Goal: Task Accomplishment & Management: Complete application form

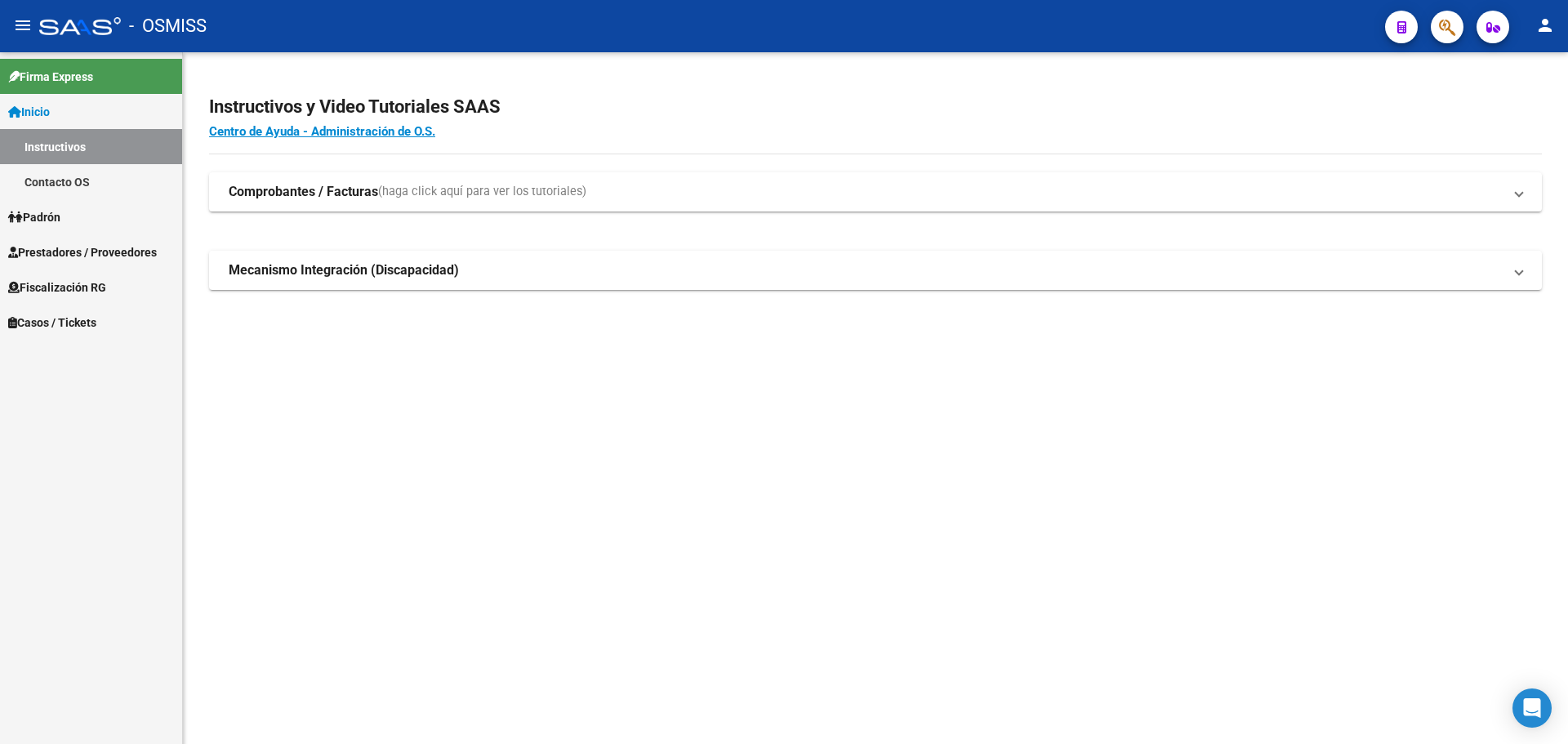
click at [44, 319] on span "Casos / Tickets" at bounding box center [52, 322] width 88 height 18
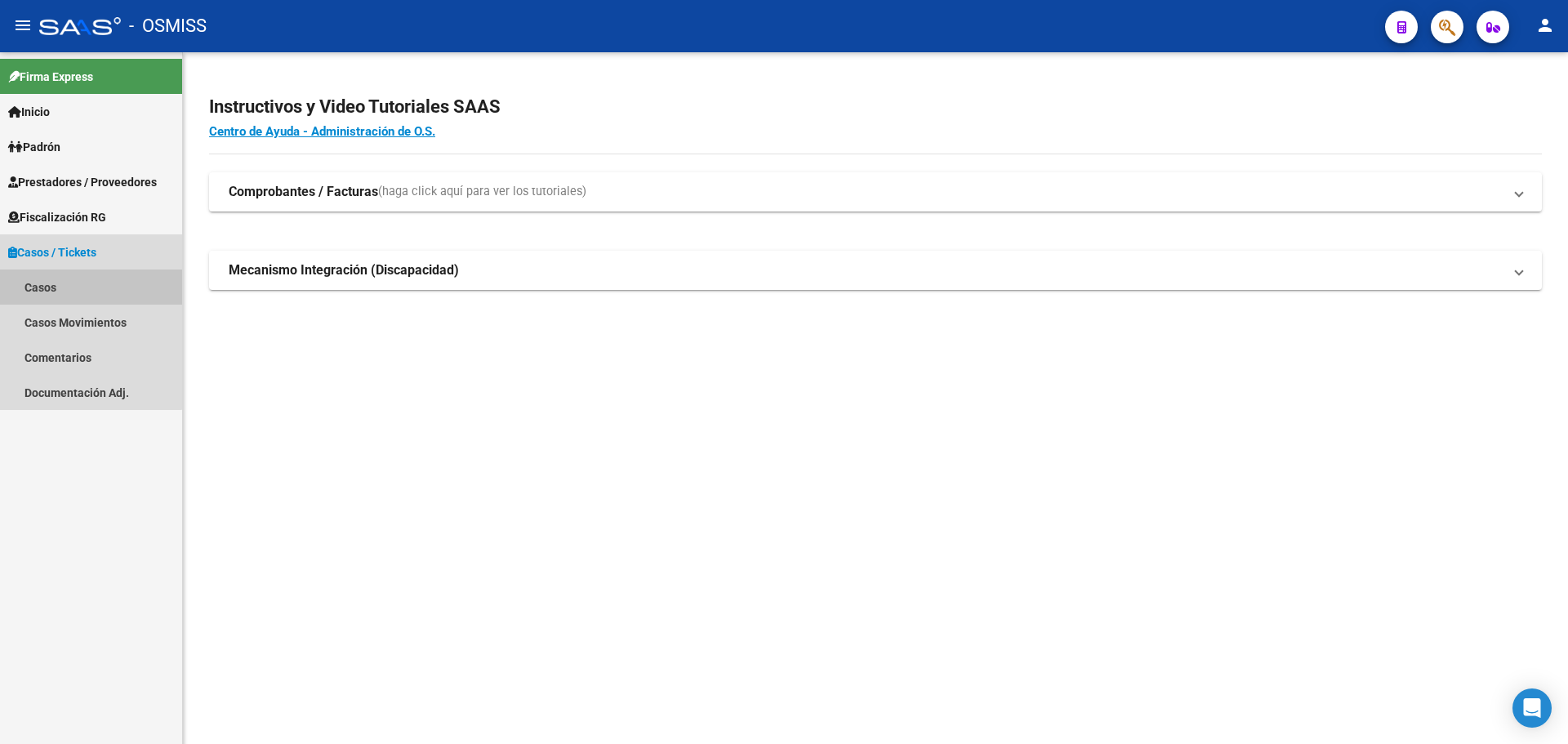
click at [39, 285] on link "Casos" at bounding box center [90, 287] width 182 height 35
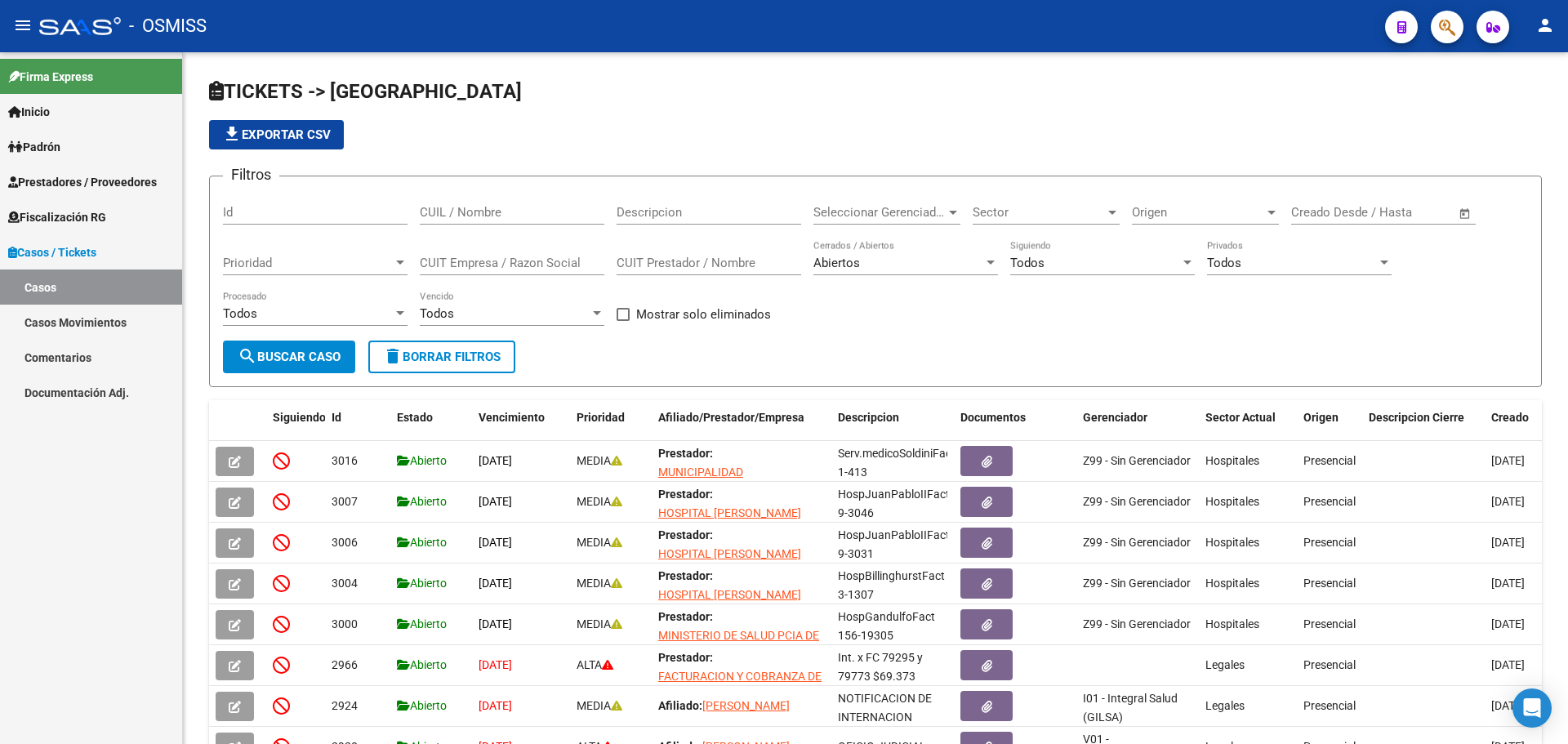
click at [1449, 15] on span "button" at bounding box center [1447, 26] width 16 height 33
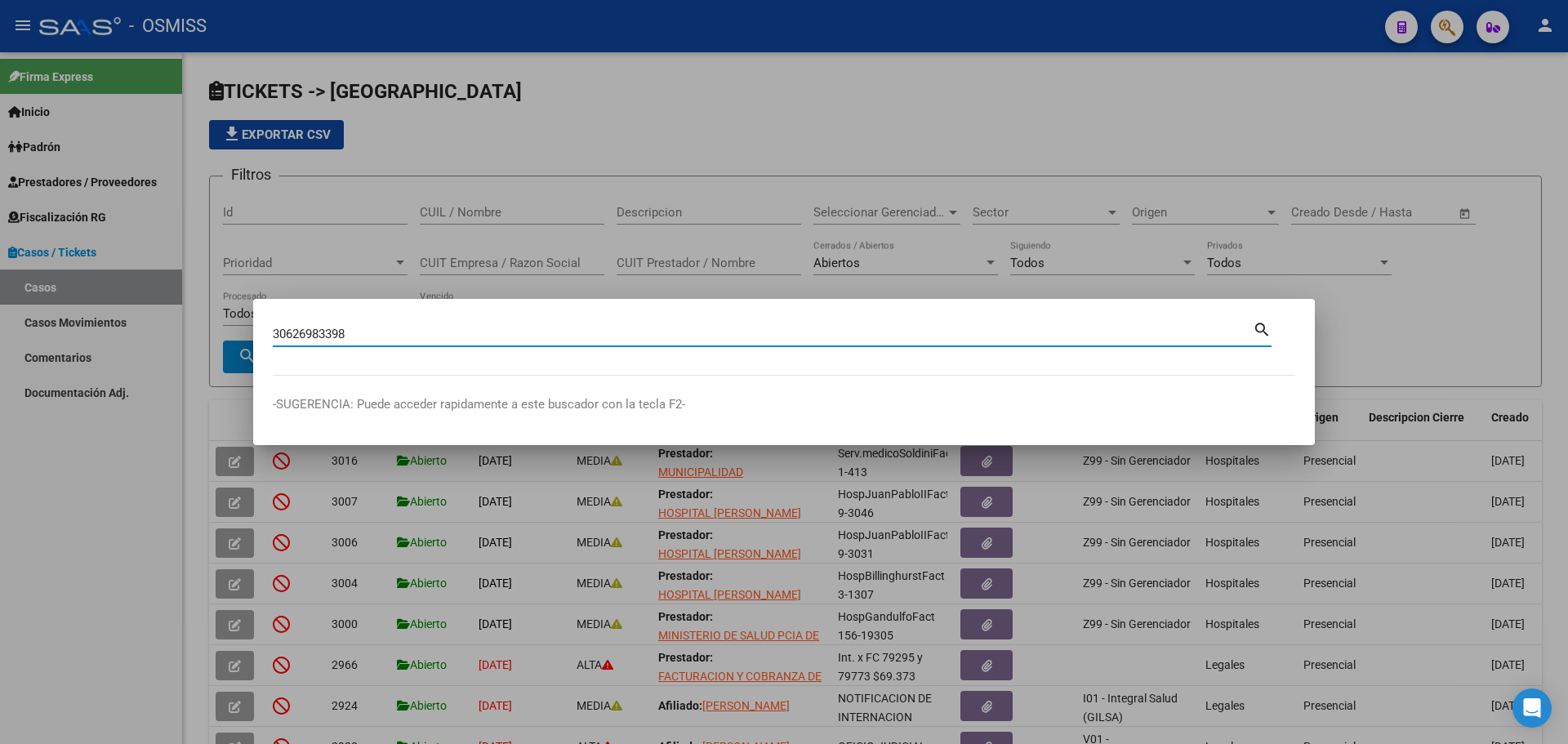
type input "30626983398"
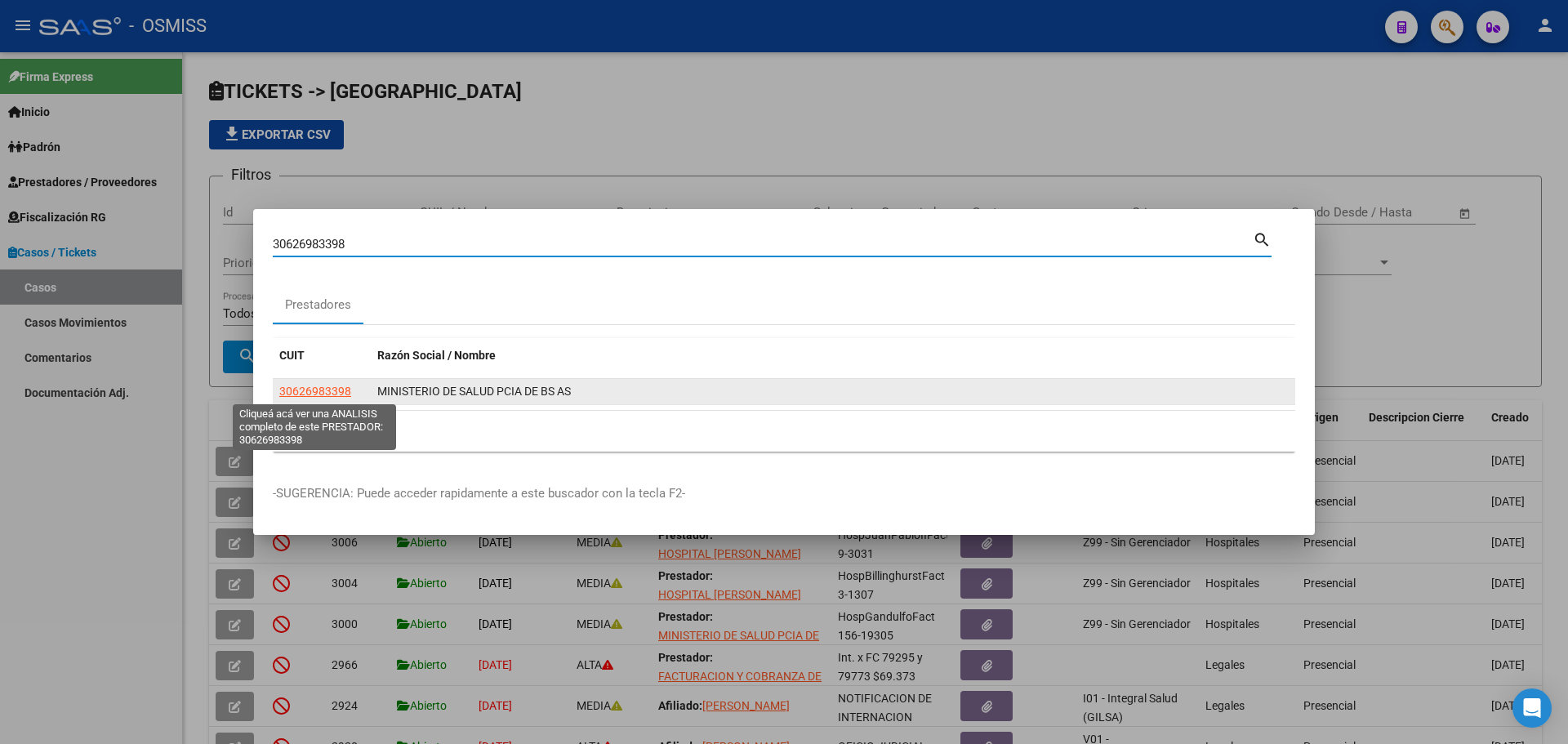
click at [307, 388] on span "30626983398" at bounding box center [315, 391] width 72 height 13
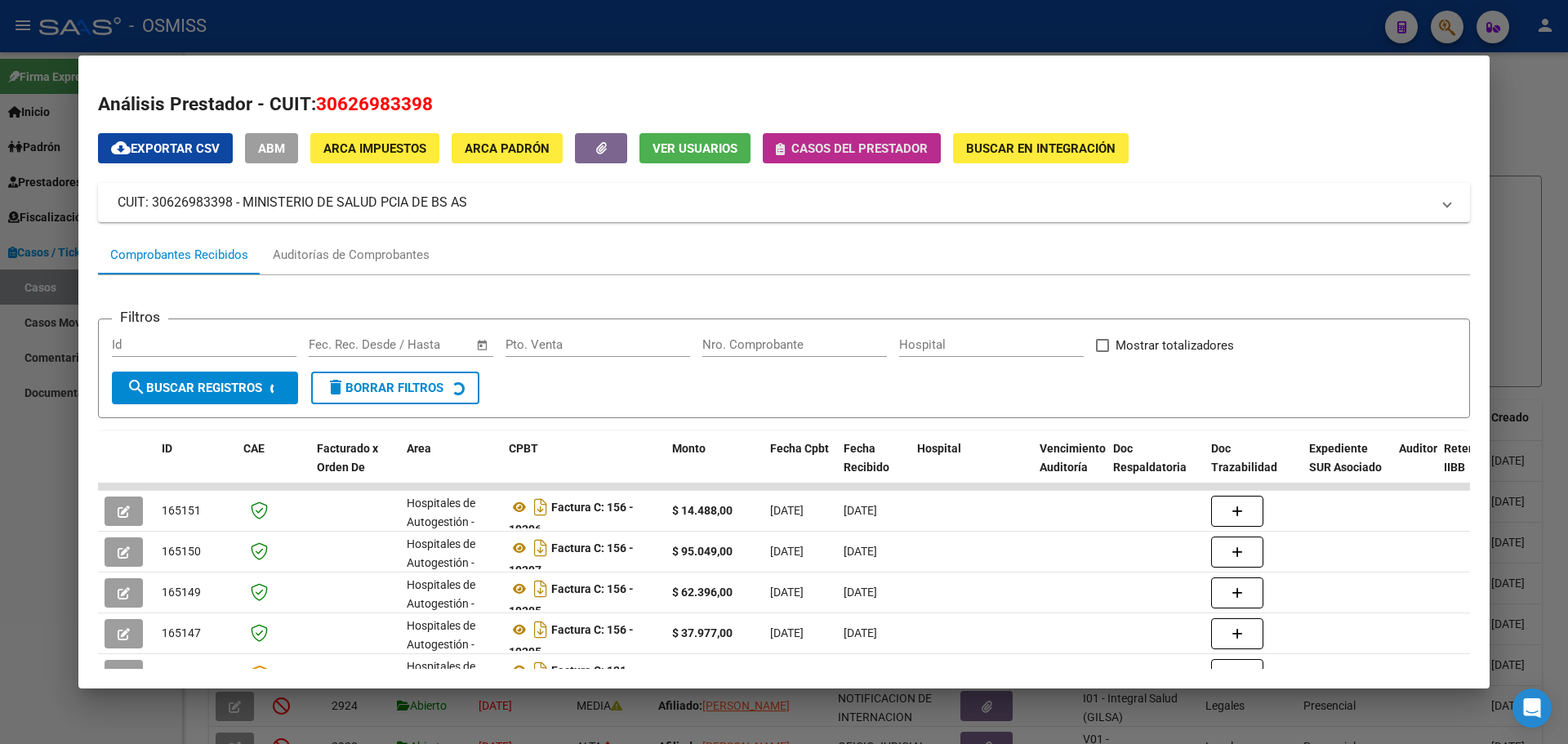
click at [784, 145] on icon "button" at bounding box center [780, 148] width 9 height 12
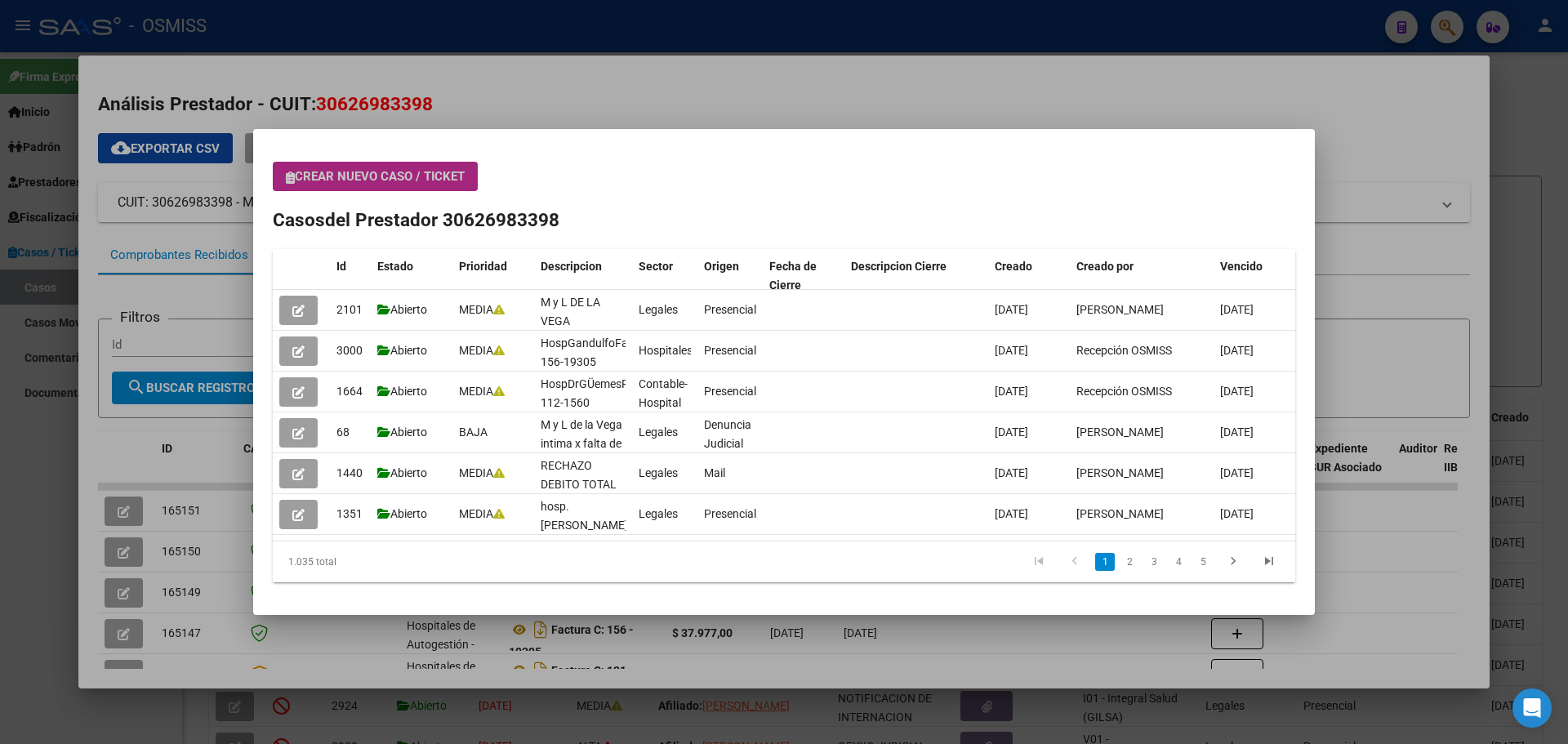
click at [292, 178] on icon "button" at bounding box center [290, 177] width 9 height 12
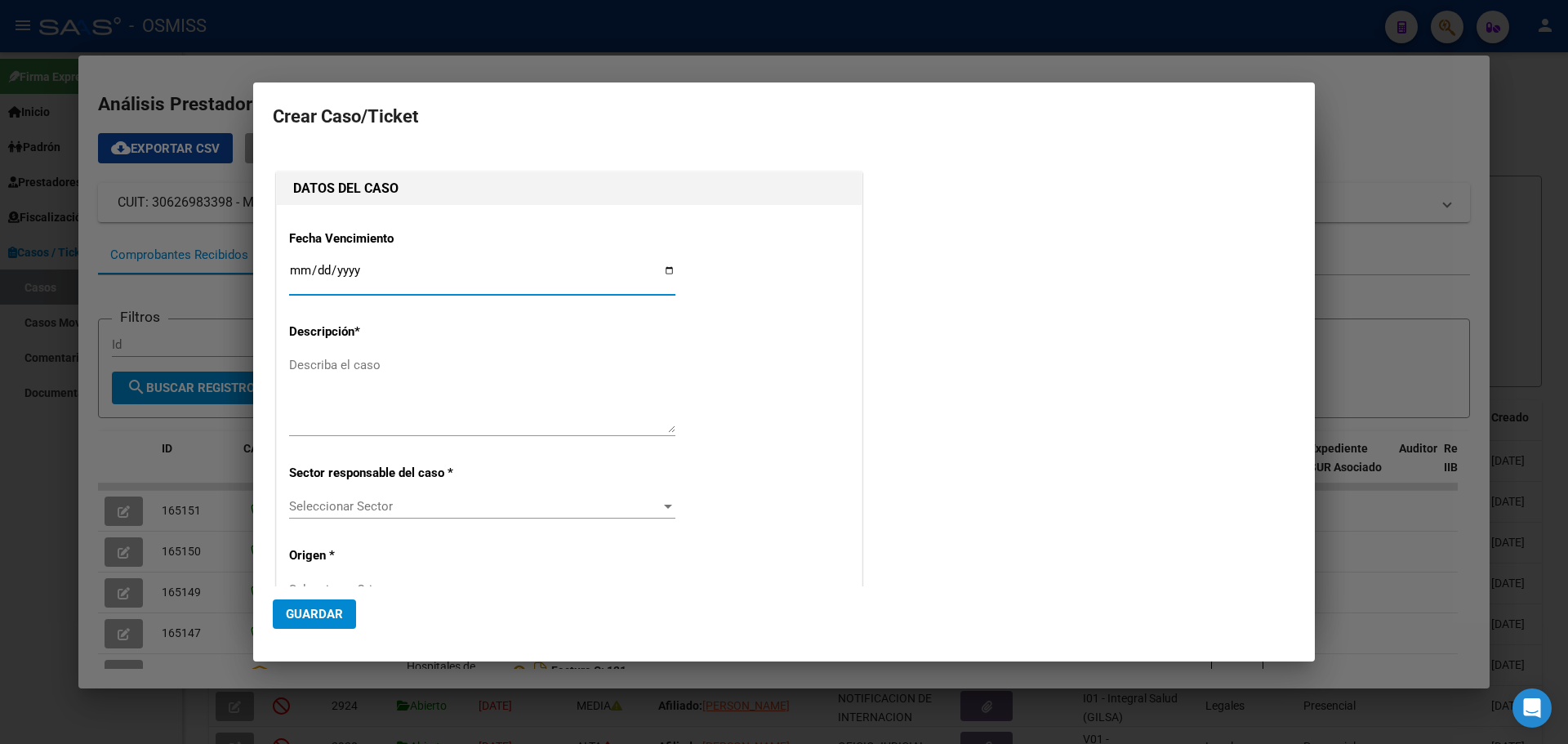
click at [666, 264] on input "Ingresar fecha" at bounding box center [482, 276] width 387 height 26
type input "[DATE]"
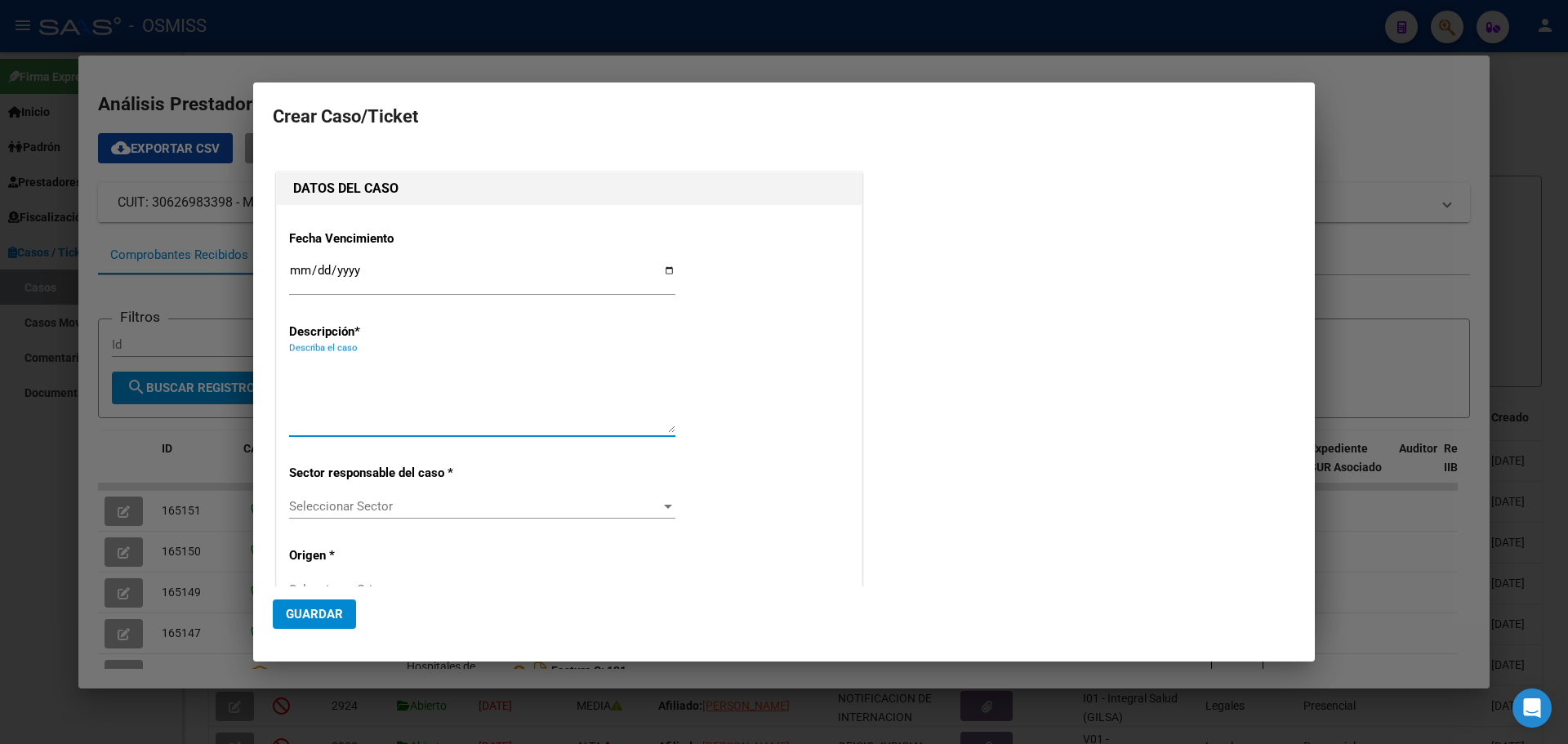
click at [327, 366] on textarea "Describa el caso" at bounding box center [482, 394] width 387 height 77
type textarea "HospVirgenDelCarmenFact 140-3919"
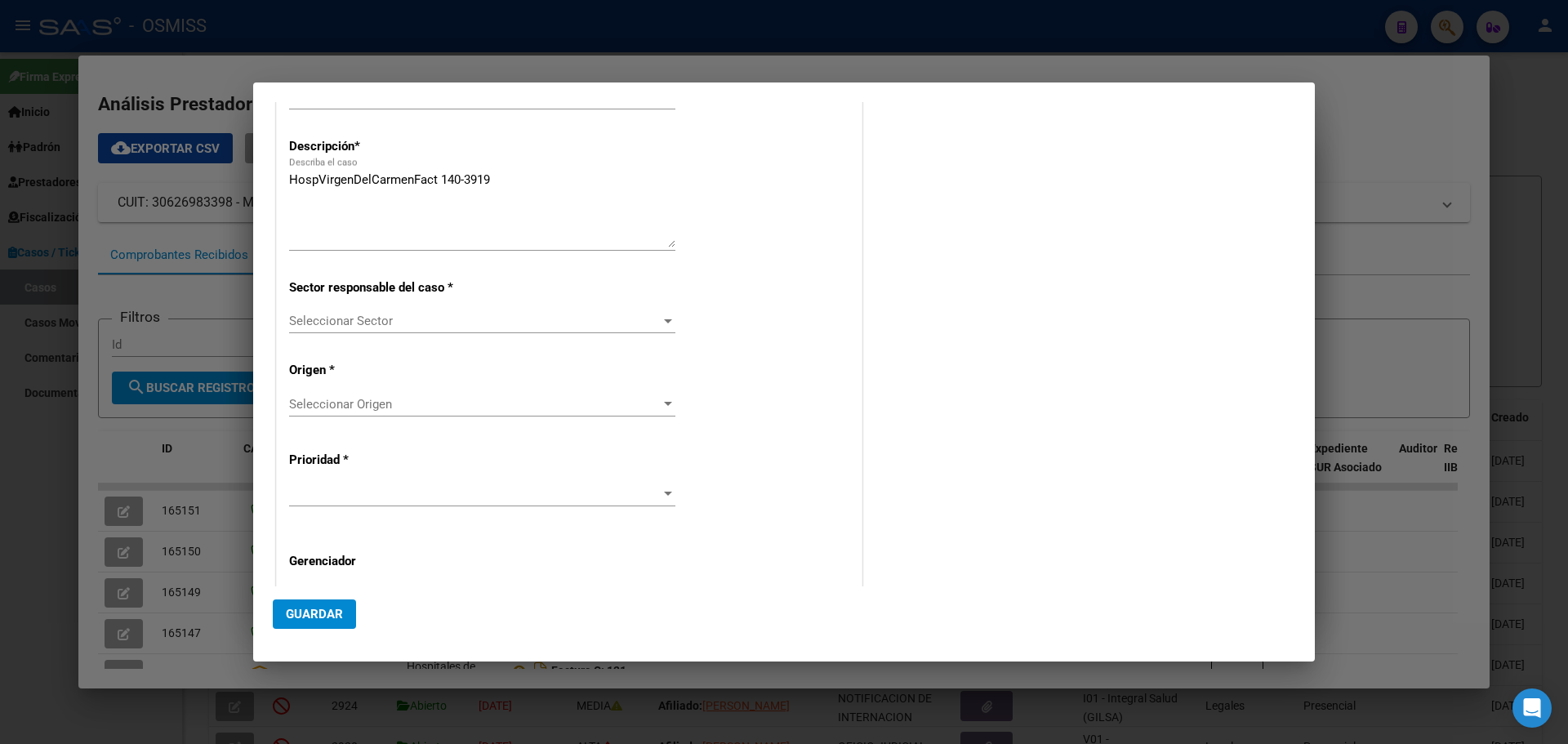
scroll to position [239, 0]
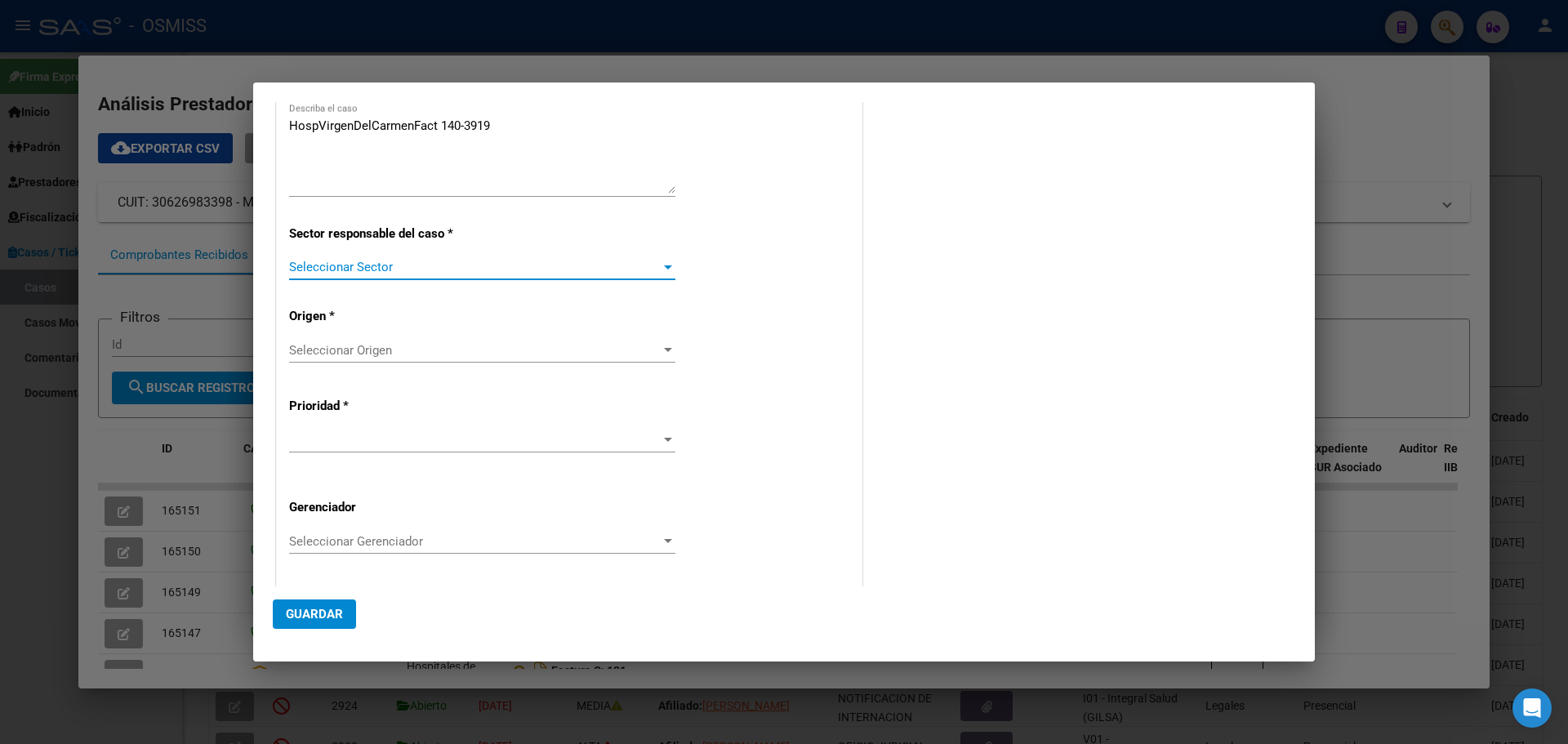
click at [665, 264] on div at bounding box center [667, 266] width 15 height 13
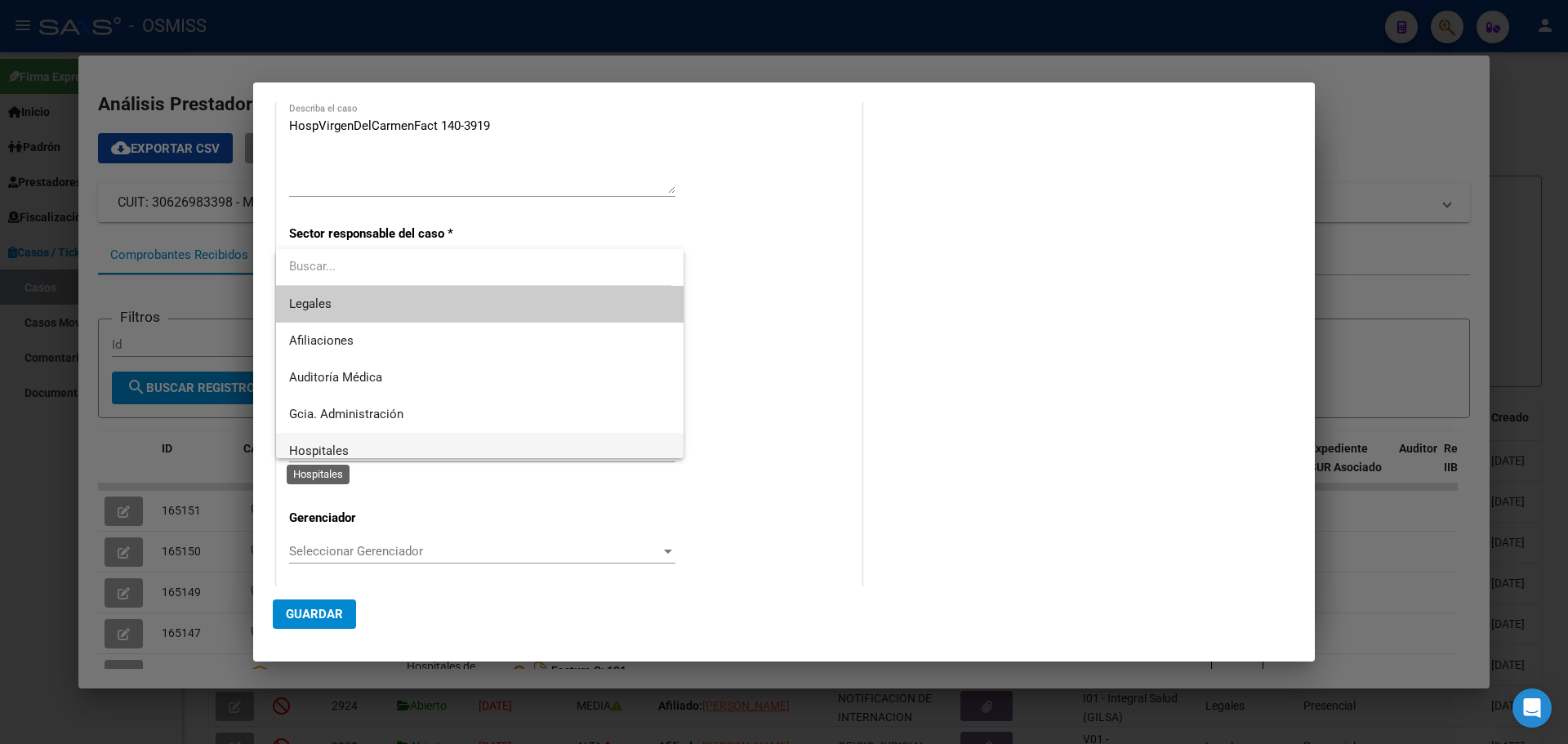
click at [303, 449] on span "Hospitales" at bounding box center [319, 450] width 60 height 15
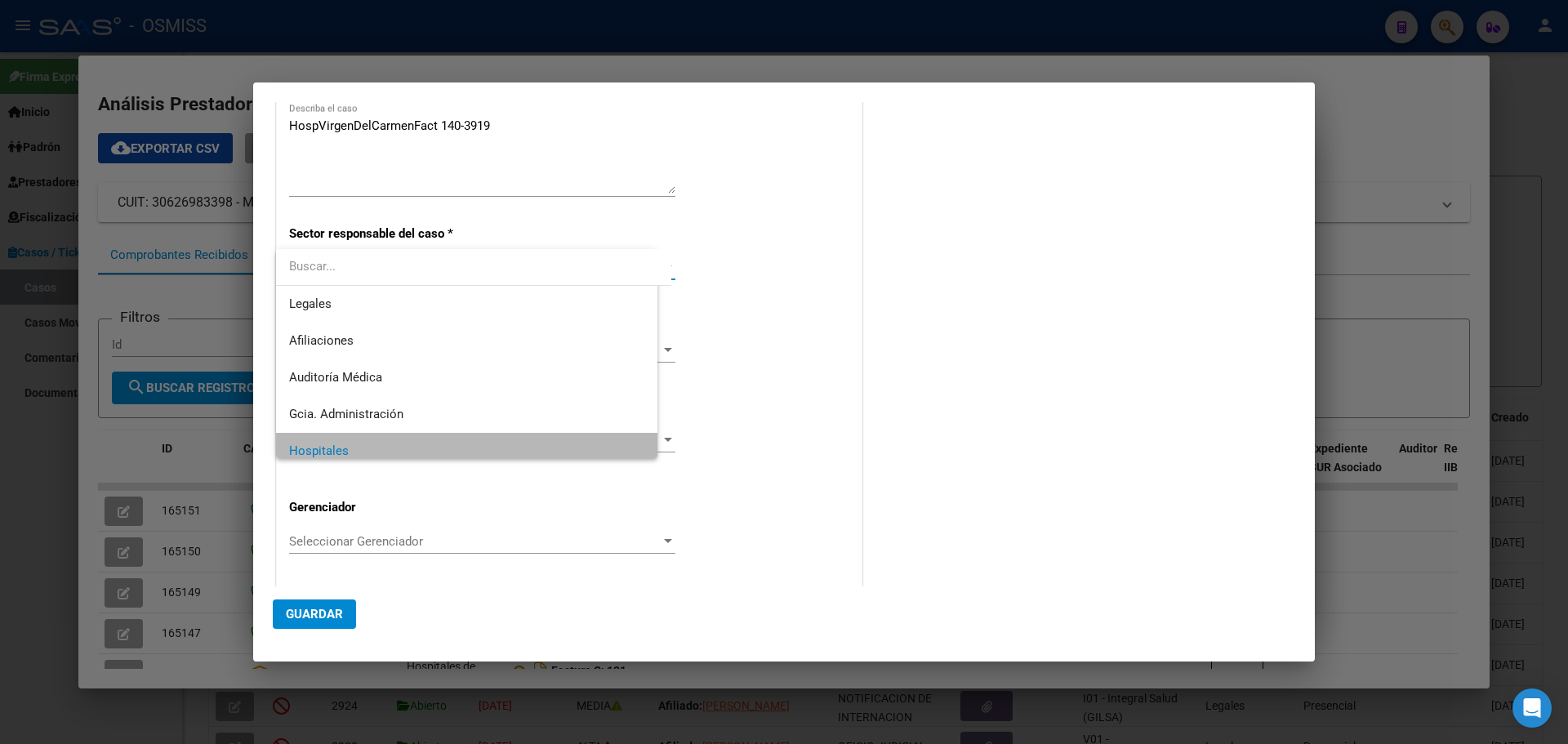
scroll to position [11, 0]
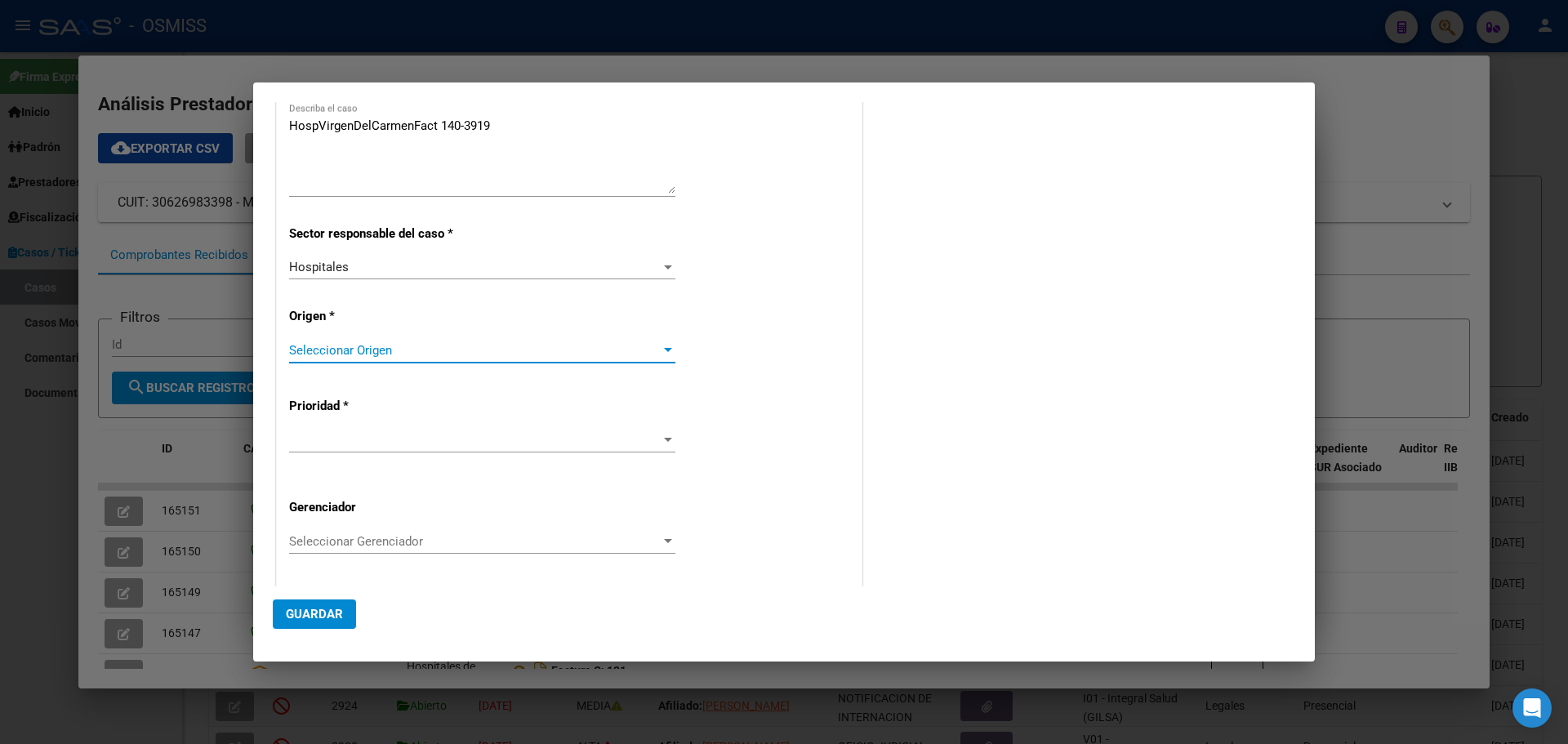
click at [662, 347] on div at bounding box center [667, 350] width 15 height 13
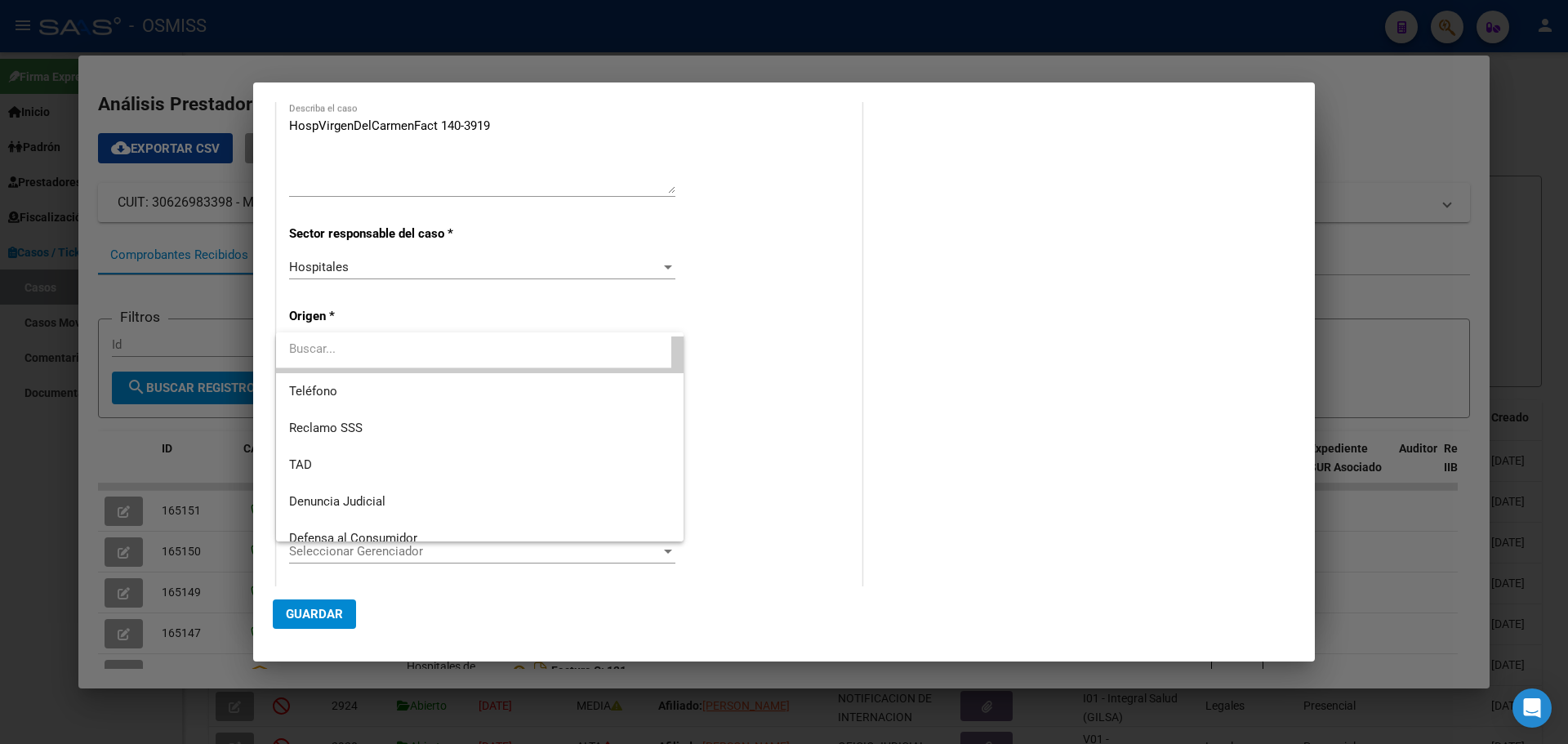
scroll to position [163, 0]
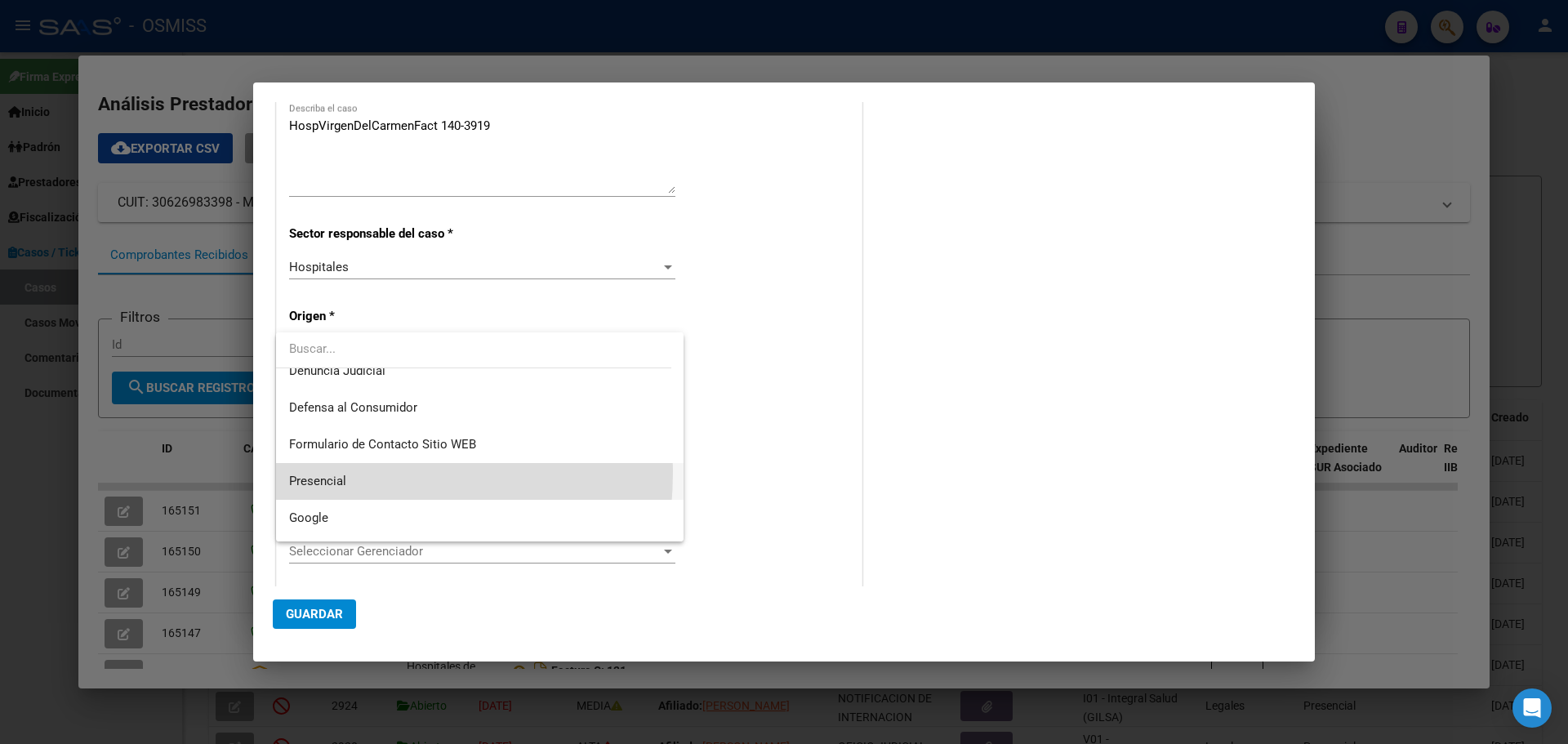
click at [294, 471] on span "Presencial" at bounding box center [480, 481] width 382 height 37
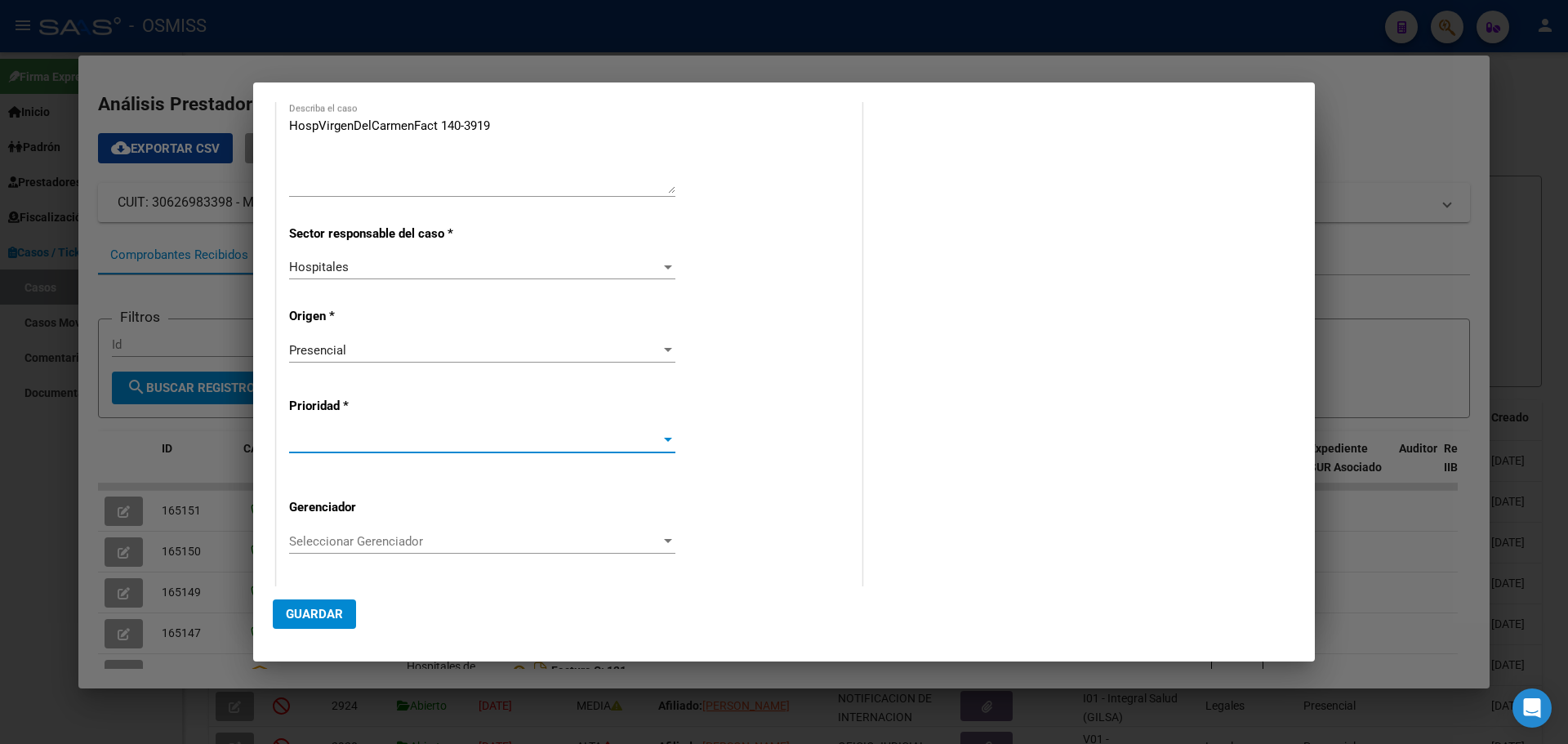
click at [664, 439] on div at bounding box center [668, 439] width 9 height 4
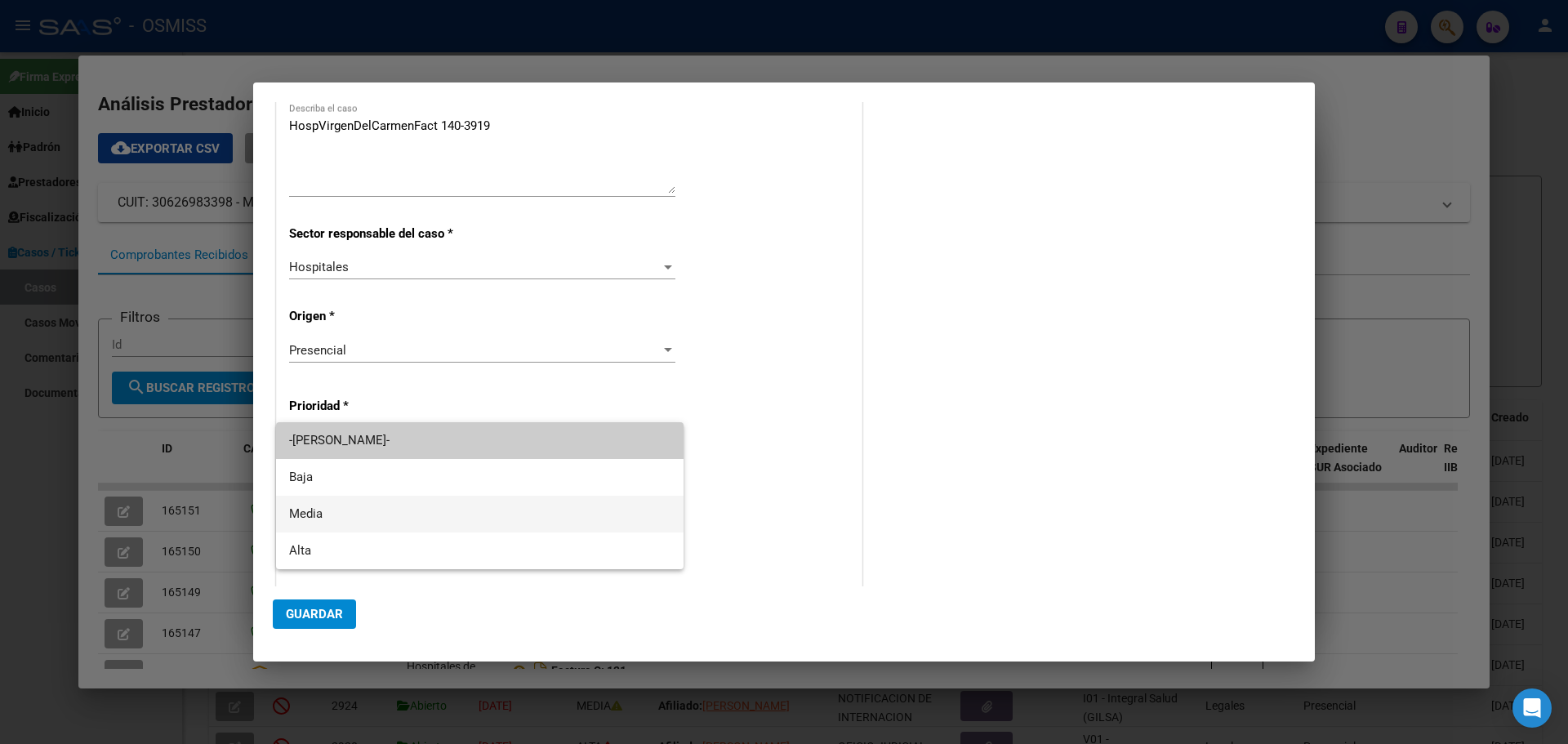
click at [293, 505] on span "Media" at bounding box center [480, 514] width 382 height 37
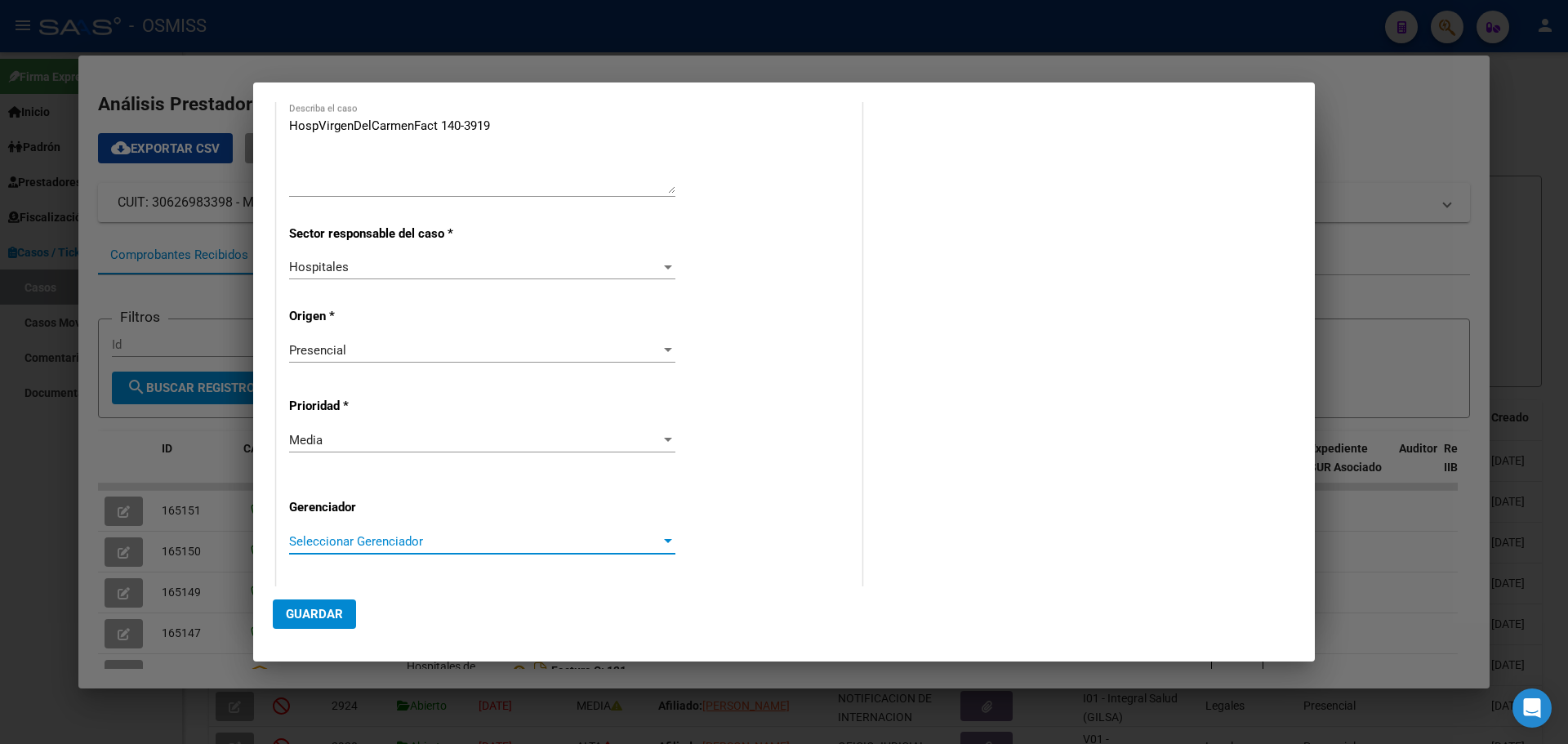
click at [665, 538] on div at bounding box center [667, 541] width 15 height 13
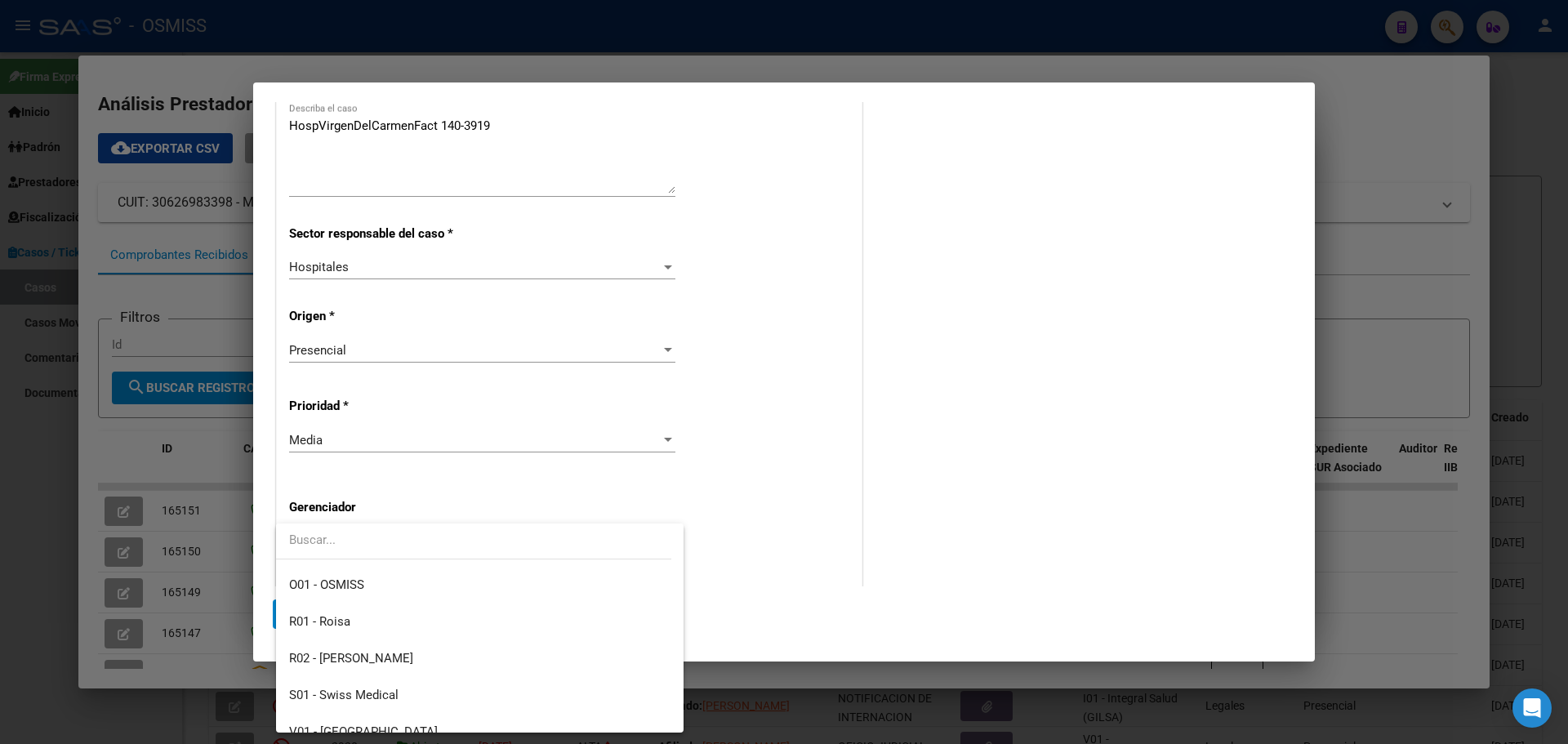
scroll to position [489, 0]
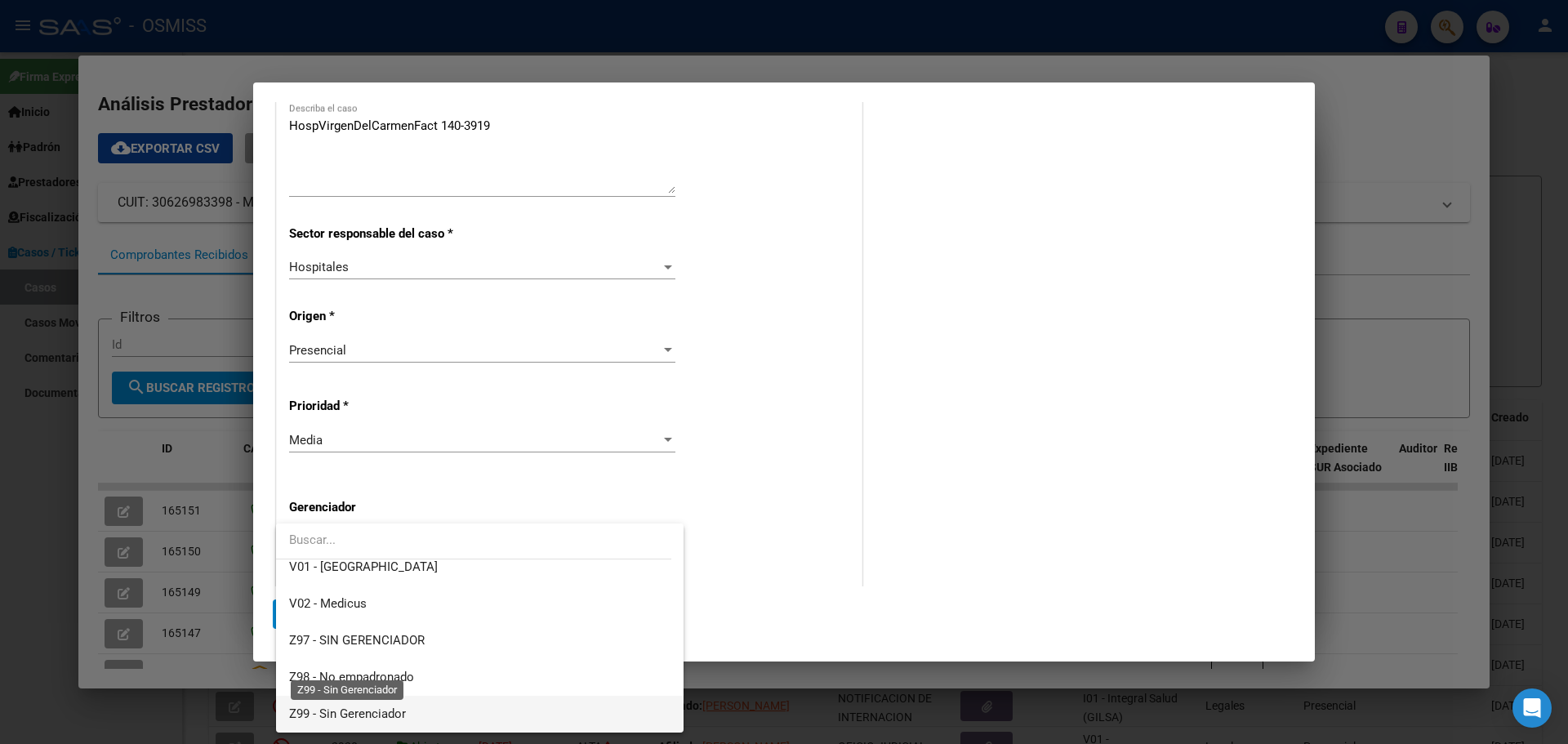
click at [294, 712] on span "Z99 - Sin Gerenciador" at bounding box center [347, 713] width 117 height 15
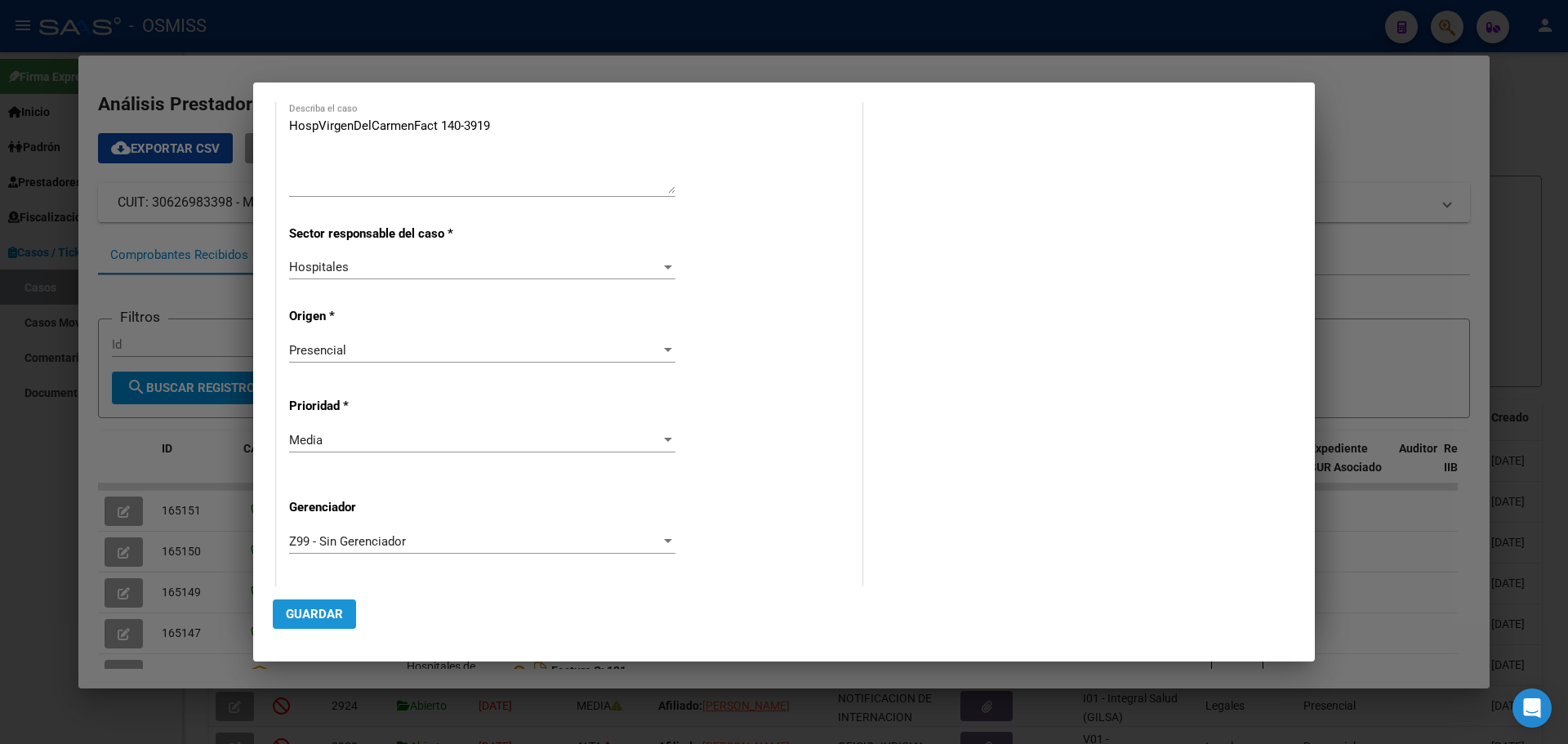
click at [303, 607] on span "Guardar" at bounding box center [314, 613] width 57 height 15
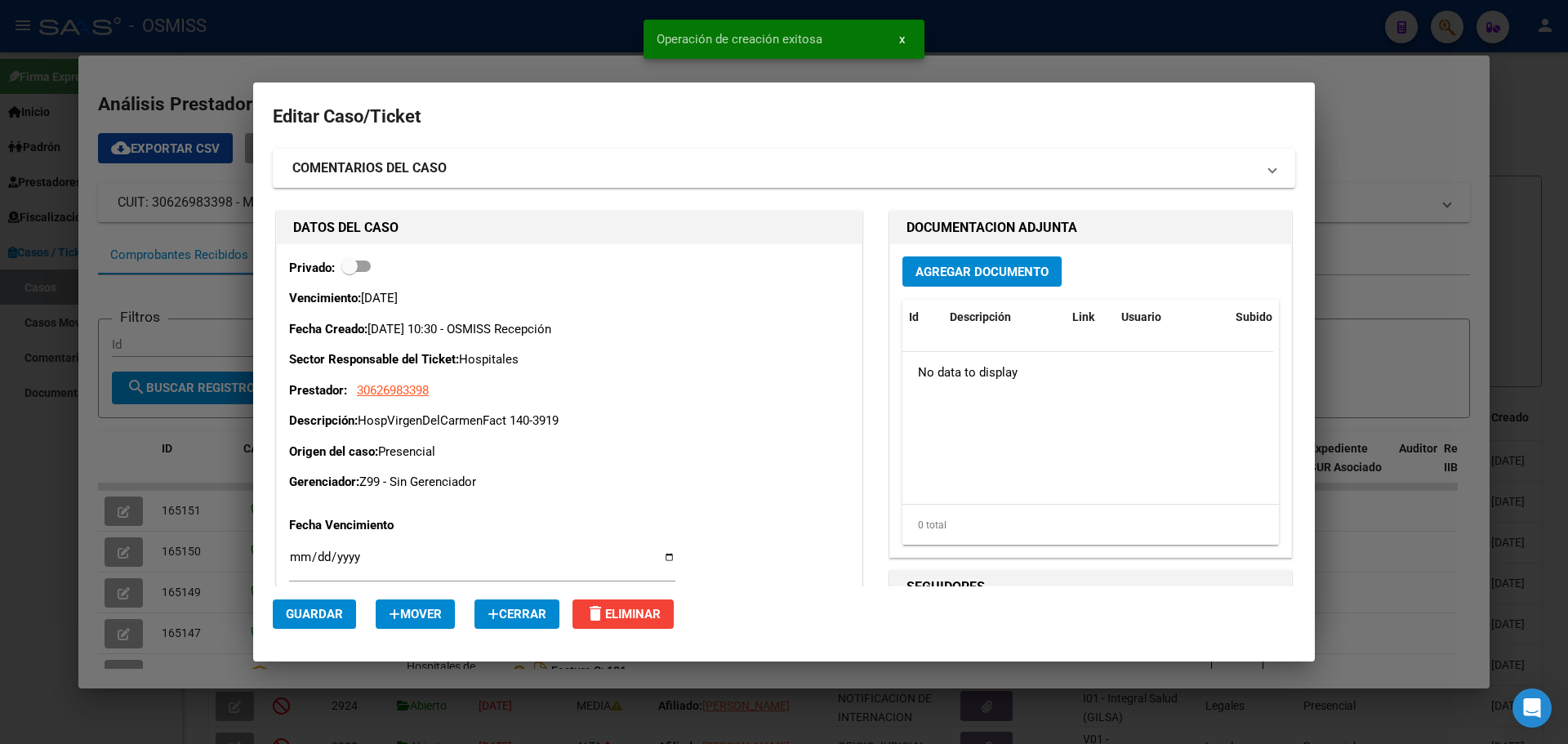
click at [973, 259] on button "Agregar Documento" at bounding box center [982, 270] width 160 height 30
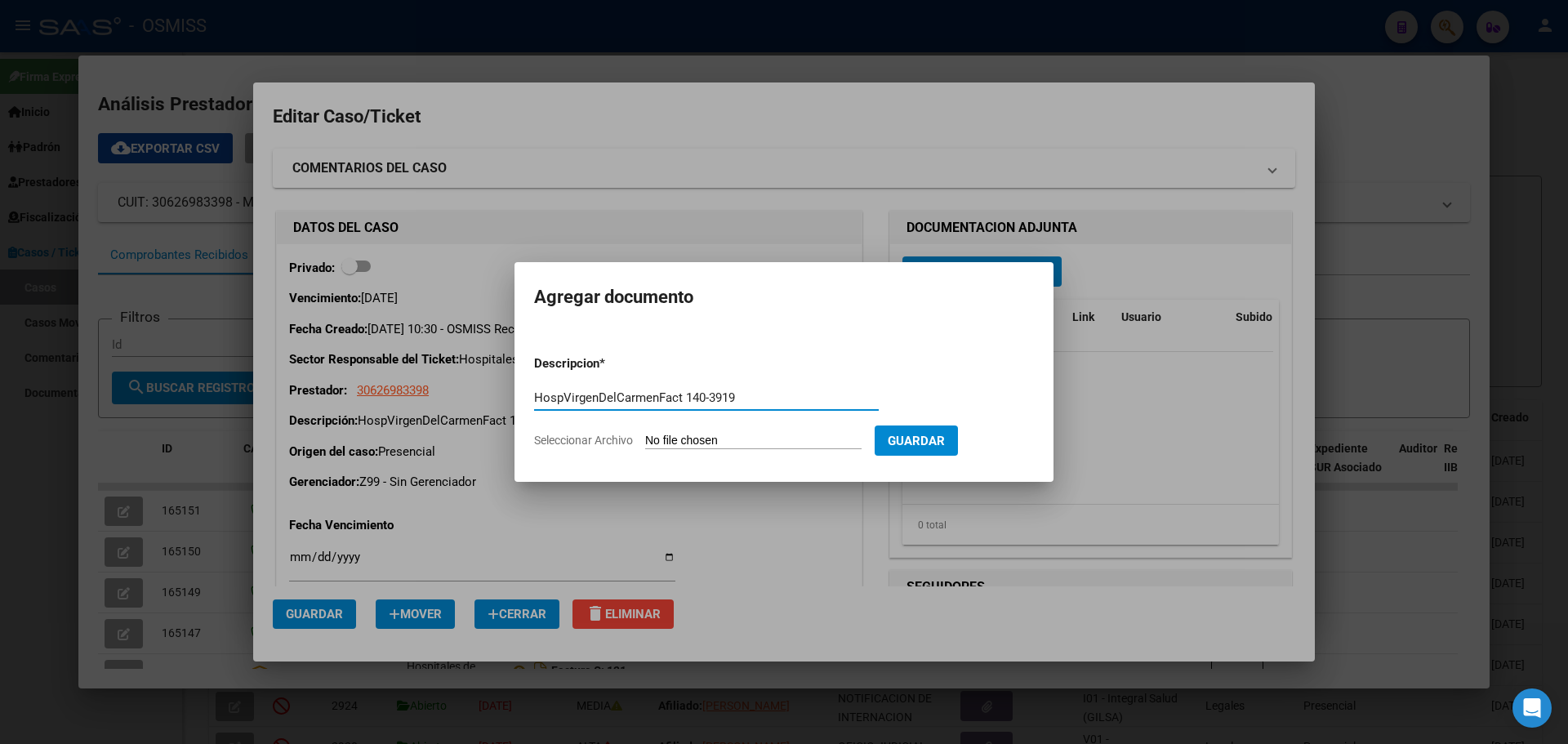
type input "HospVirgenDelCarmenFact 140-3919"
click at [597, 436] on span "Seleccionar Archivo" at bounding box center [584, 439] width 99 height 13
click at [645, 436] on input "Seleccionar Archivo" at bounding box center [754, 441] width 217 height 15
type input "C:\fakepath\Fact 3919.pdf"
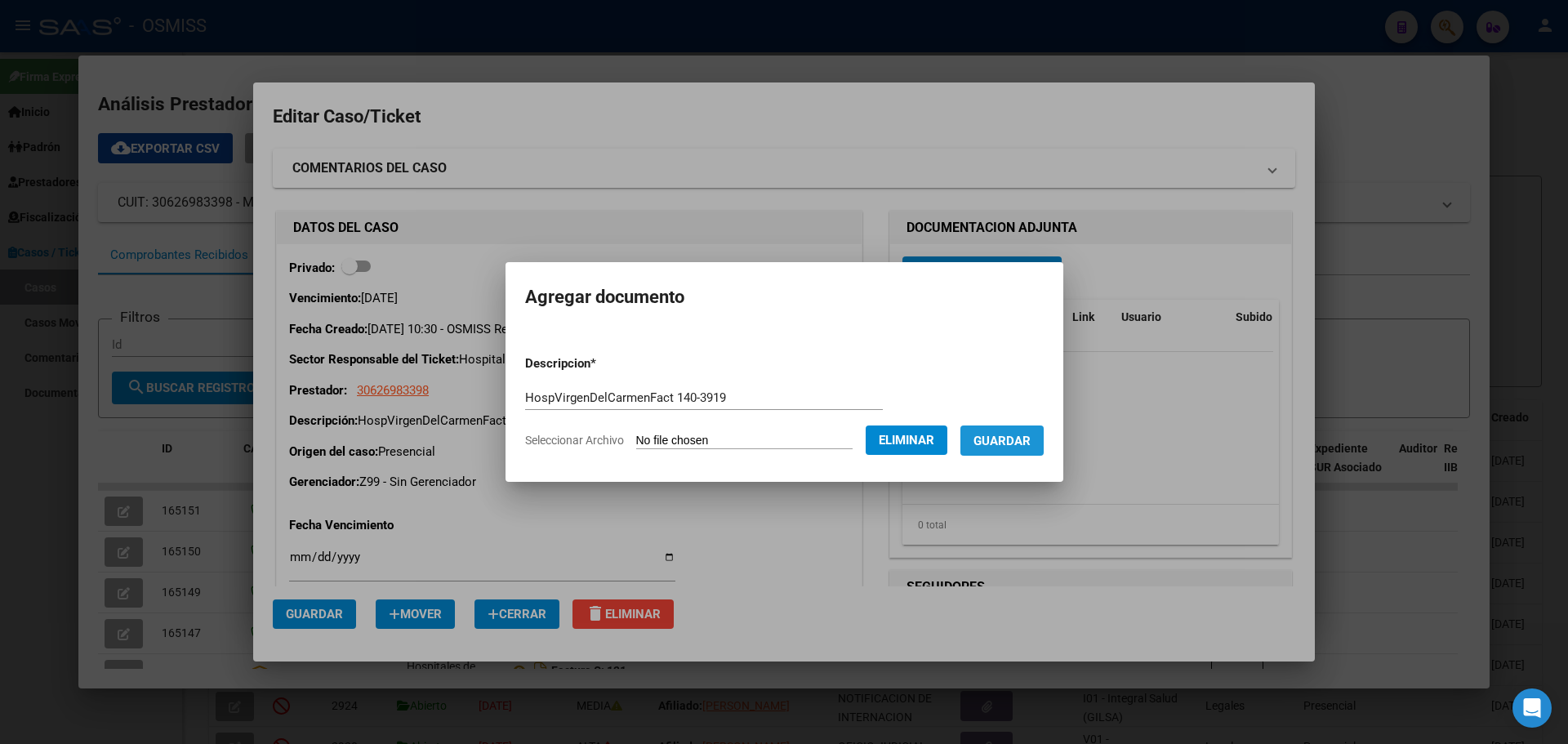
click at [1016, 439] on span "Guardar" at bounding box center [1002, 440] width 57 height 15
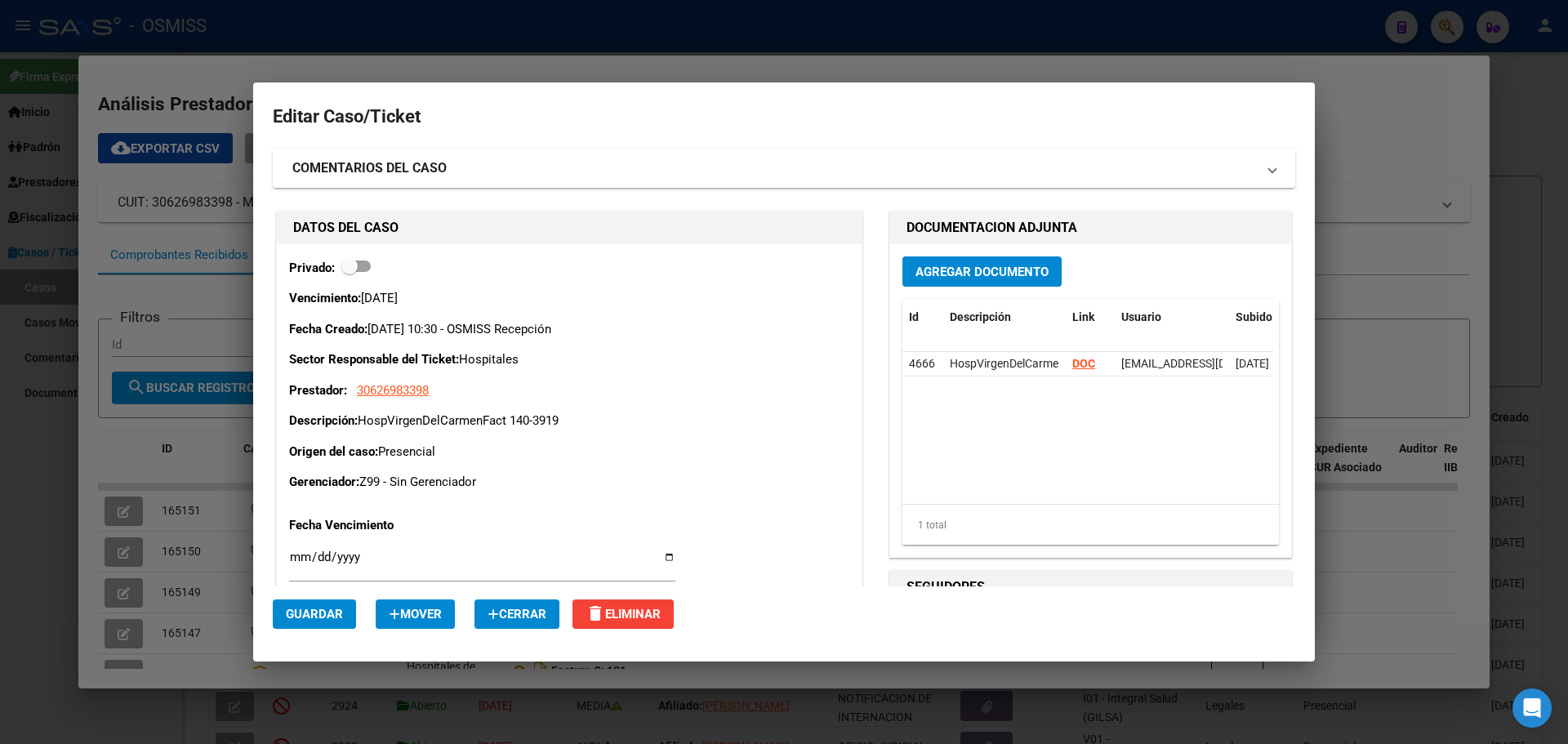
click at [239, 68] on div at bounding box center [784, 372] width 1568 height 744
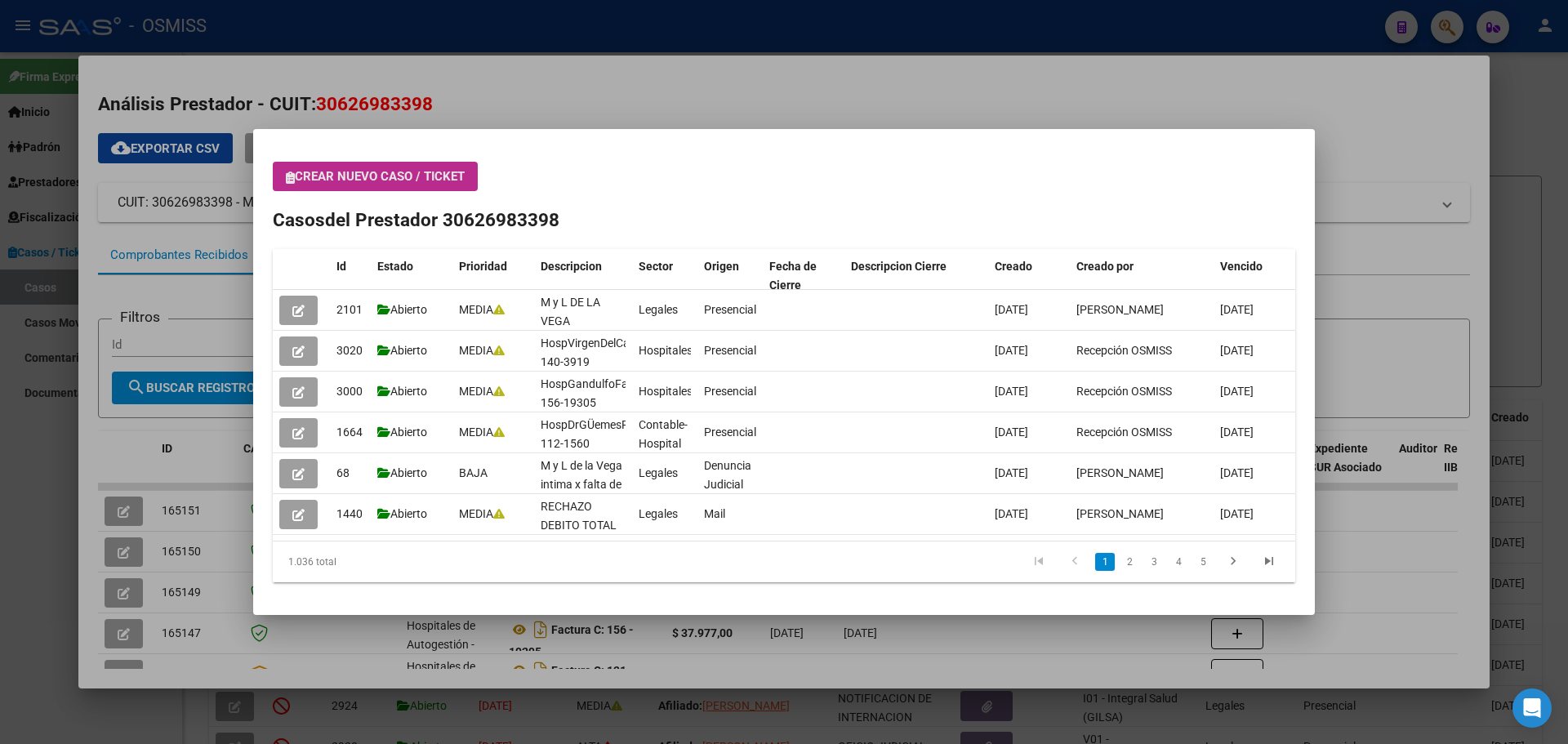
click at [284, 174] on button "Crear nuevo caso / ticket" at bounding box center [376, 176] width 205 height 29
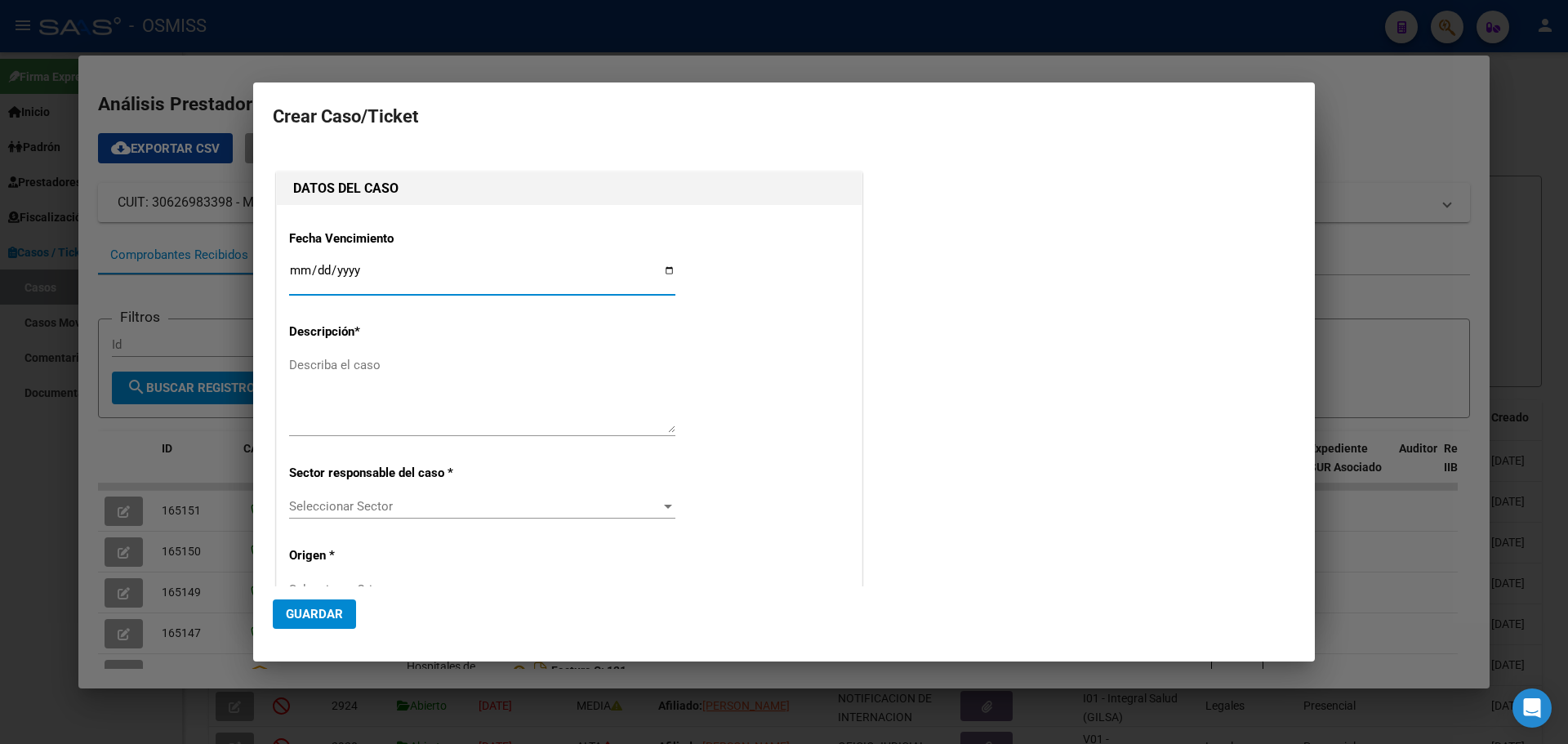
click at [663, 271] on input "Ingresar fecha" at bounding box center [482, 276] width 387 height 26
type input "[DATE]"
click at [298, 366] on textarea "Describa el caso" at bounding box center [482, 394] width 387 height 77
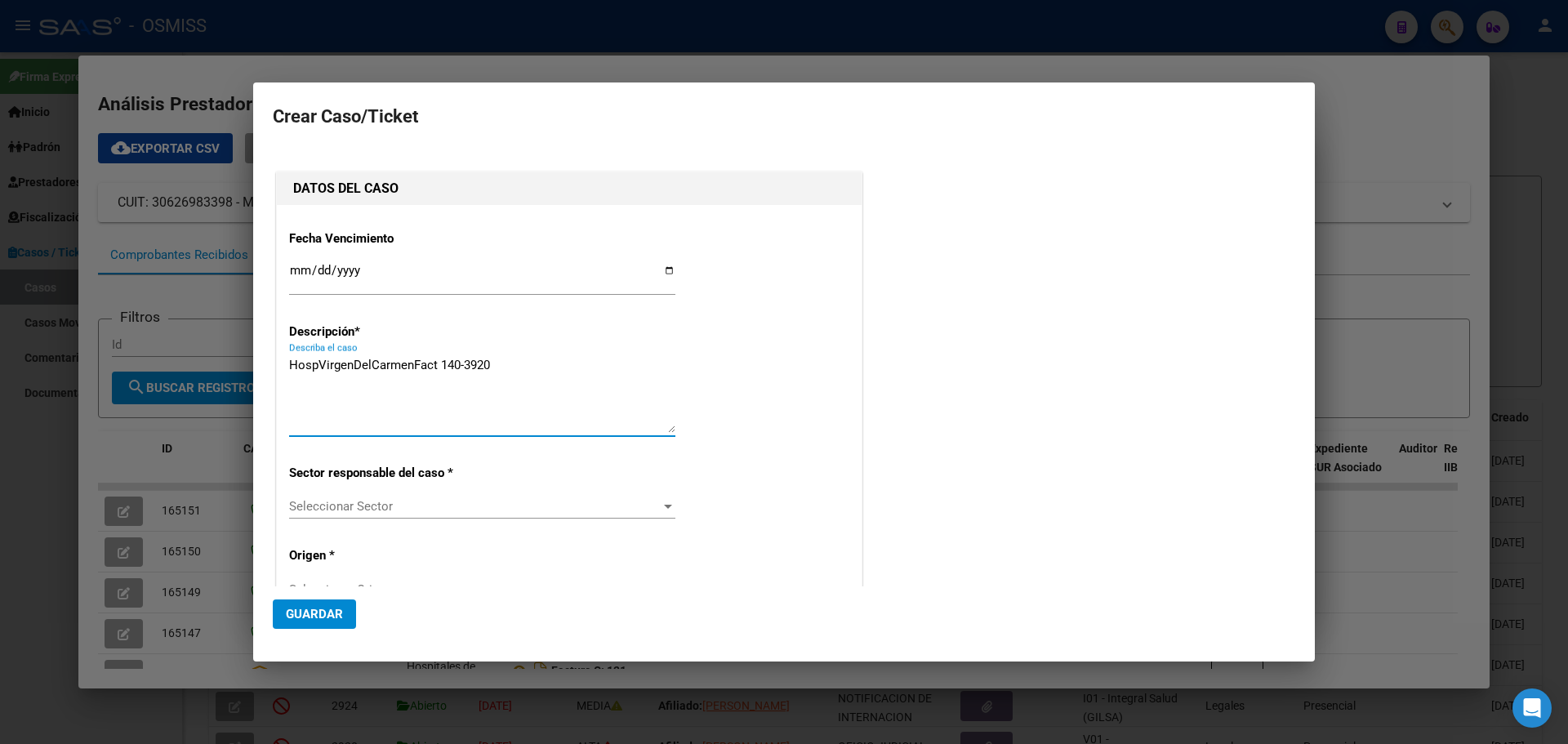
type textarea "HospVirgenDelCarmenFact 140-3920"
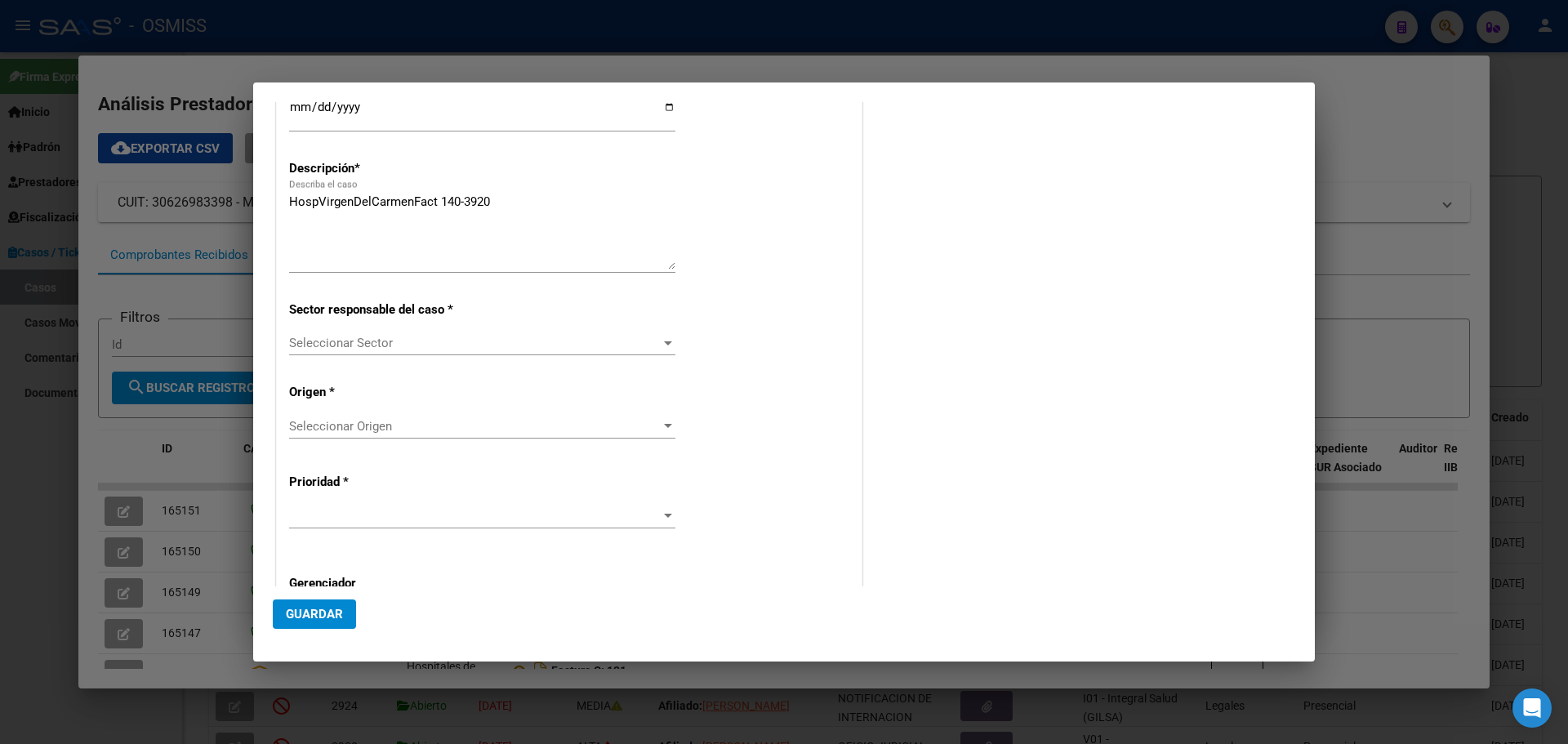
scroll to position [229, 0]
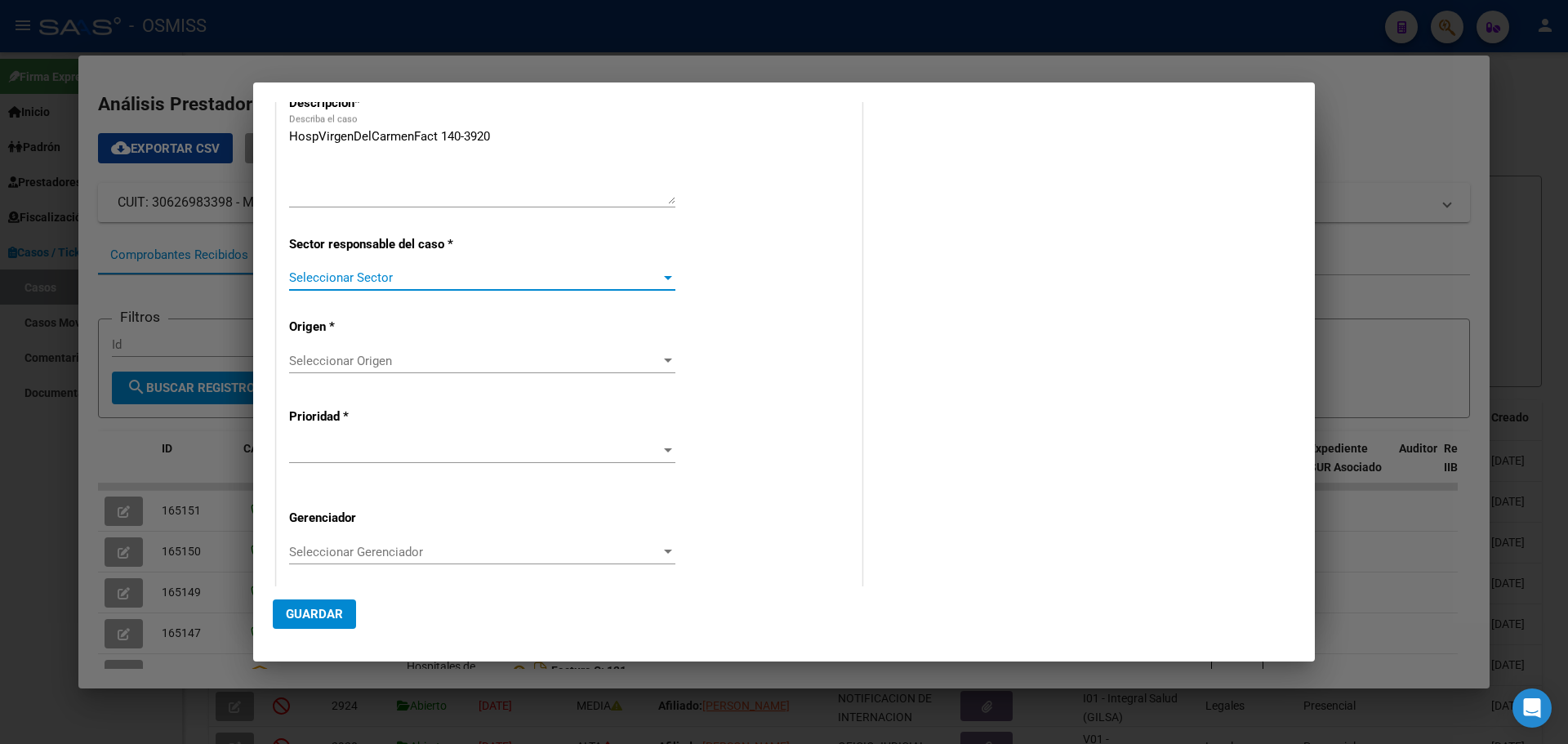
click at [661, 275] on div at bounding box center [667, 277] width 15 height 13
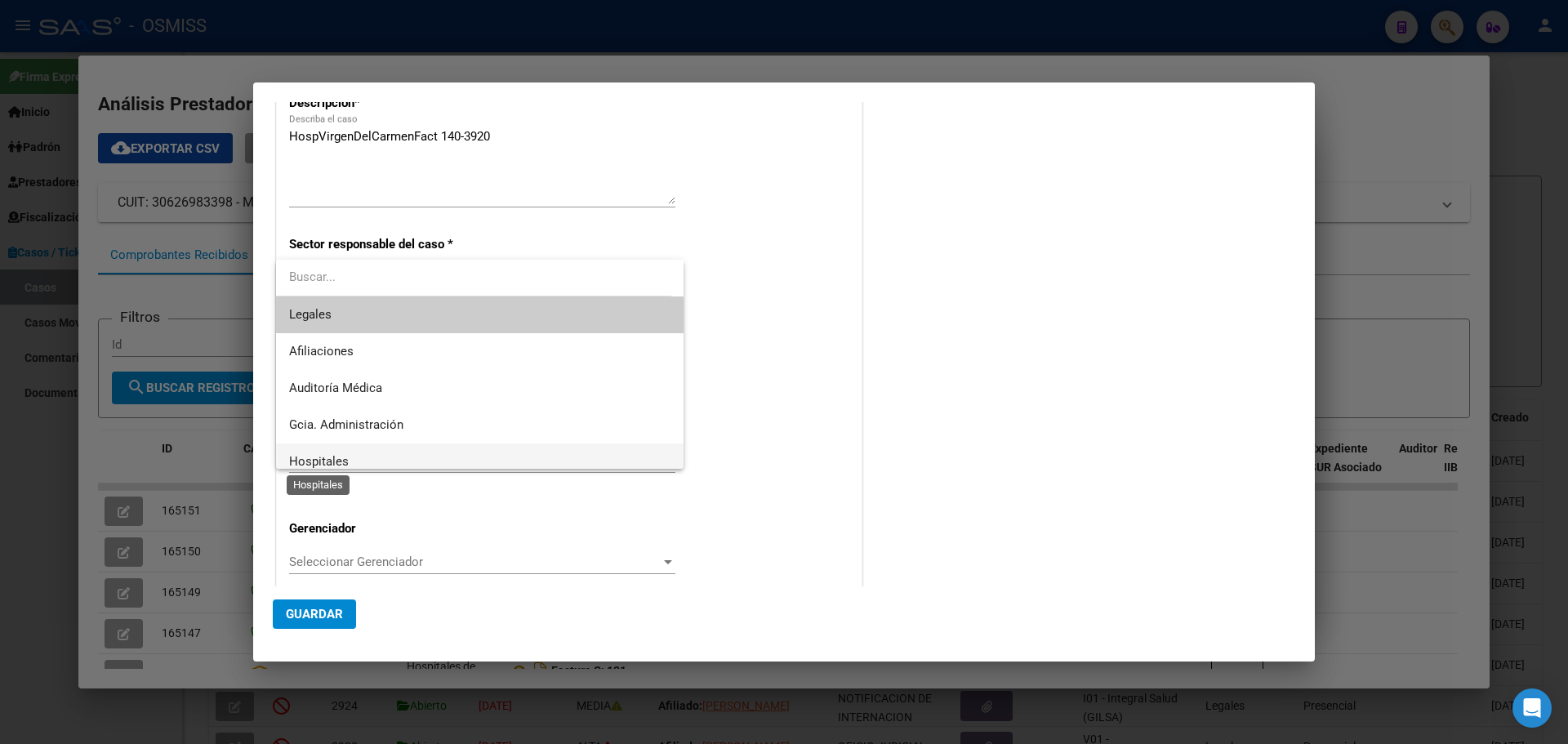
click at [293, 456] on span "Hospitales" at bounding box center [319, 461] width 60 height 15
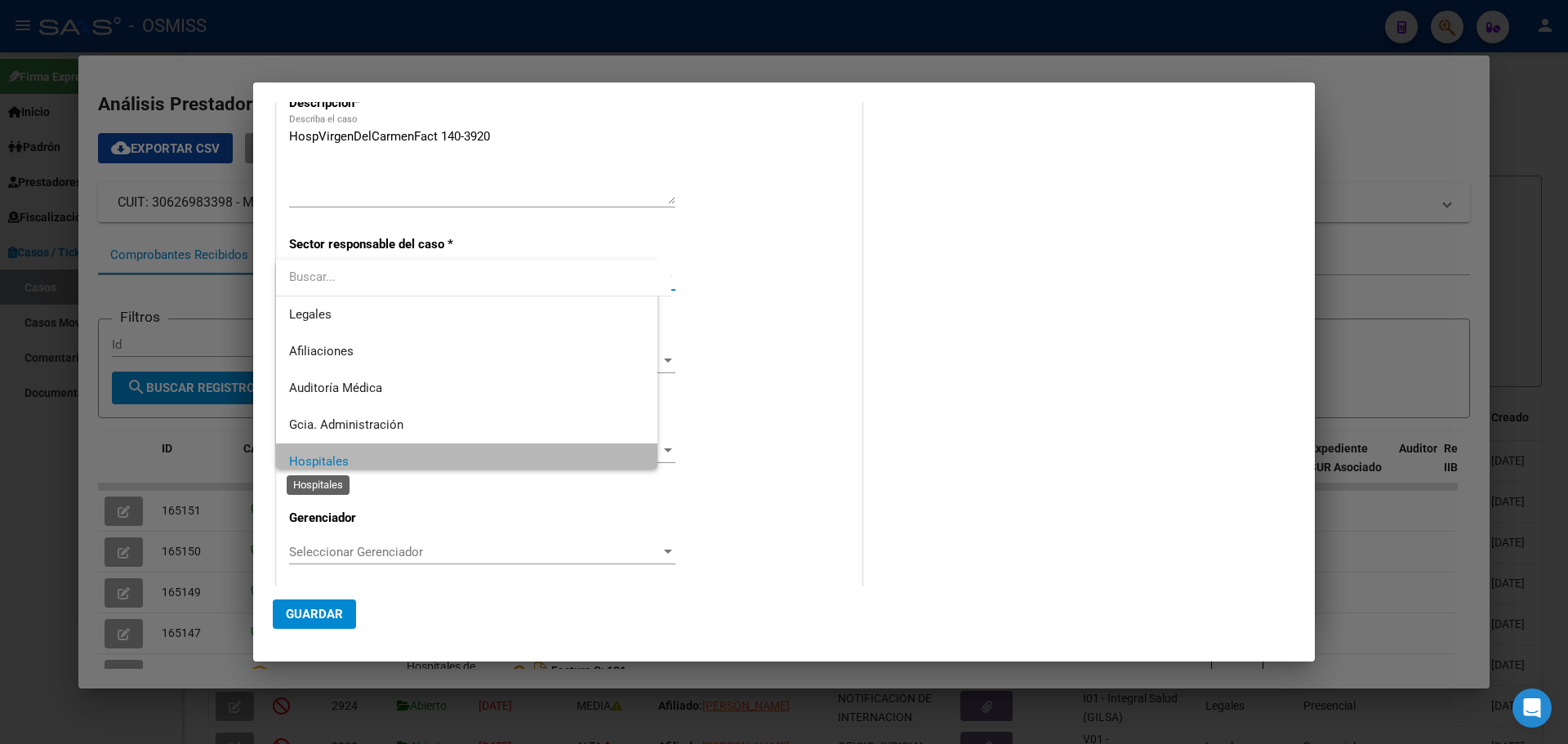
scroll to position [11, 0]
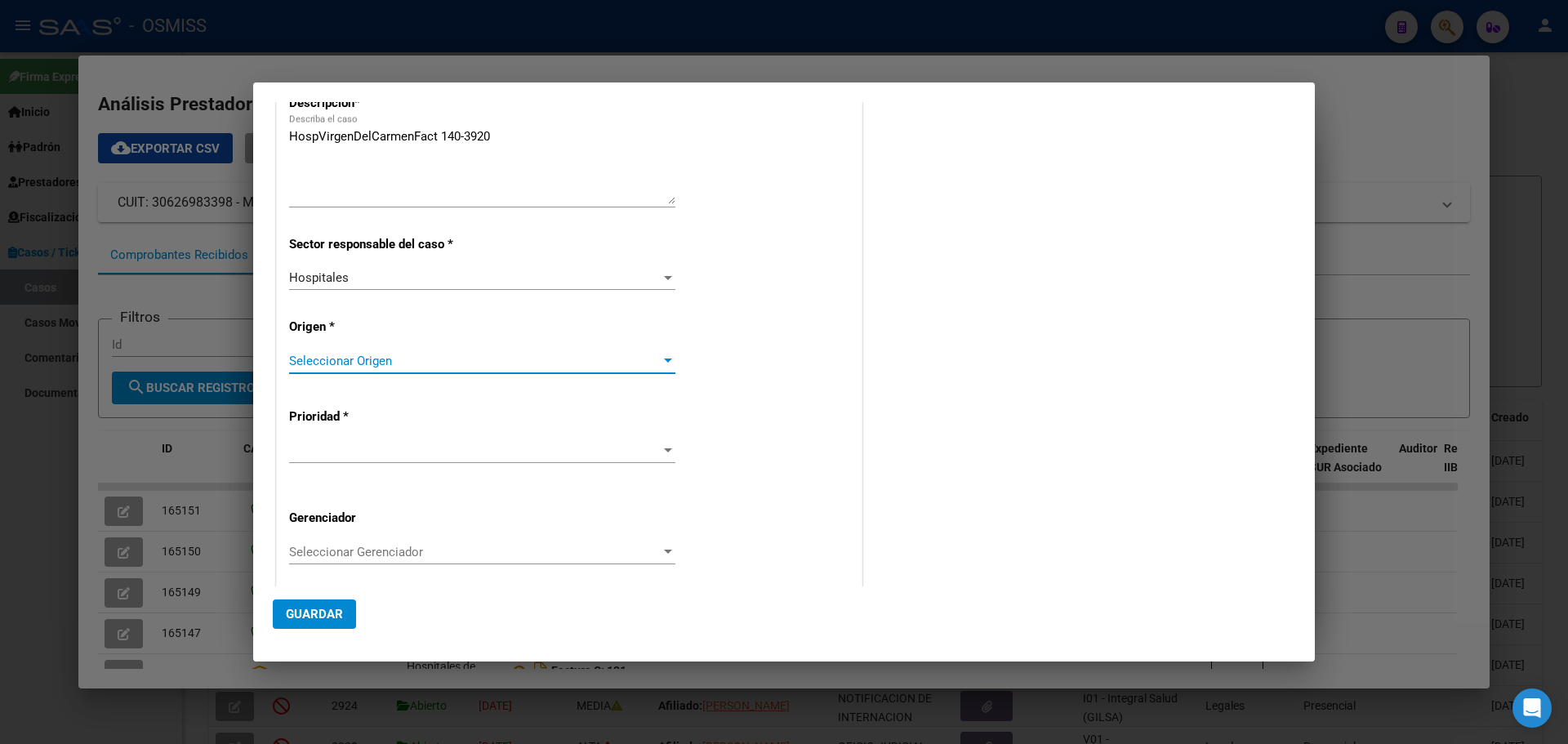
click at [664, 361] on div at bounding box center [668, 360] width 9 height 4
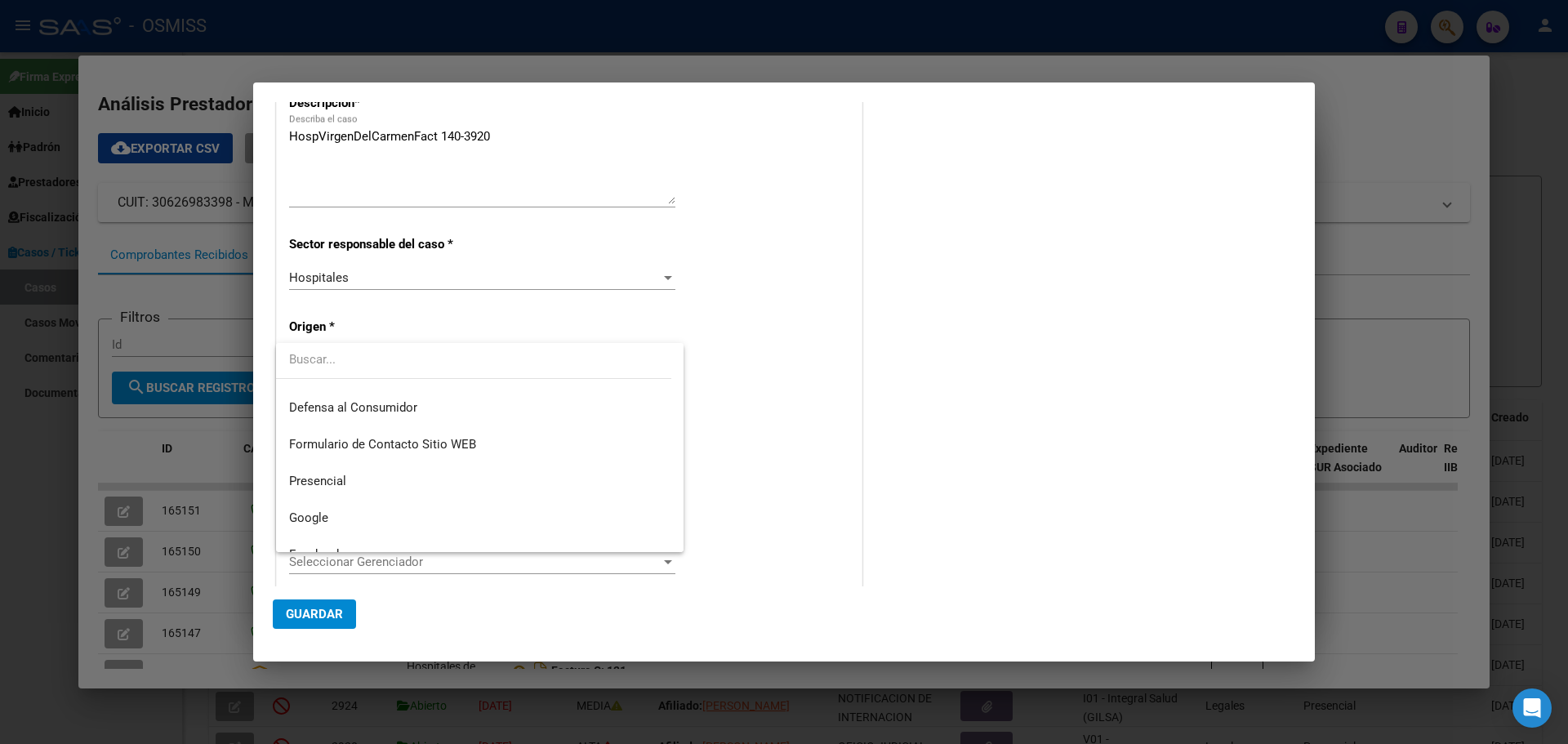
scroll to position [196, 0]
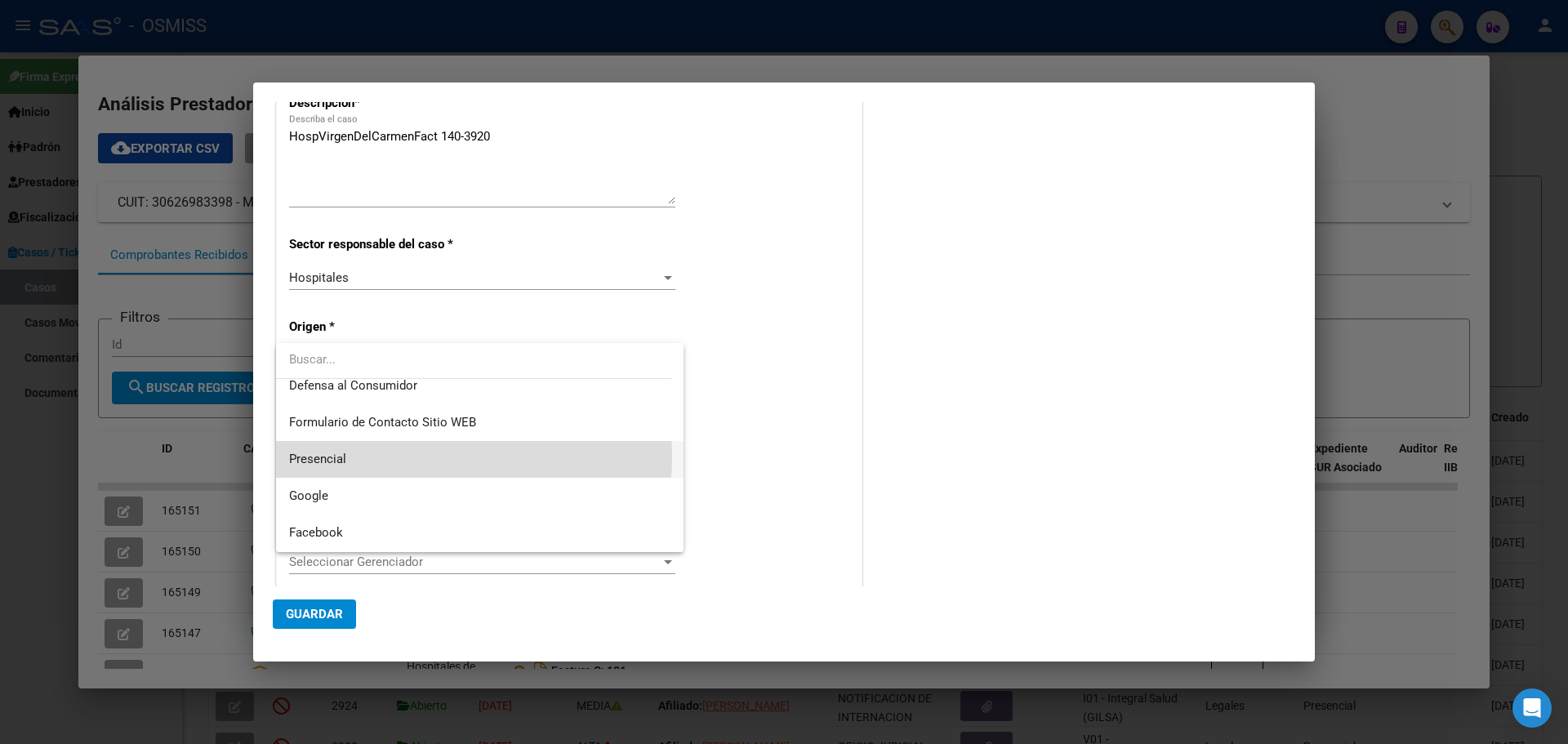
click at [409, 456] on span "Presencial" at bounding box center [480, 459] width 382 height 37
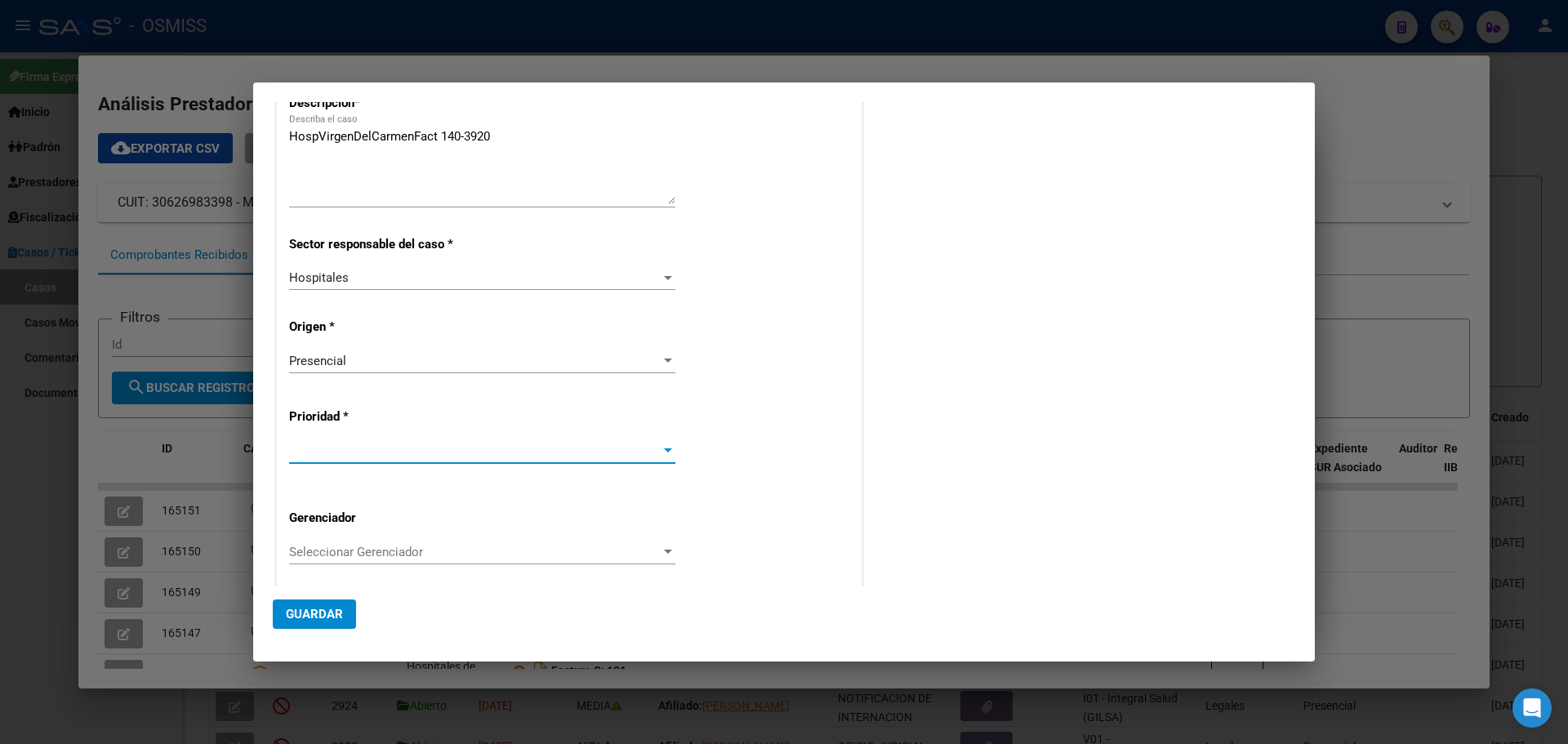
click at [664, 450] on div at bounding box center [668, 450] width 9 height 4
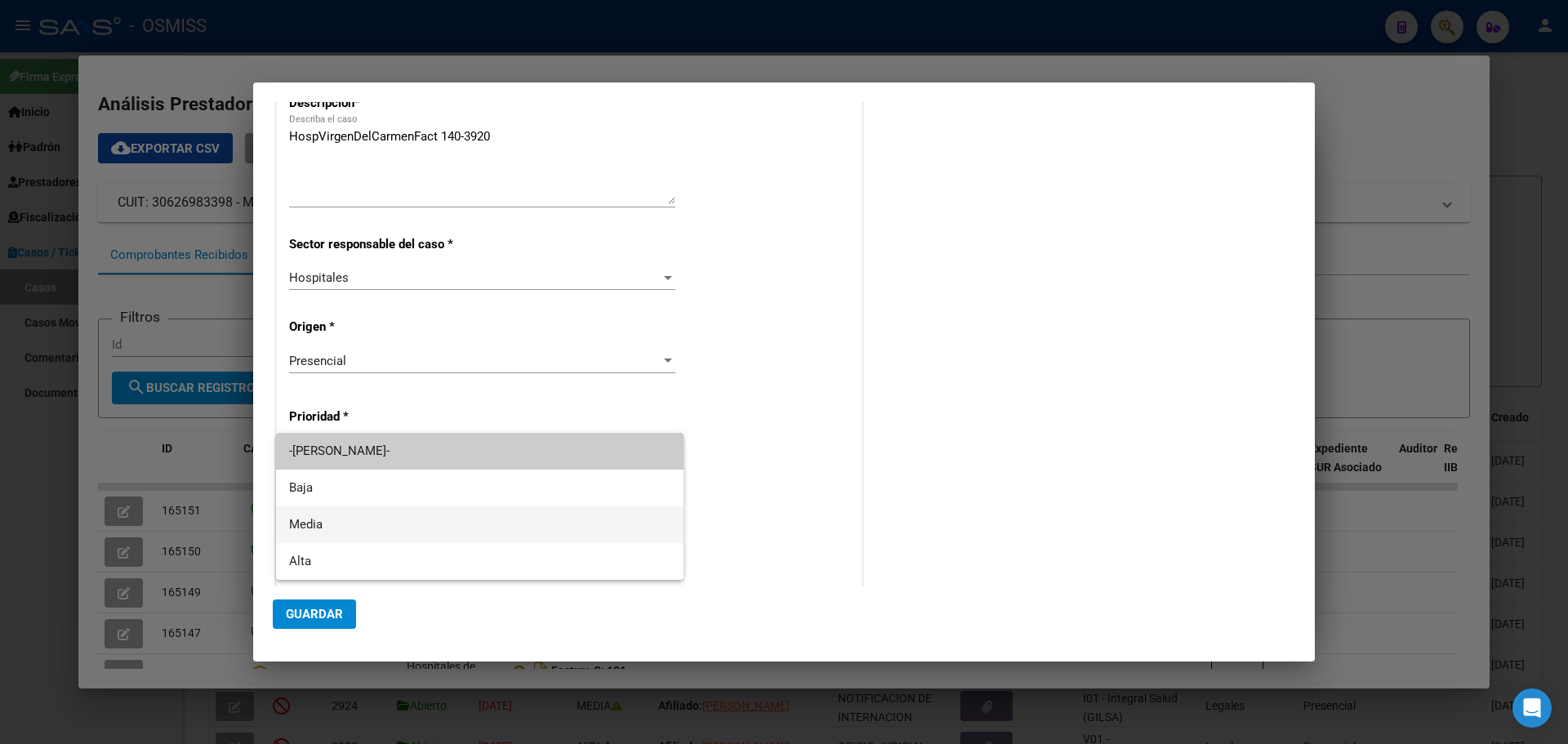
click at [376, 521] on span "Media" at bounding box center [480, 524] width 382 height 37
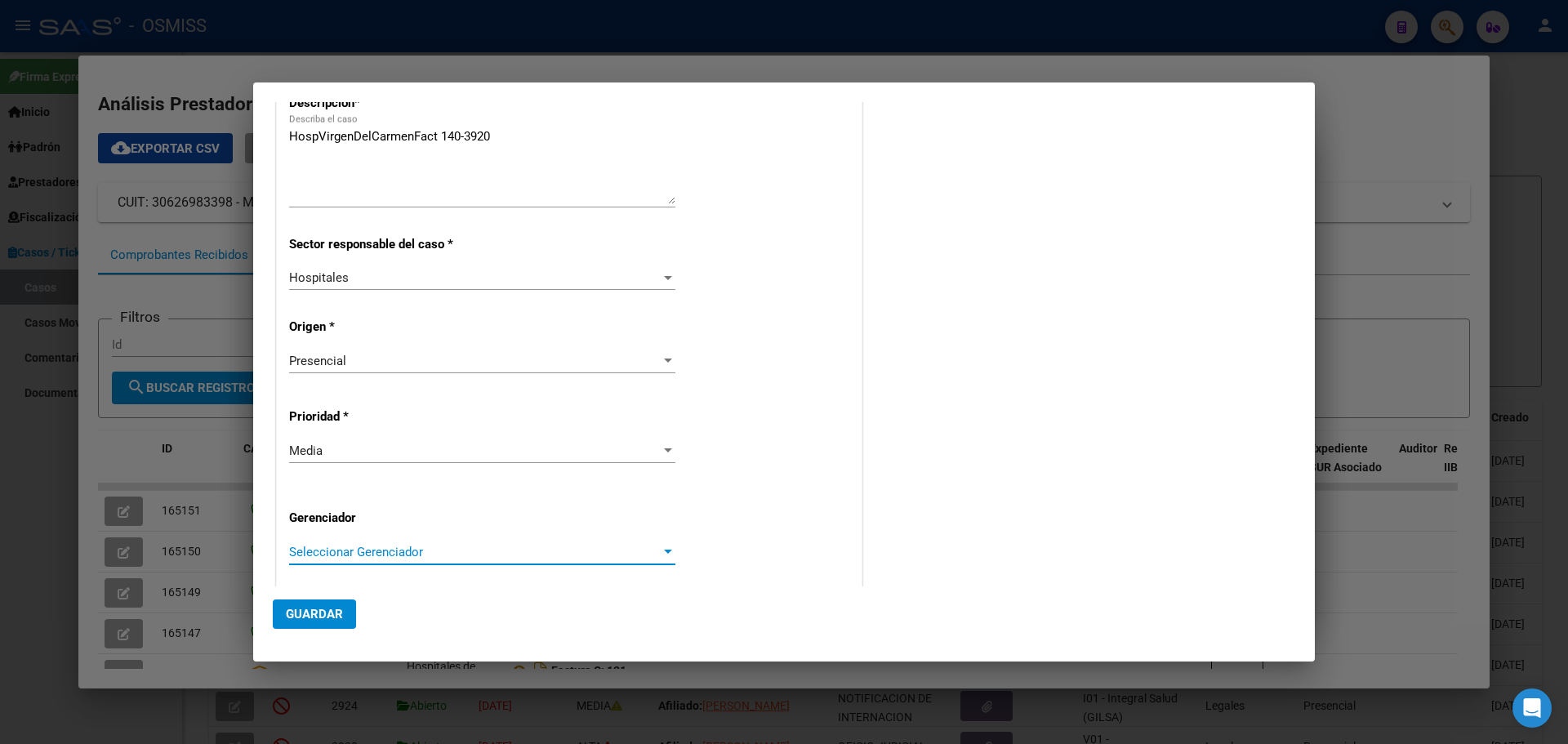
click at [662, 547] on div at bounding box center [667, 551] width 15 height 13
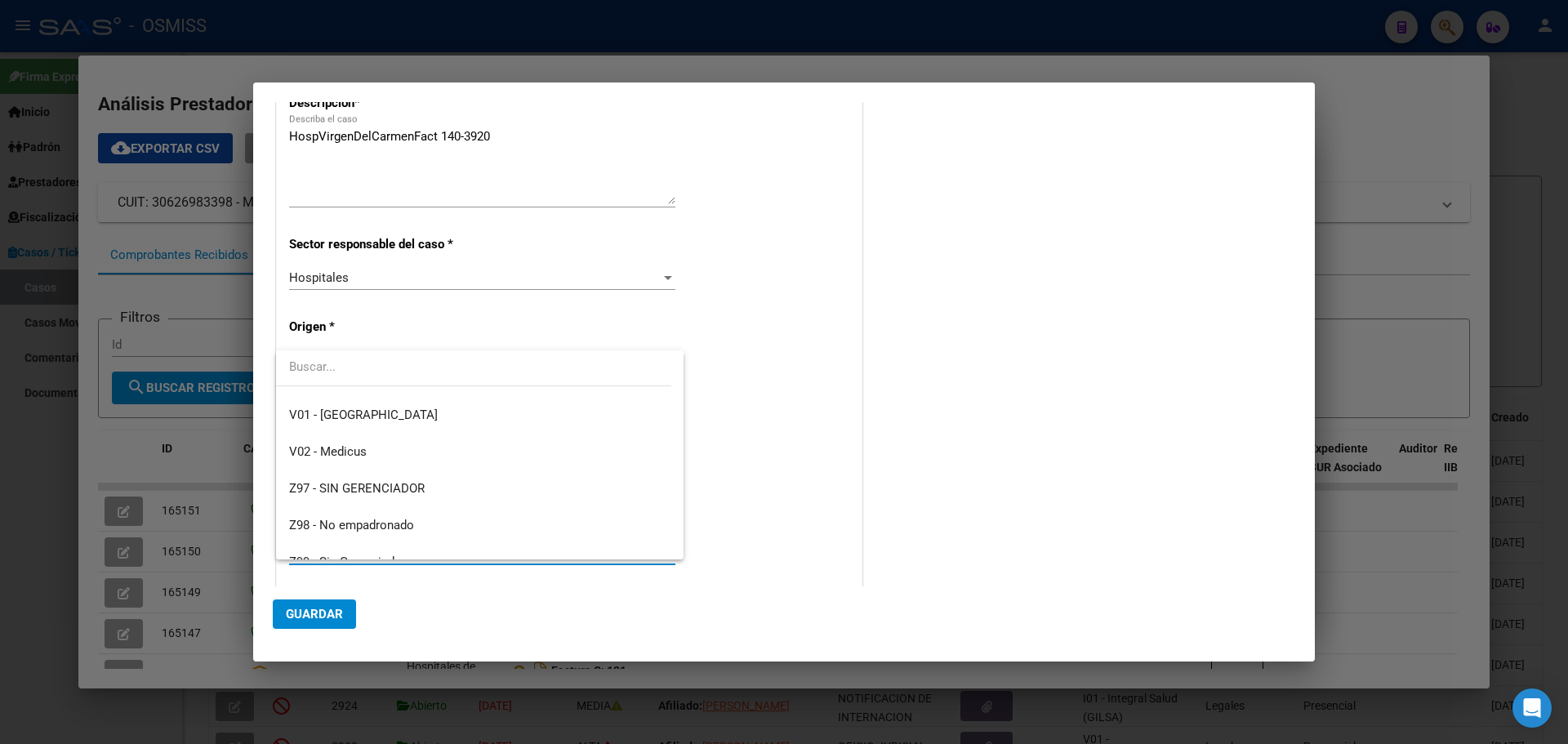
scroll to position [489, 0]
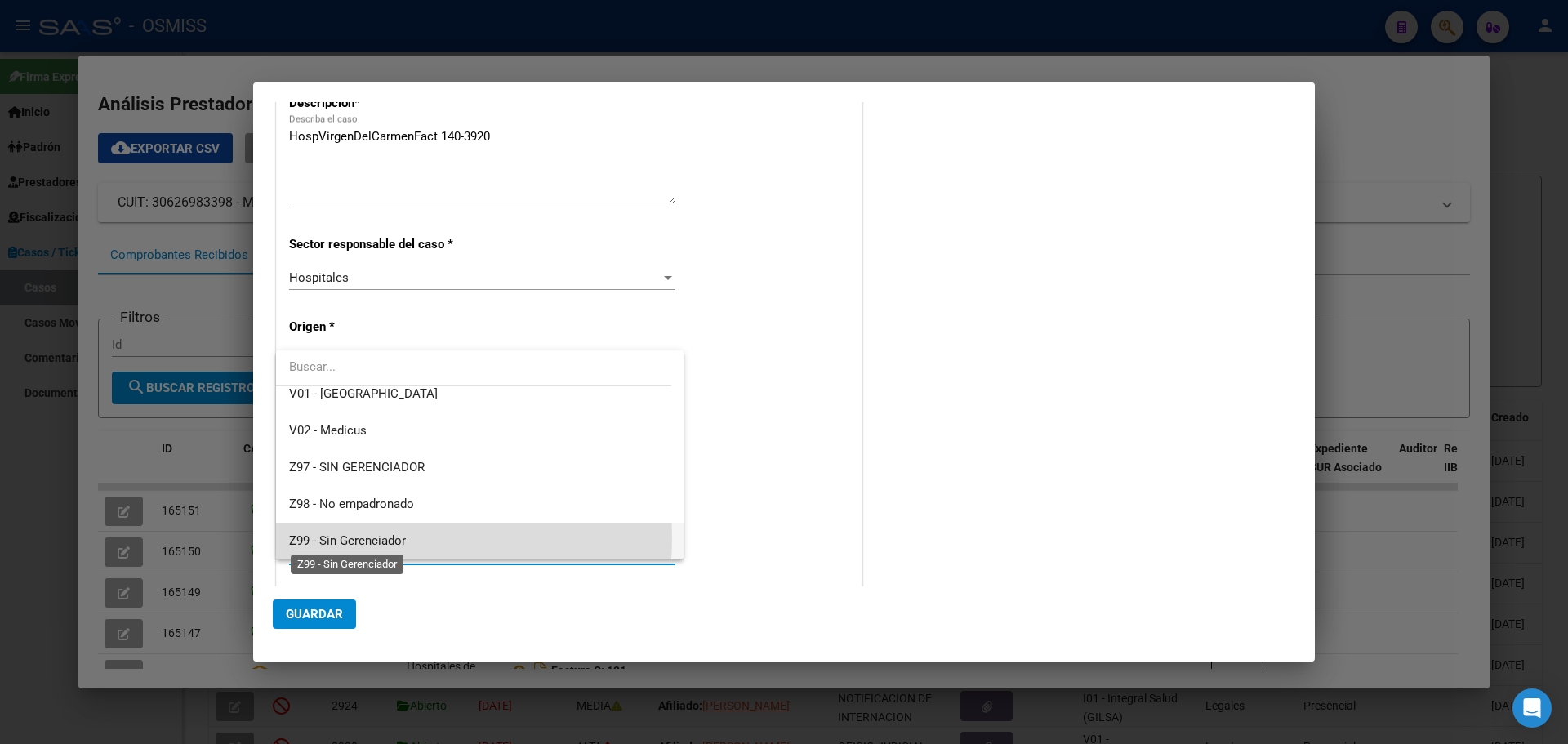
click at [363, 538] on span "Z99 - Sin Gerenciador" at bounding box center [347, 540] width 117 height 15
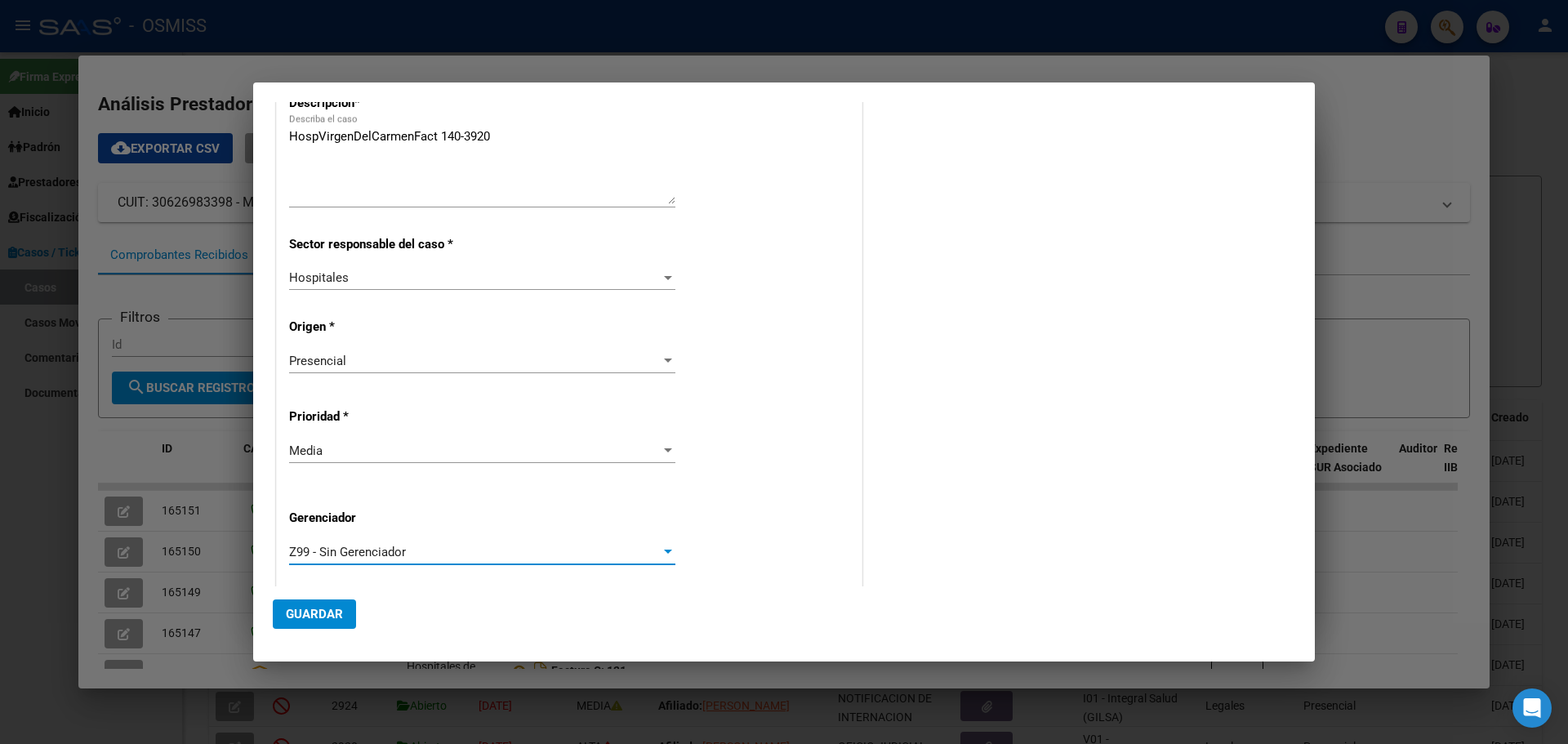
click at [316, 611] on span "Guardar" at bounding box center [314, 613] width 57 height 15
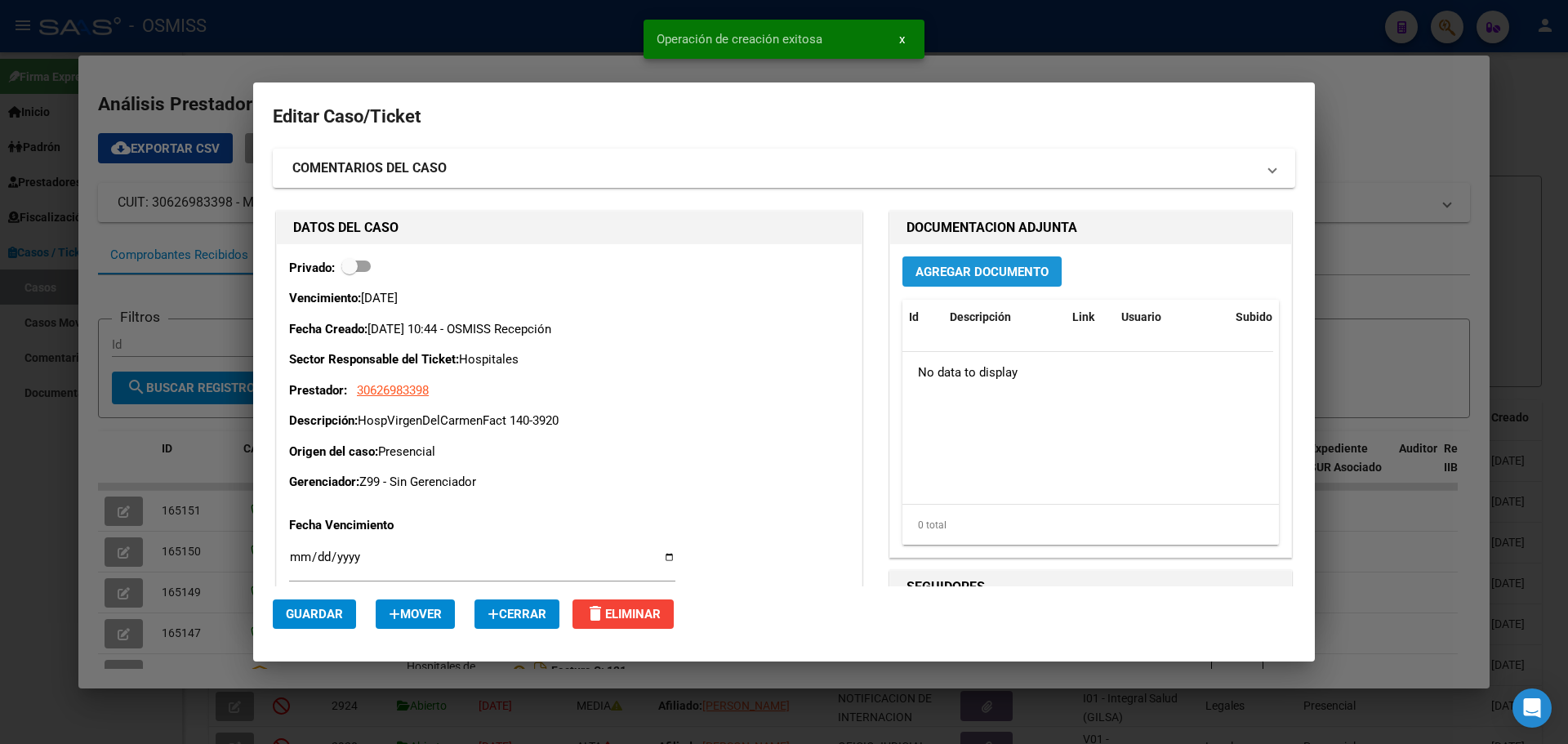
click at [906, 268] on button "Agregar Documento" at bounding box center [982, 270] width 160 height 30
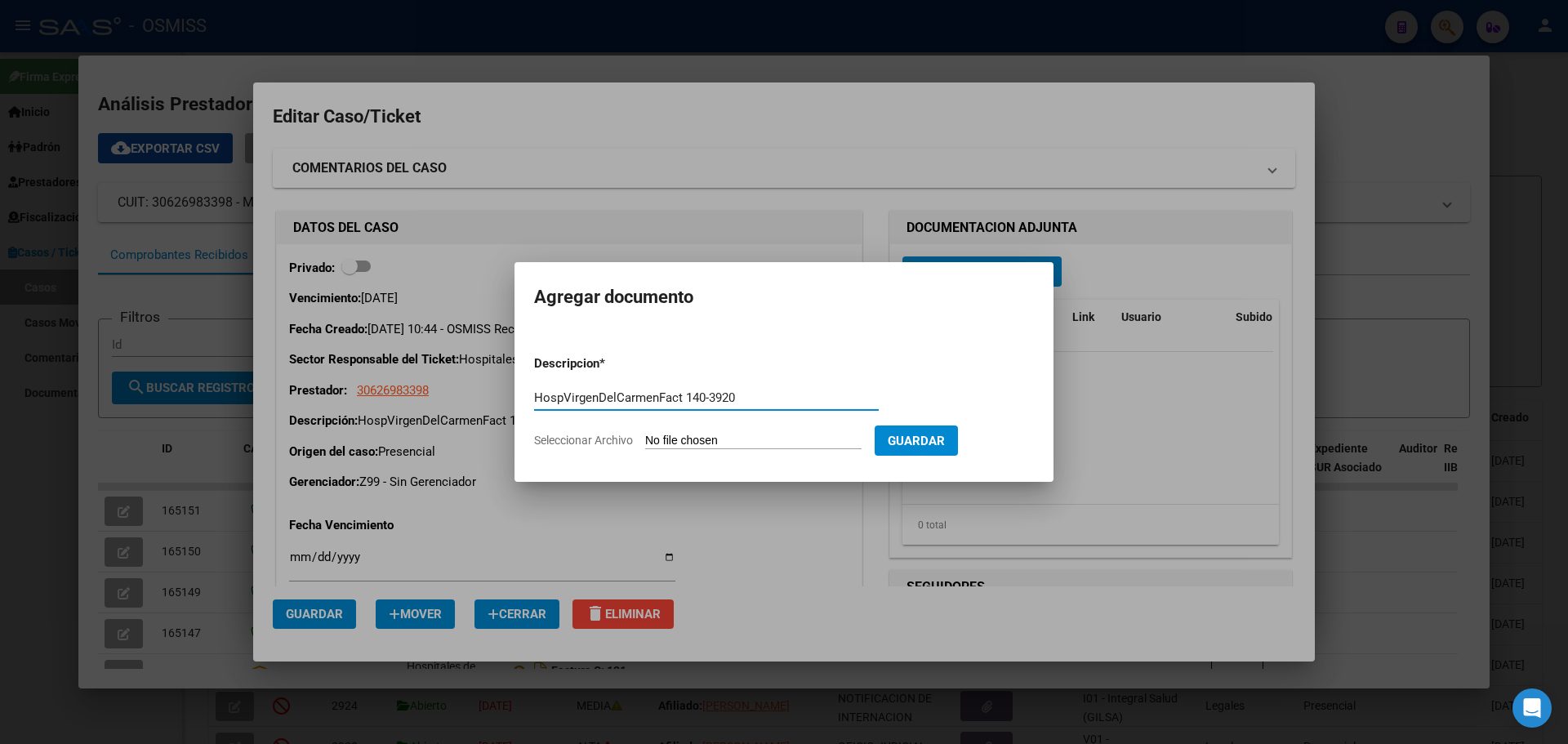
type input "HospVirgenDelCarmenFact 140-3920"
click at [545, 437] on span "Seleccionar Archivo" at bounding box center [584, 439] width 99 height 13
click at [645, 437] on input "Seleccionar Archivo" at bounding box center [754, 441] width 217 height 15
type input "C:\fakepath\Fact 3920.pdf"
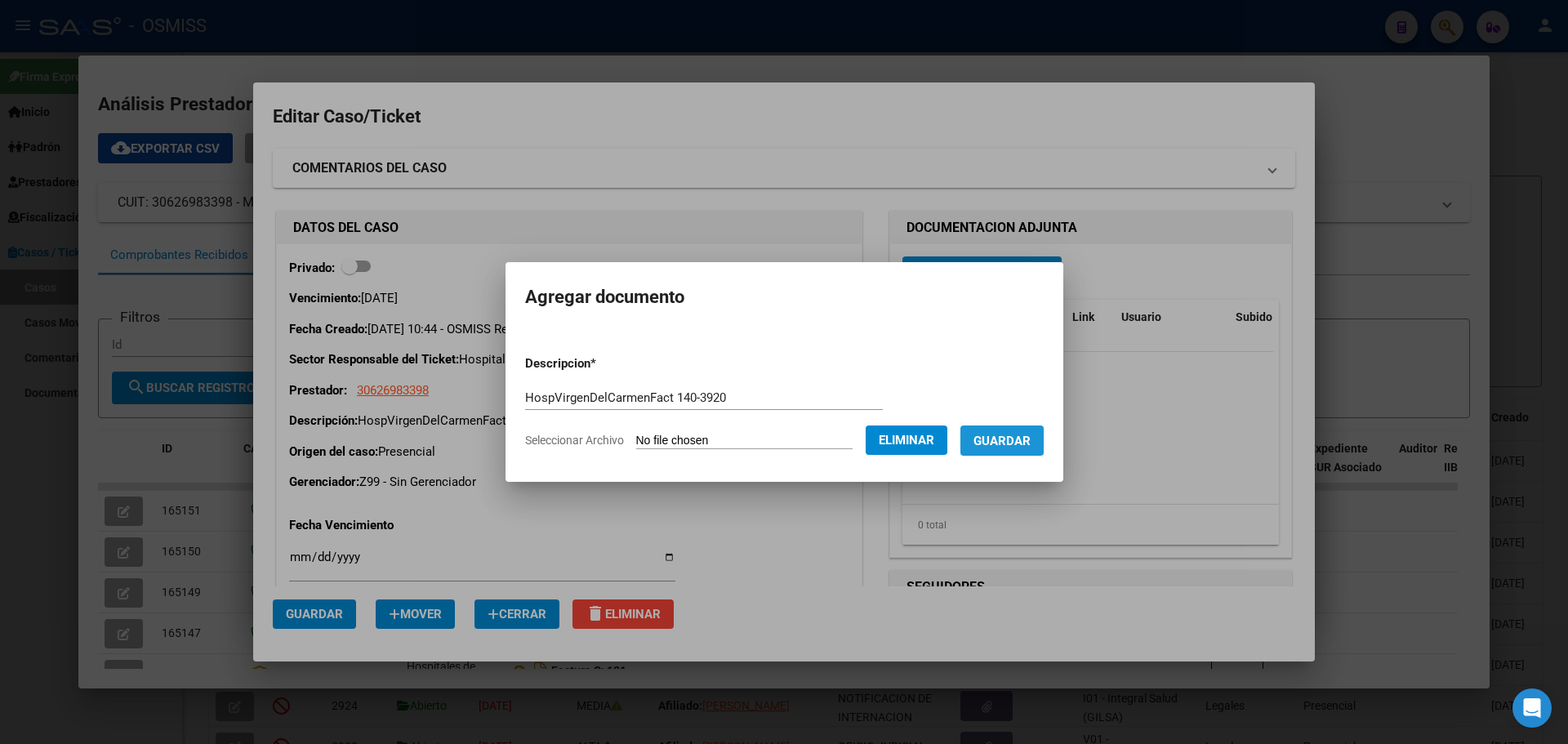
click at [998, 430] on button "Guardar" at bounding box center [1002, 440] width 84 height 30
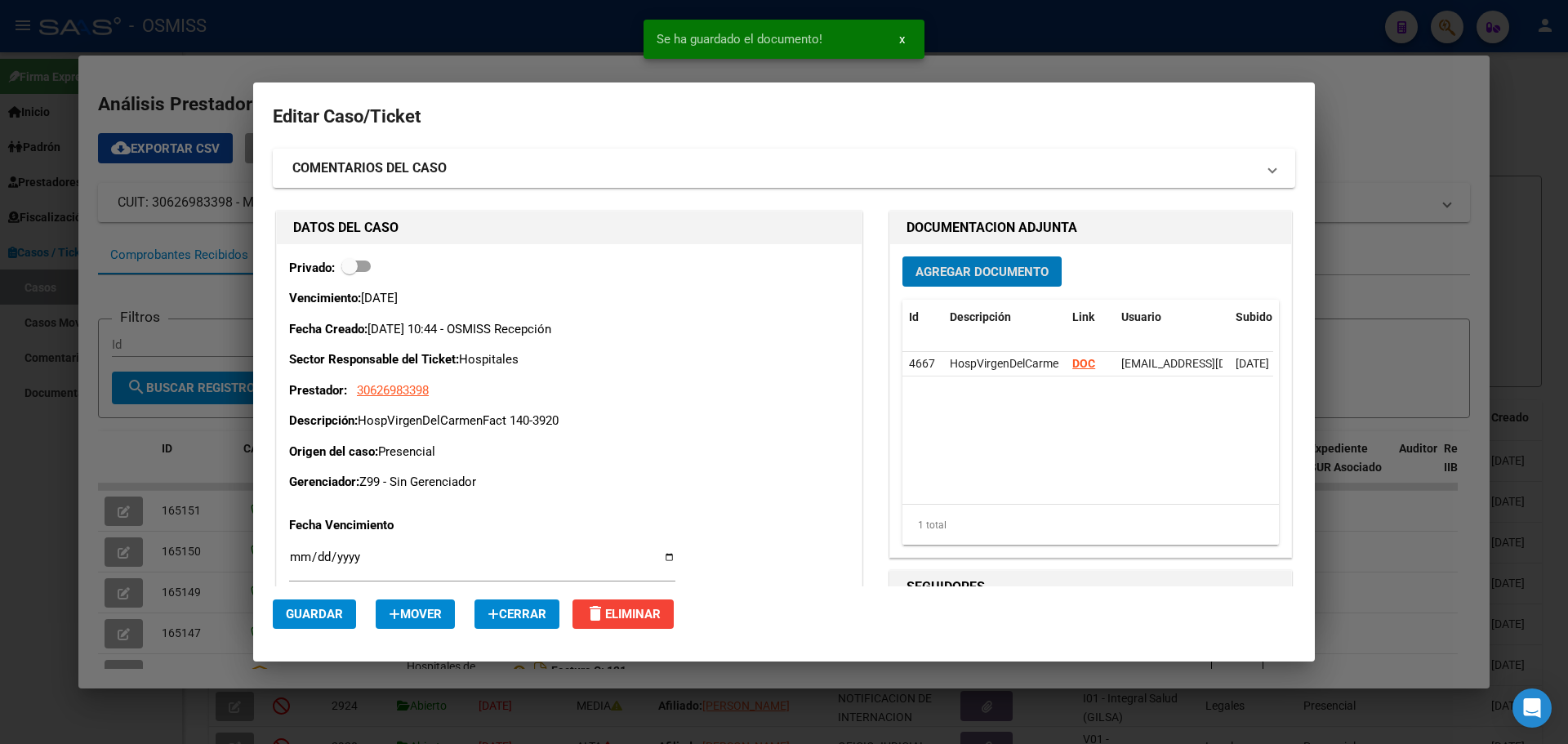
click at [502, 47] on div at bounding box center [784, 372] width 1568 height 744
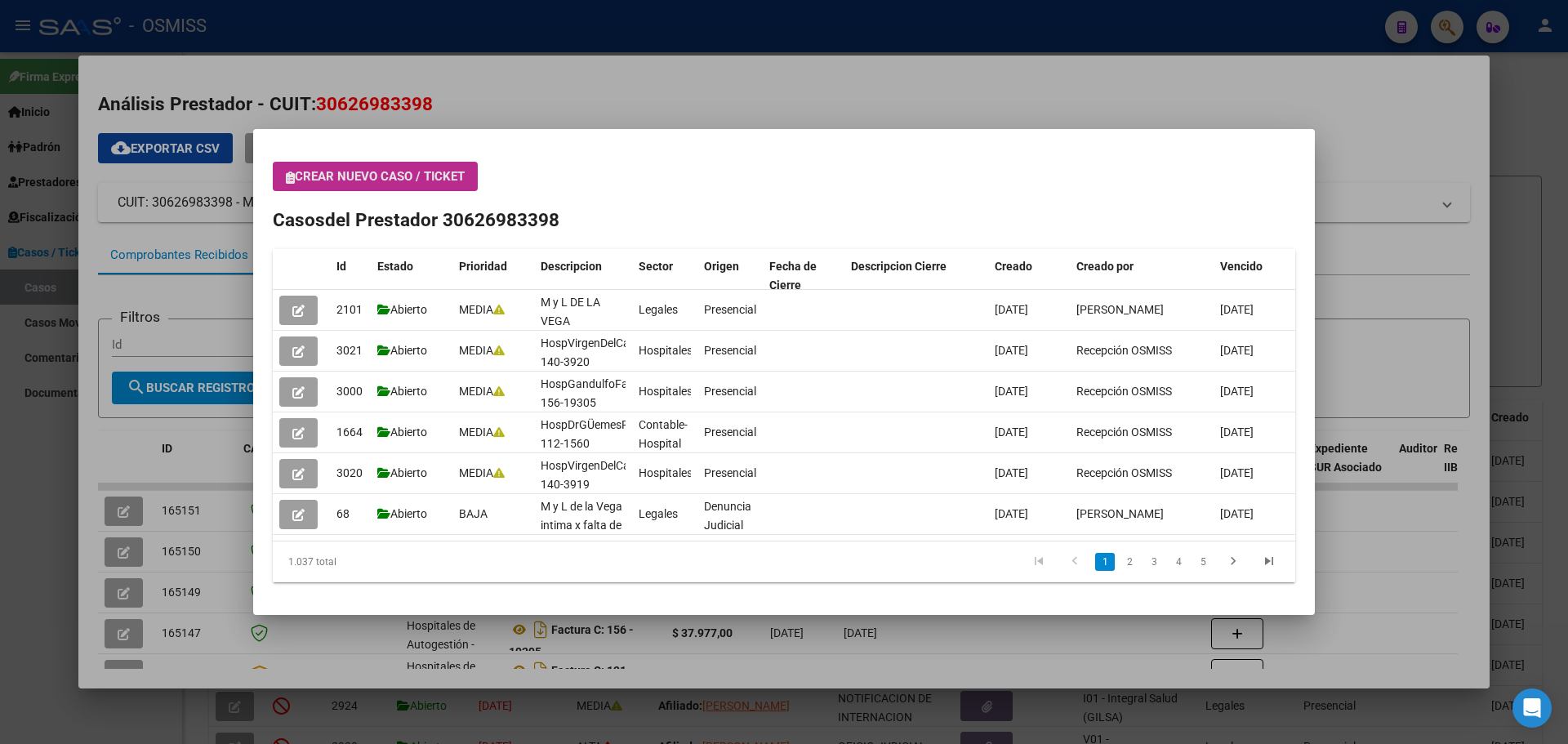
click at [285, 171] on button "Crear nuevo caso / ticket" at bounding box center [376, 176] width 205 height 29
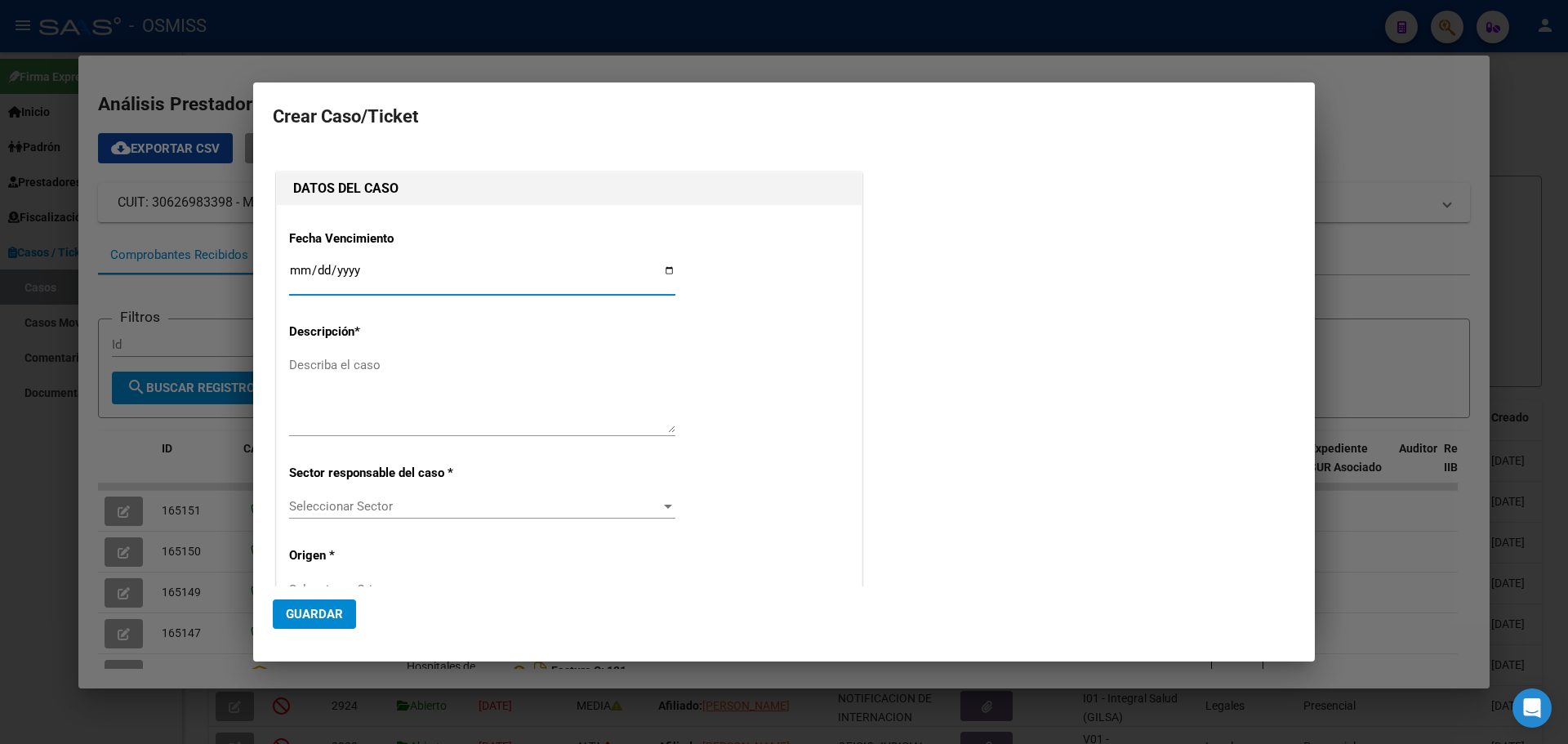
click at [663, 268] on input "Ingresar fecha" at bounding box center [482, 276] width 387 height 26
type input "[DATE]"
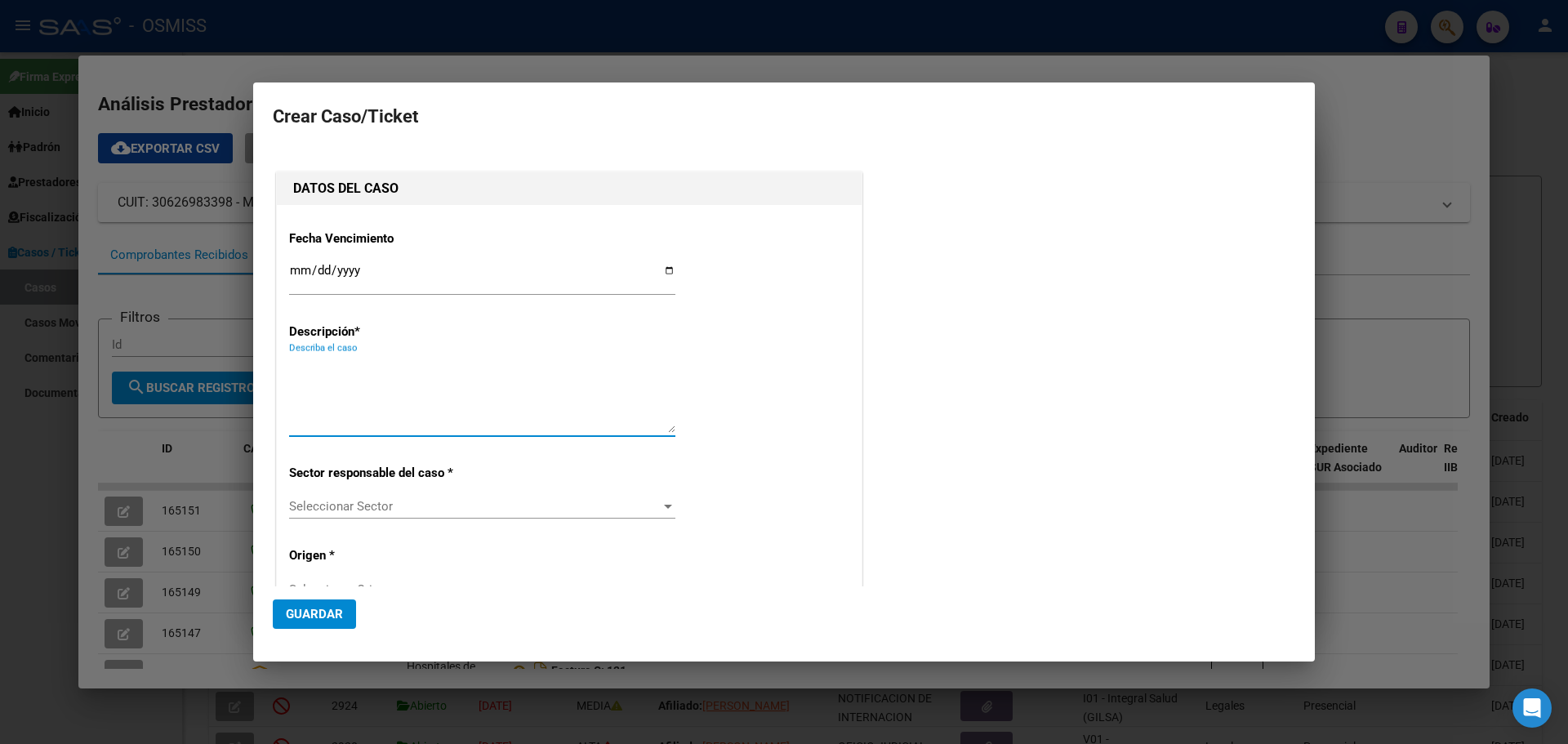
click at [295, 367] on textarea "Describa el caso" at bounding box center [482, 394] width 387 height 77
type textarea "Hosp.V.LópezyPlanesFact 109-10167"
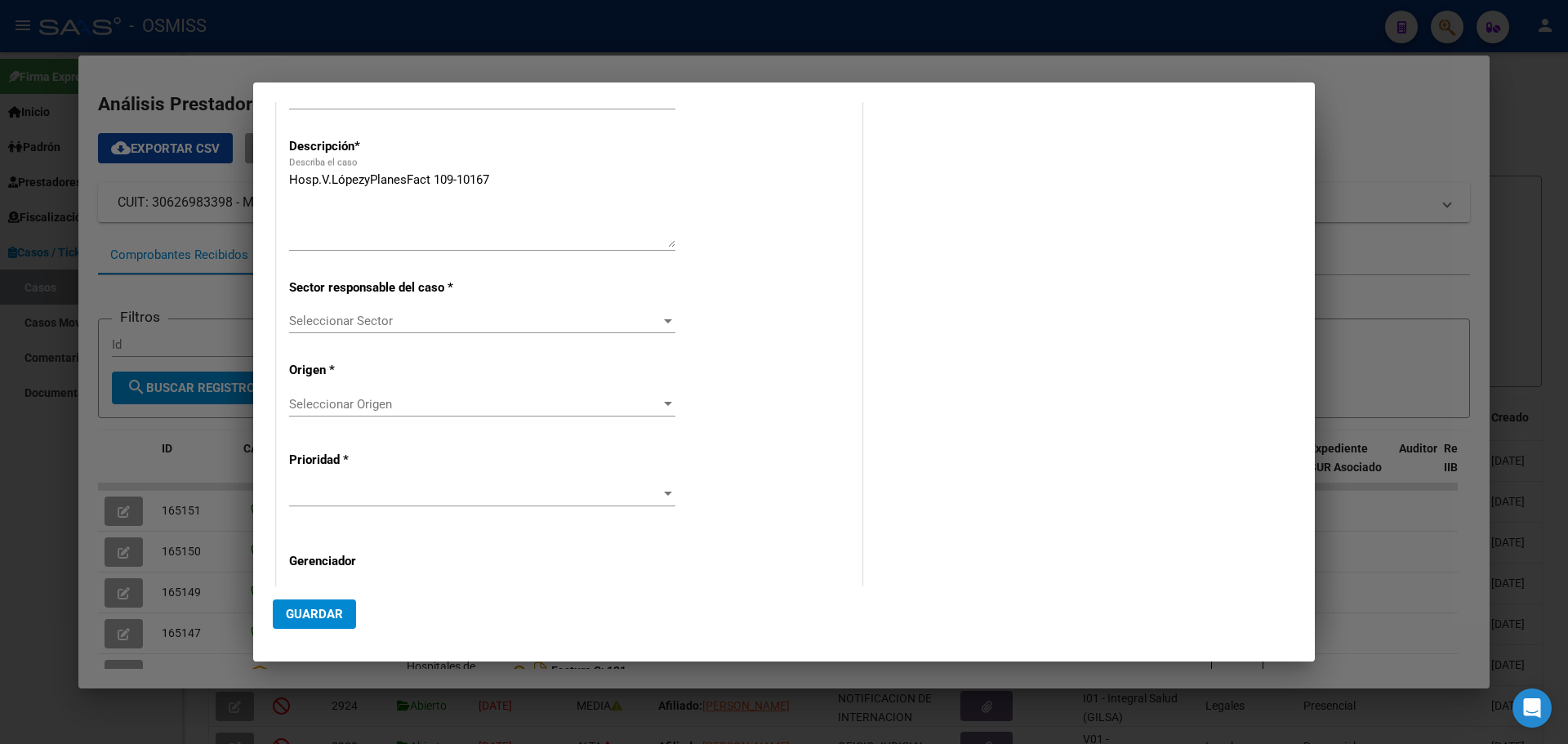
scroll to position [283, 0]
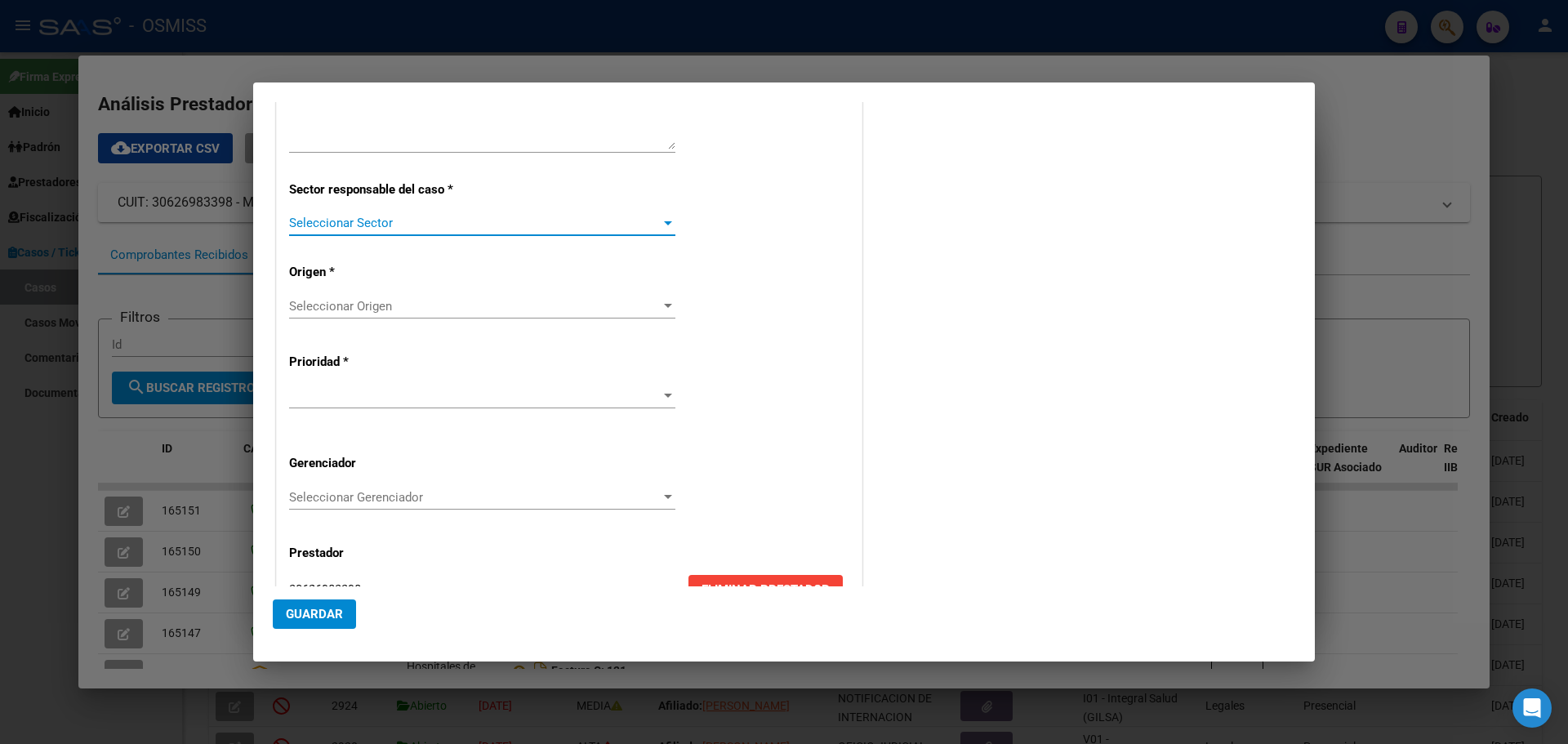
click at [665, 221] on div at bounding box center [668, 223] width 9 height 4
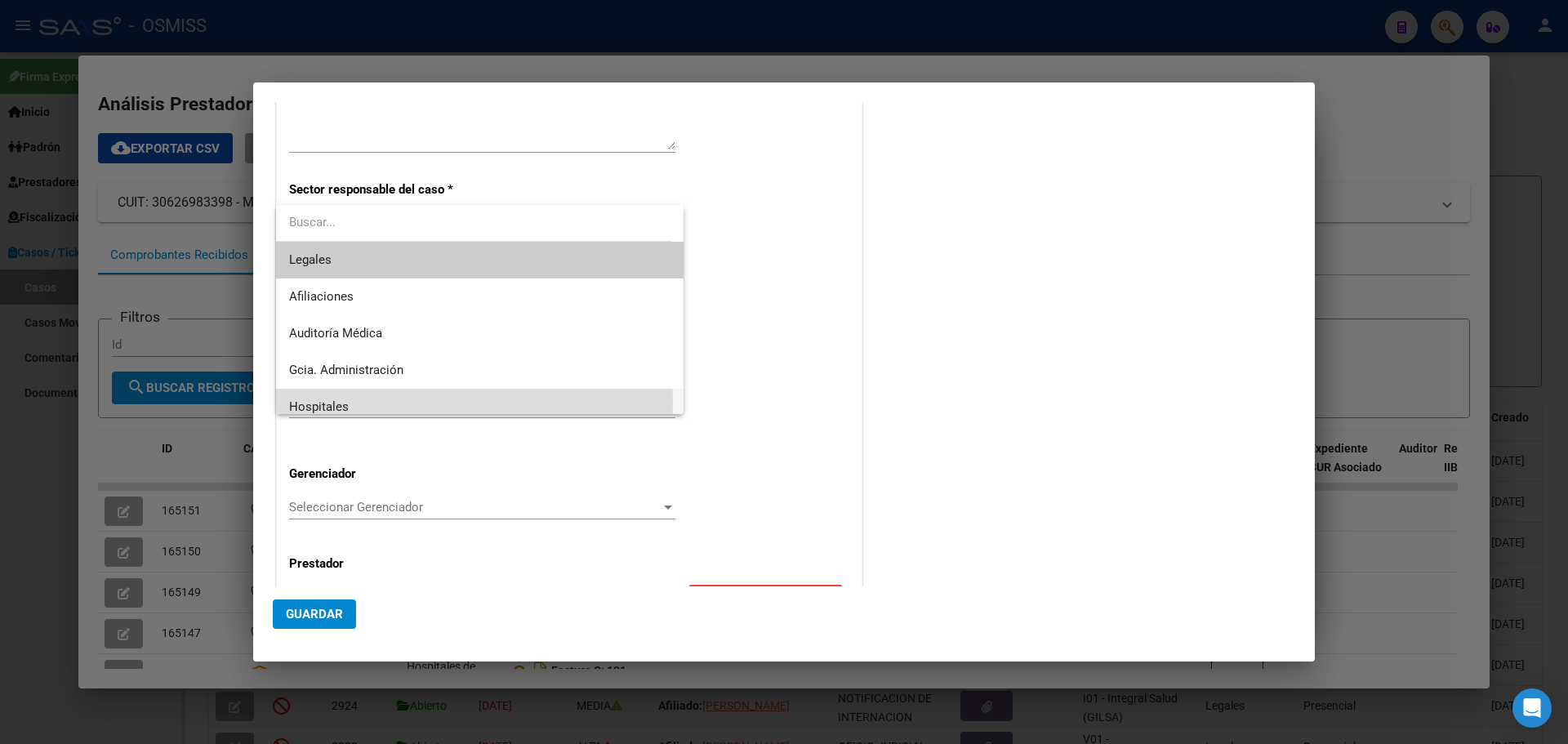
click at [356, 402] on span "Hospitales" at bounding box center [480, 406] width 382 height 37
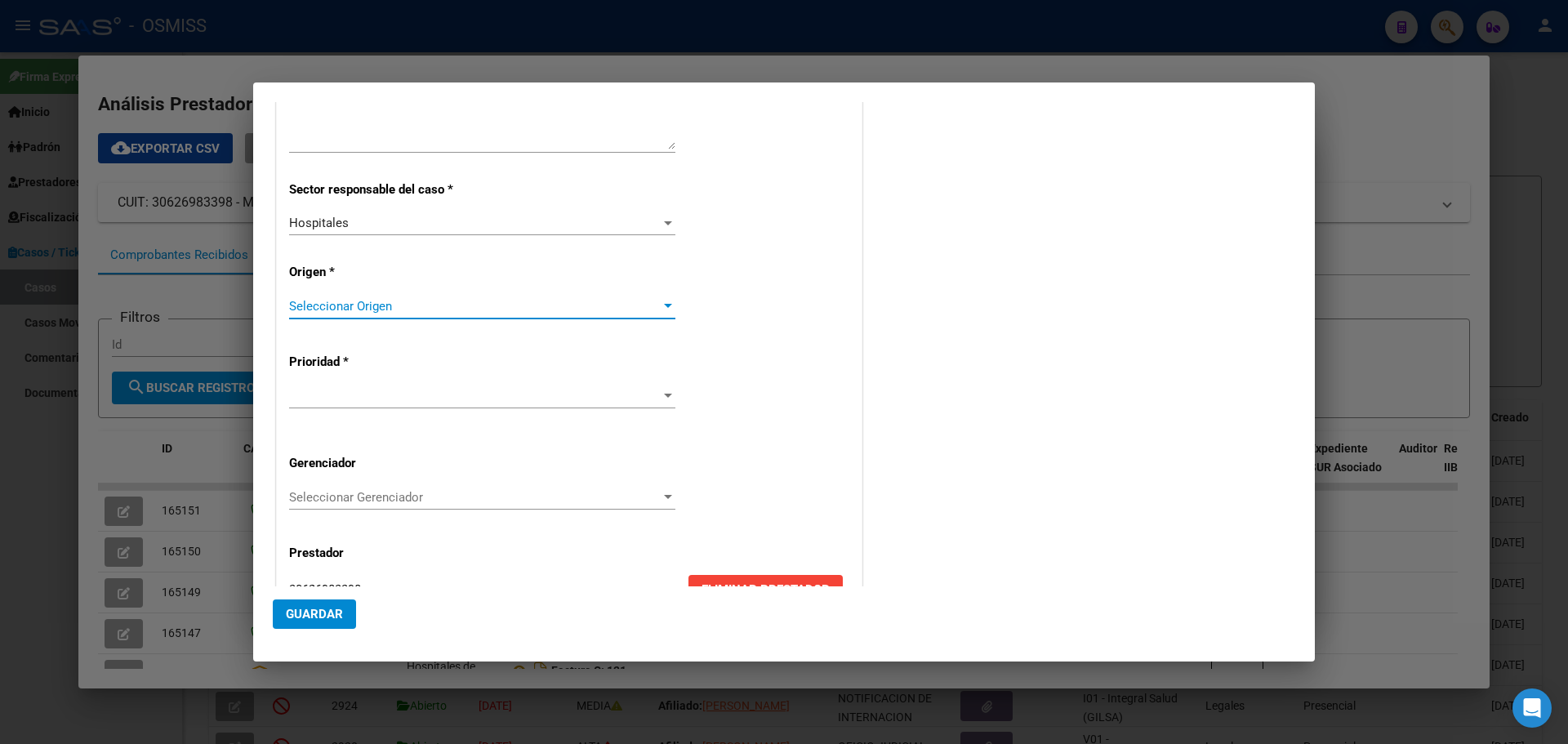
click at [664, 304] on div at bounding box center [668, 305] width 9 height 4
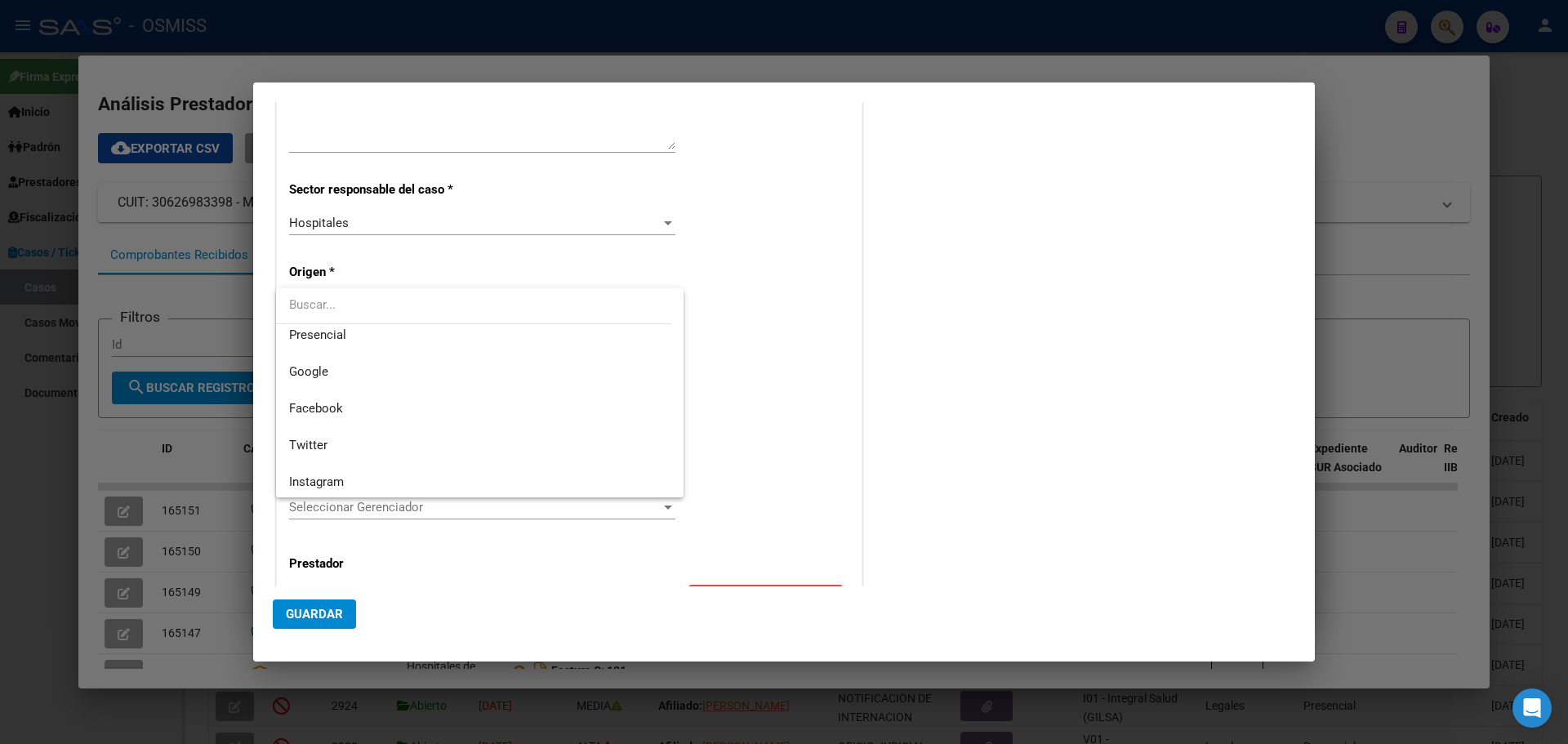
scroll to position [231, 0]
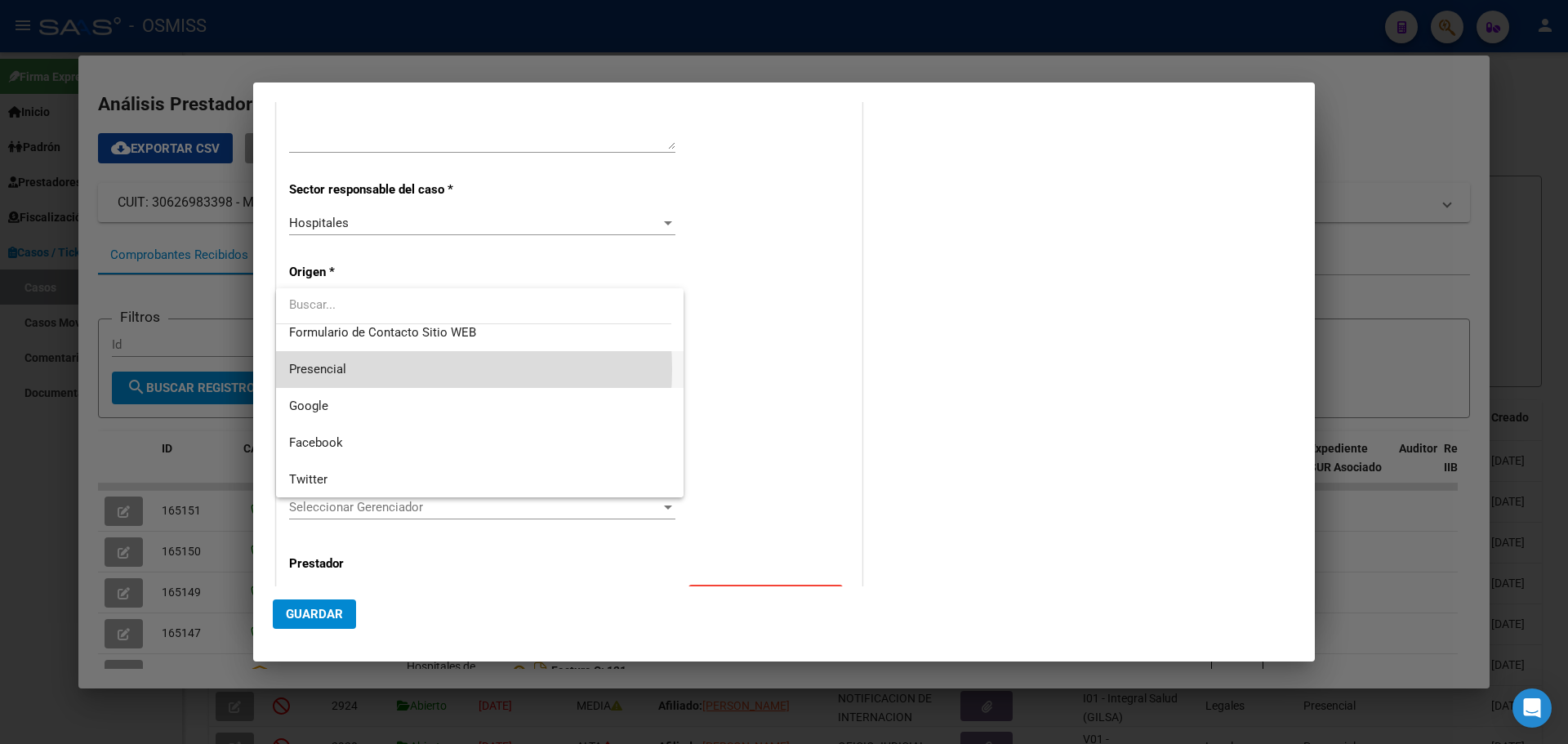
click at [372, 369] on span "Presencial" at bounding box center [480, 369] width 382 height 37
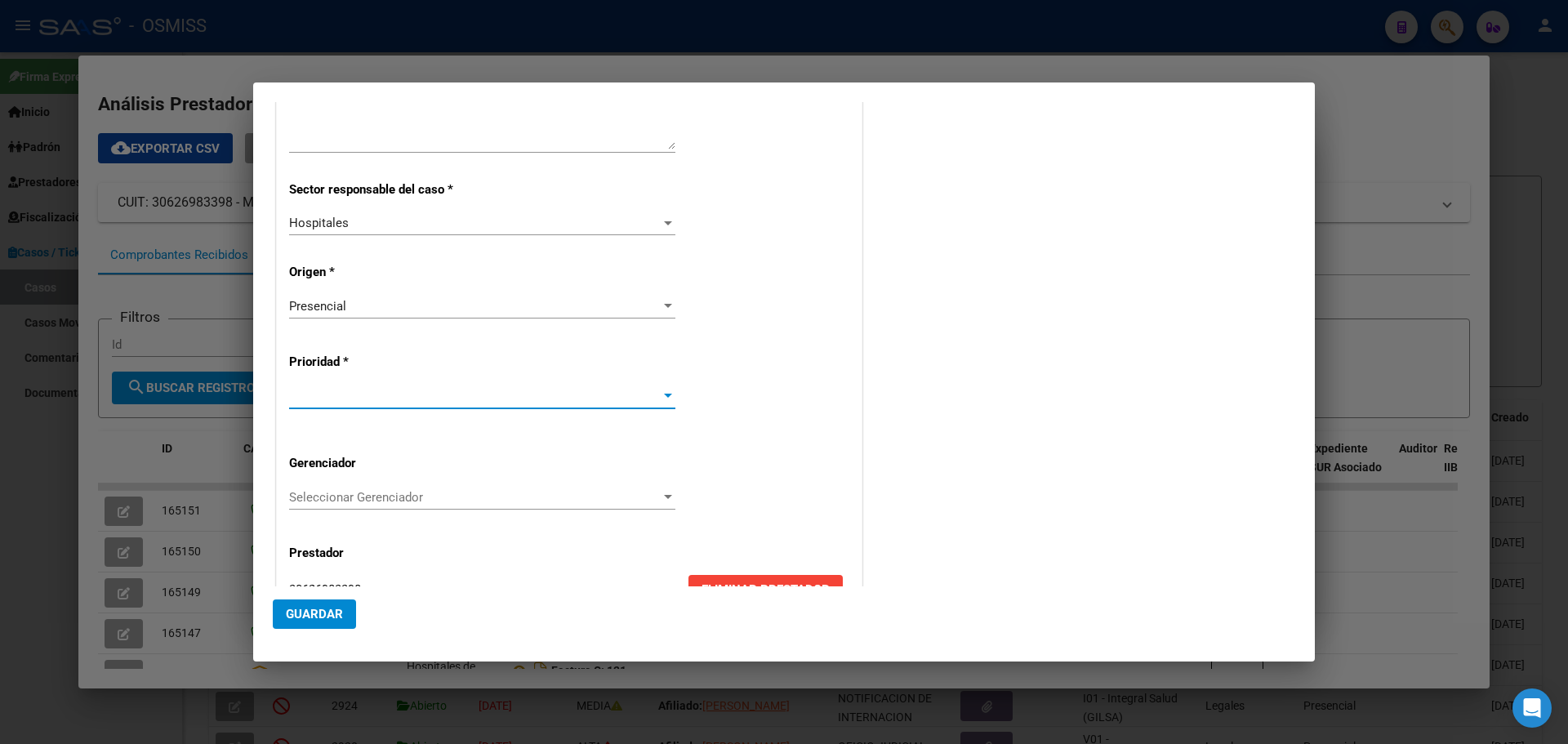
click at [661, 392] on div at bounding box center [667, 395] width 15 height 13
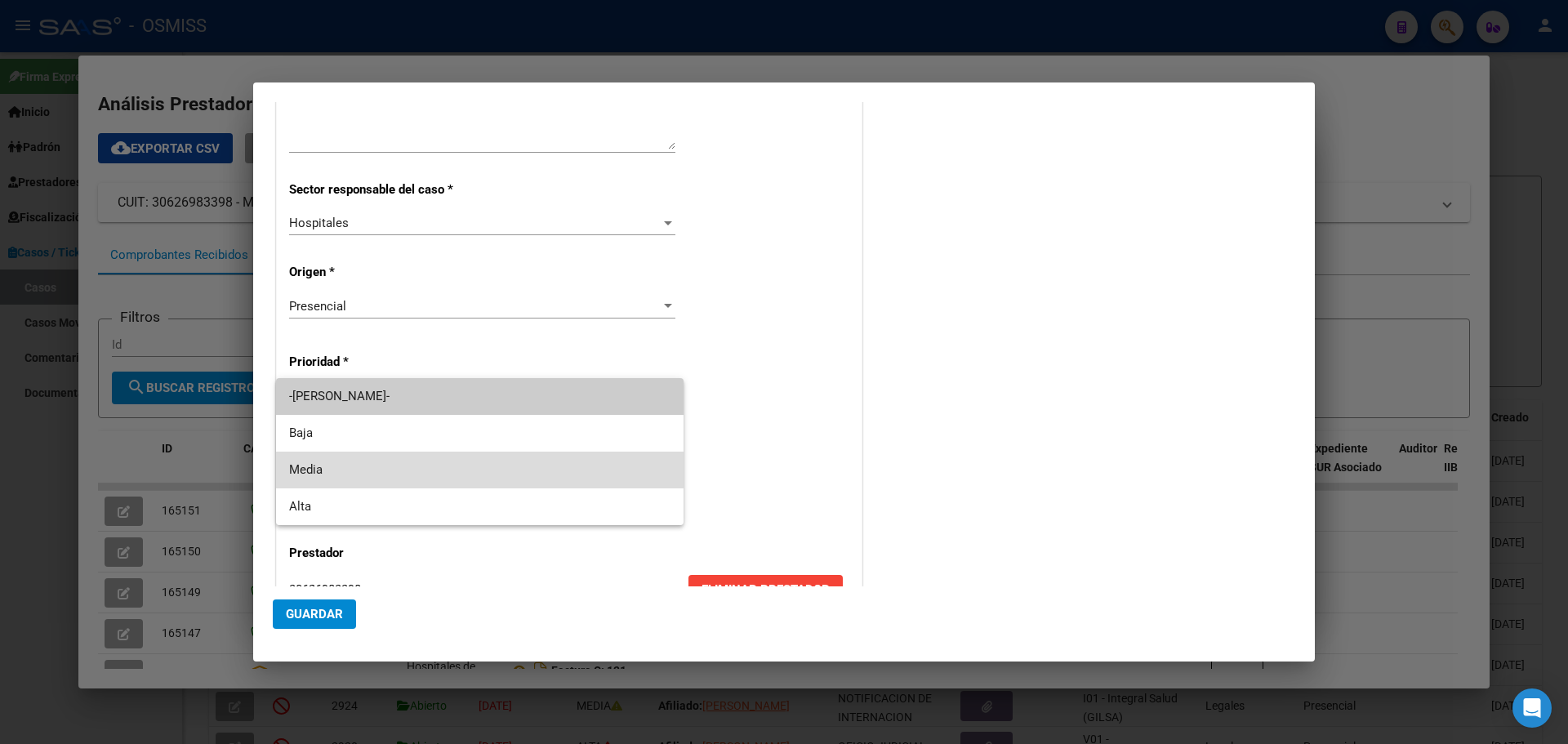
click at [372, 466] on span "Media" at bounding box center [480, 469] width 382 height 37
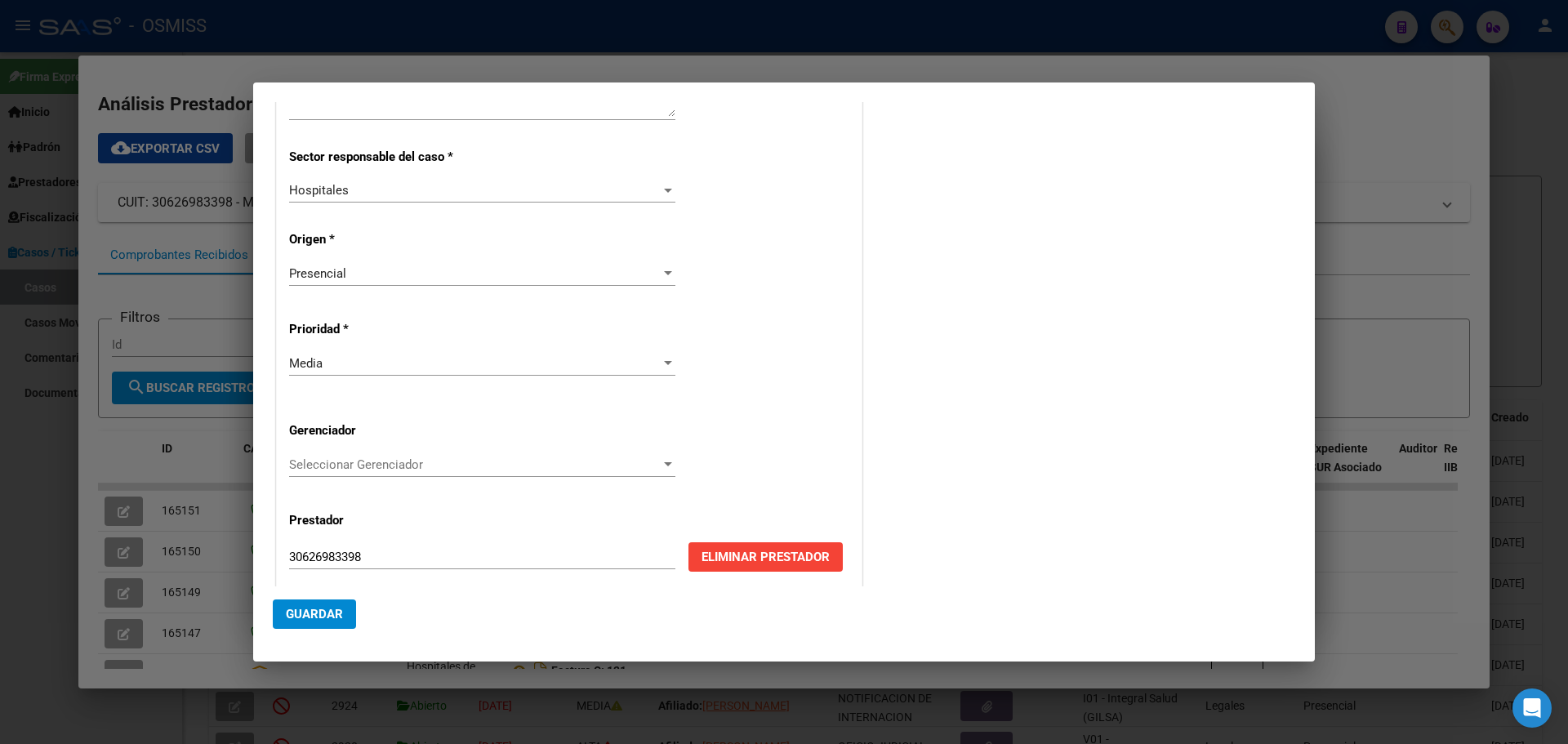
scroll to position [331, 0]
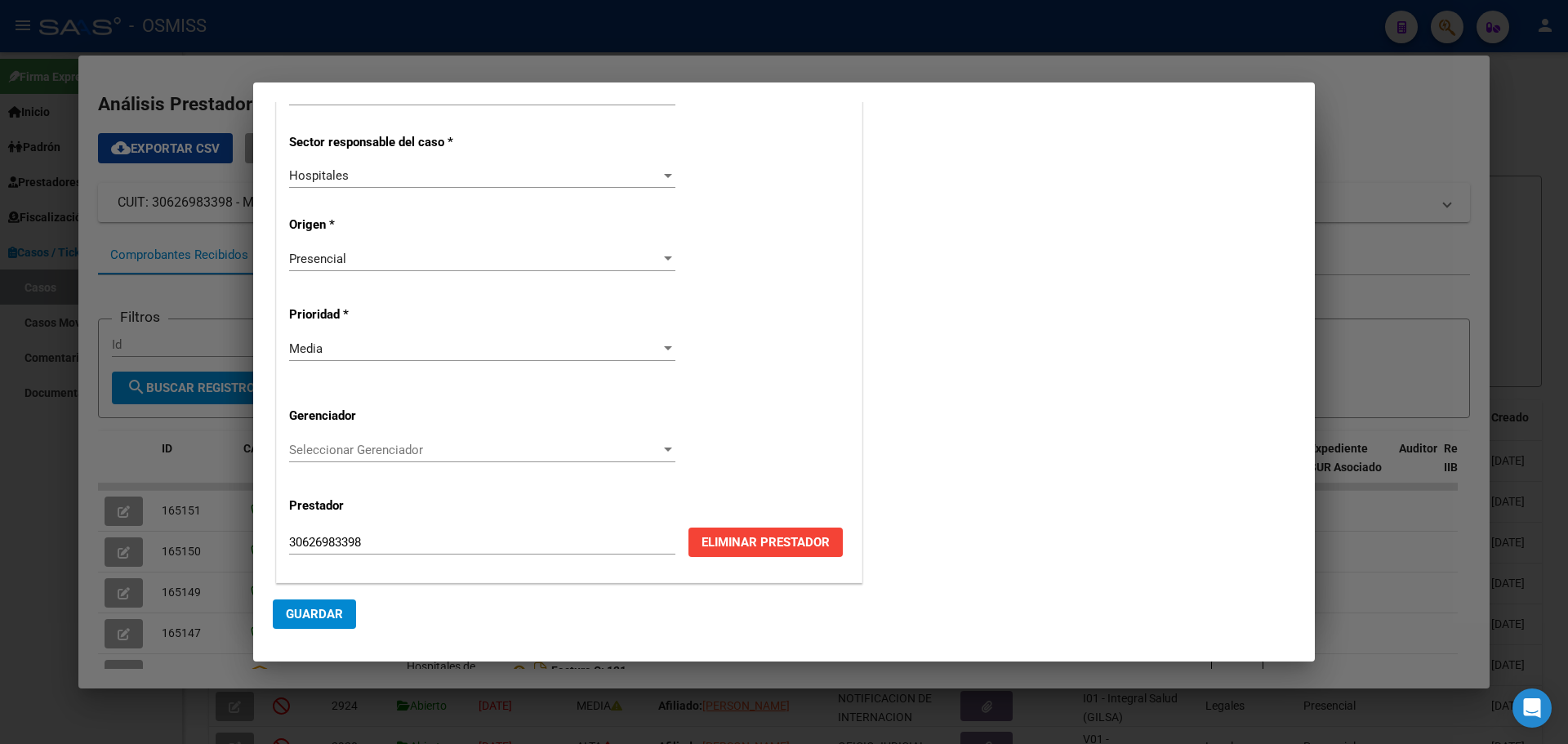
click at [662, 445] on div at bounding box center [667, 450] width 15 height 13
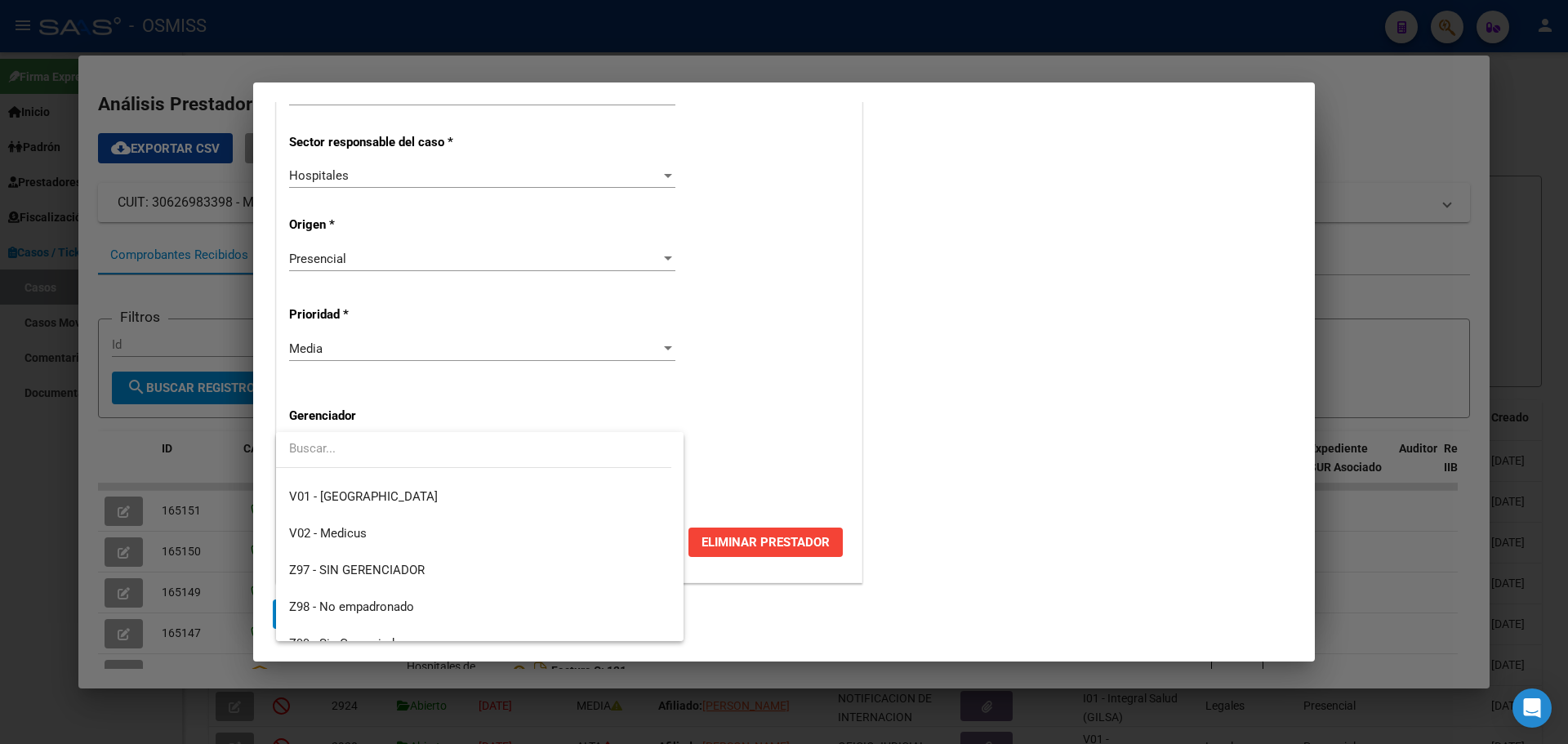
scroll to position [489, 0]
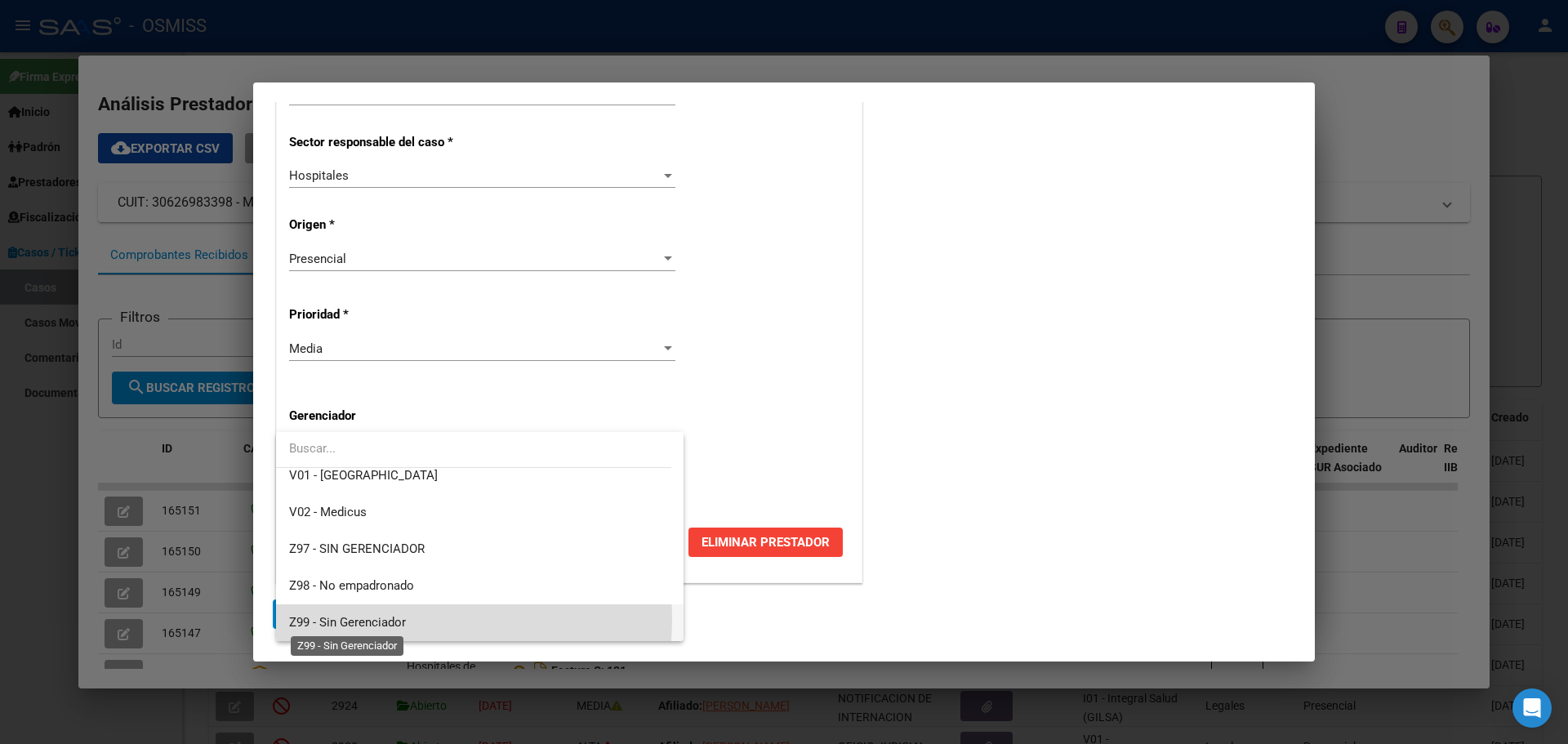
click at [362, 619] on span "Z99 - Sin Gerenciador" at bounding box center [347, 622] width 117 height 15
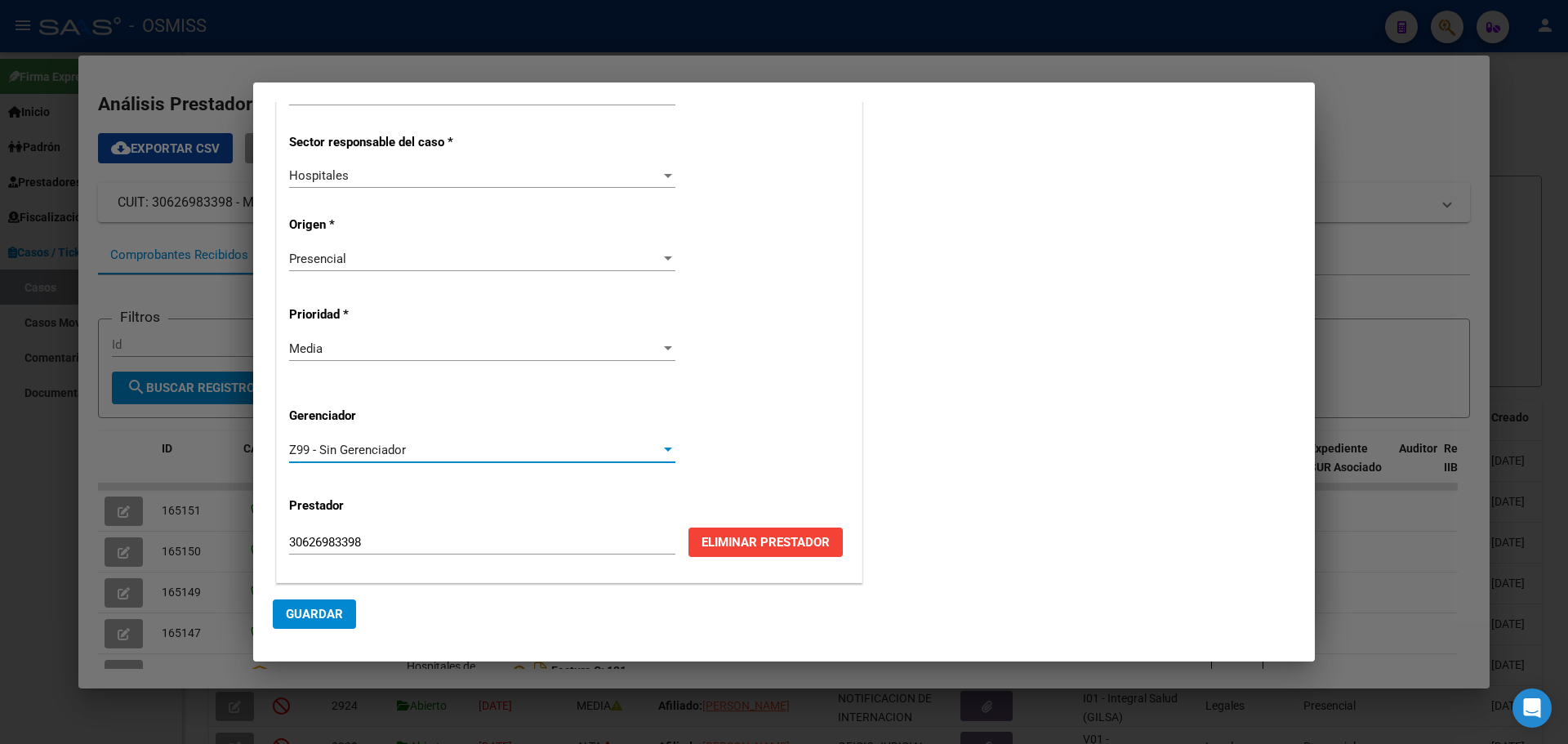
click at [315, 611] on span "Guardar" at bounding box center [314, 613] width 57 height 15
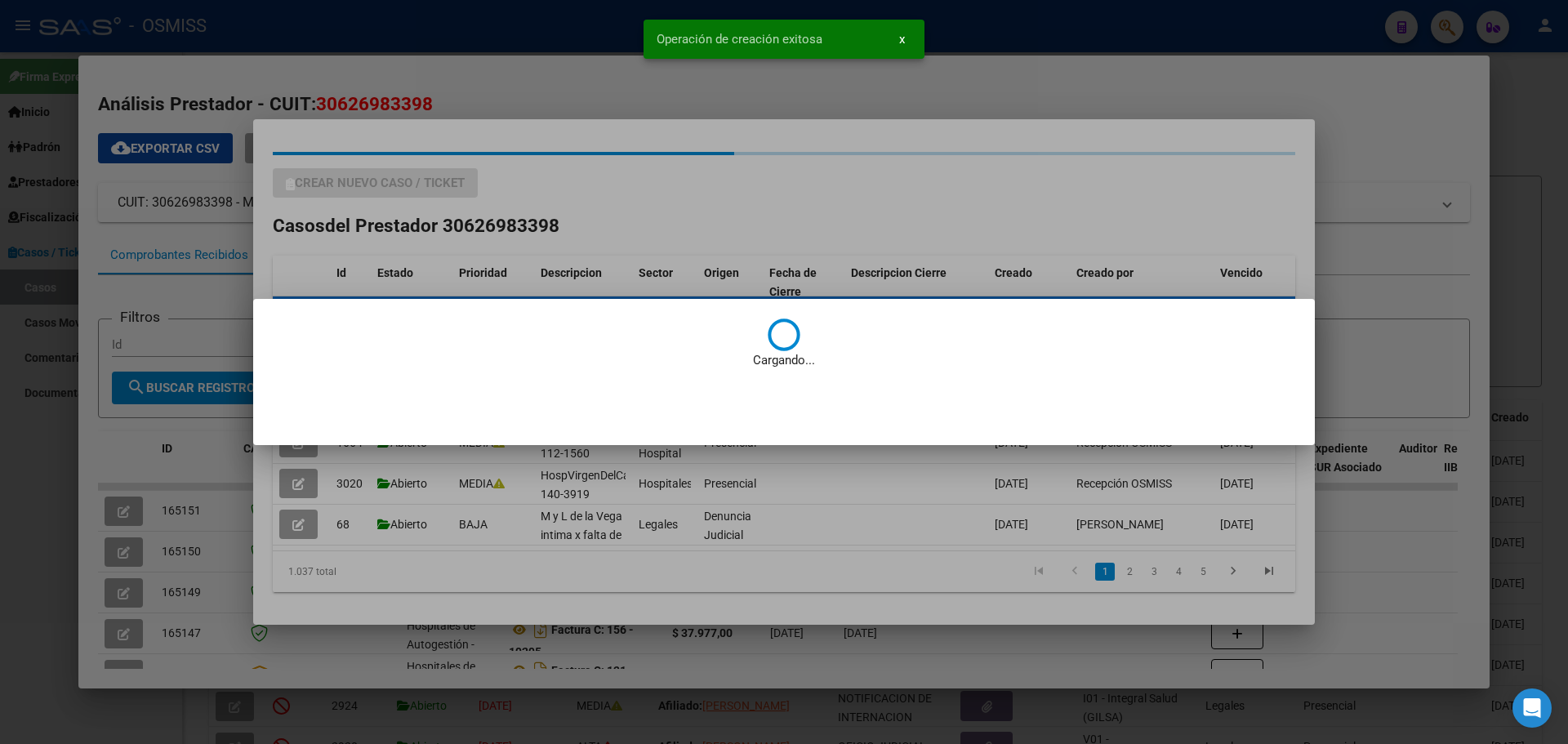
scroll to position [0, 0]
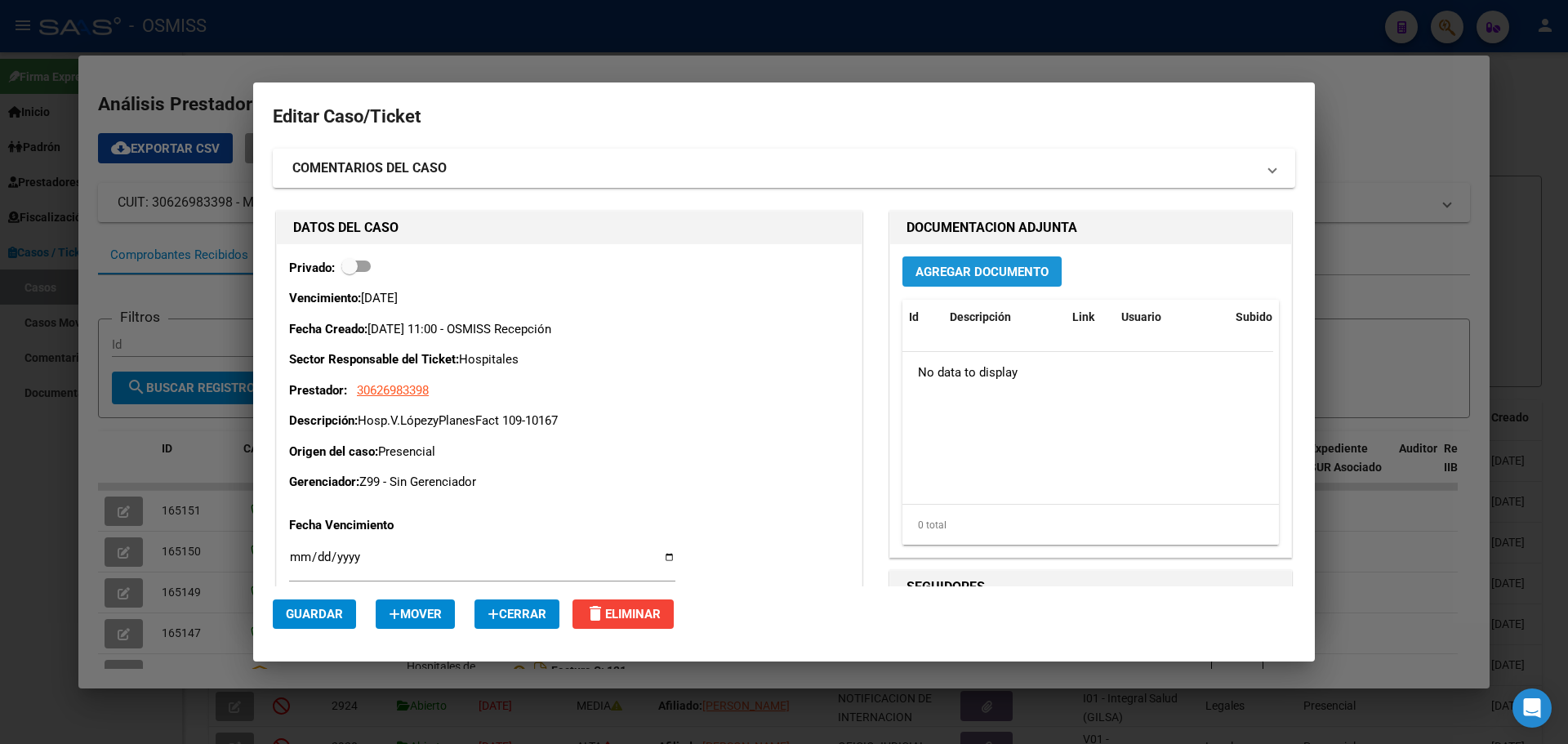
click at [941, 273] on span "Agregar Documento" at bounding box center [982, 271] width 133 height 15
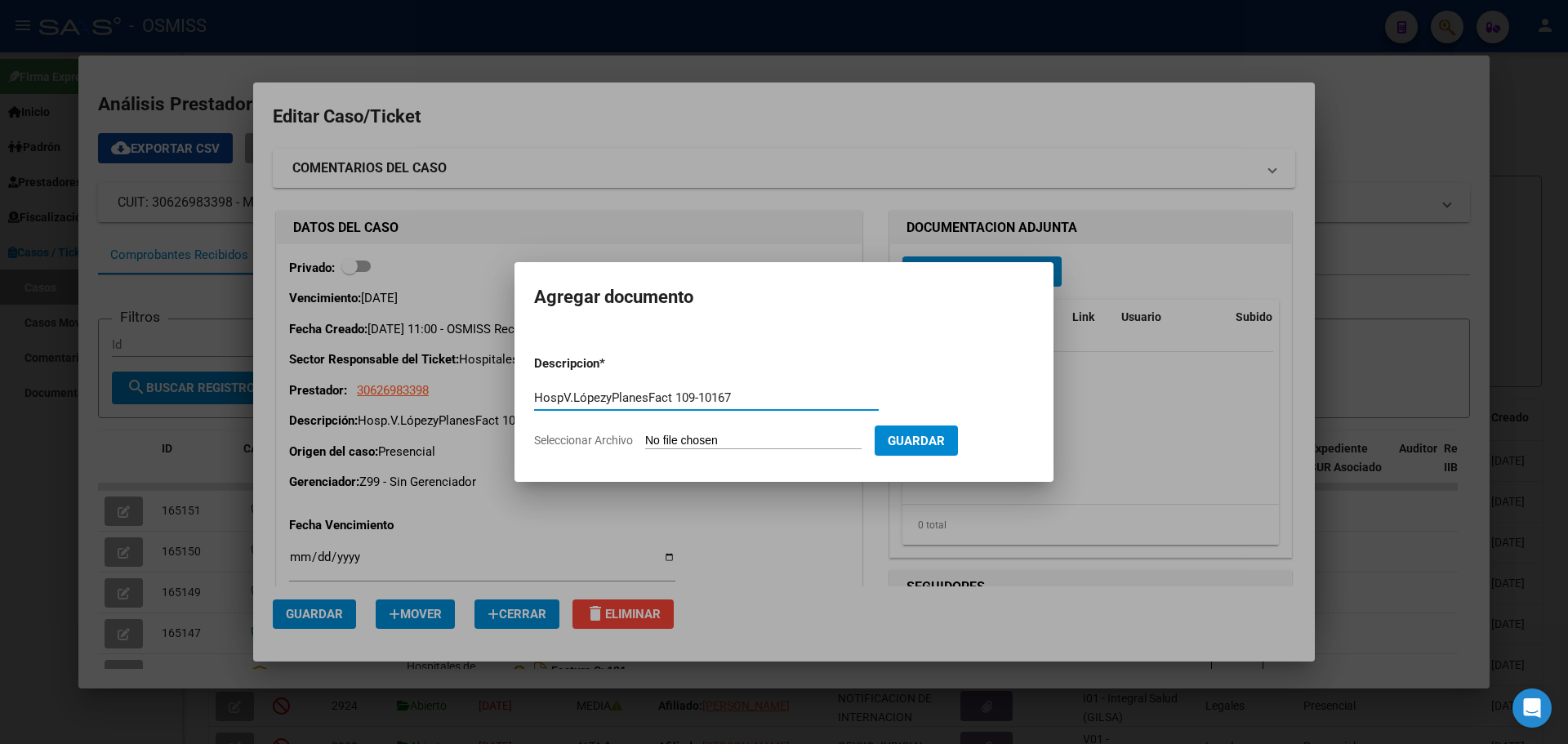
type input "HospV.LópezyPlanesFact 109-10167"
click at [615, 436] on span "Seleccionar Archivo" at bounding box center [584, 439] width 99 height 13
click at [645, 436] on input "Seleccionar Archivo" at bounding box center [754, 441] width 217 height 15
type input "C:\fakepath\Fact 10167.pdf"
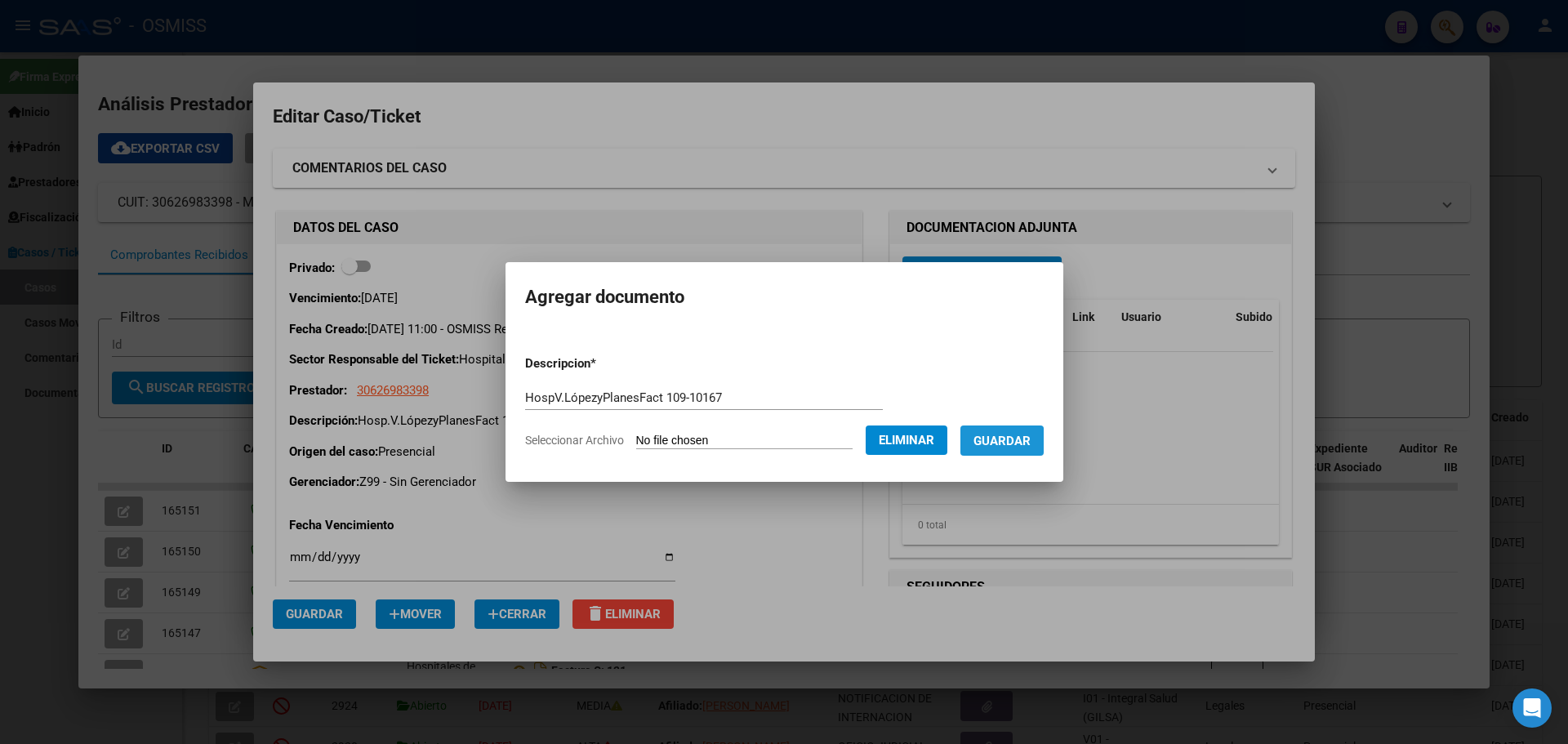
click at [1009, 442] on span "Guardar" at bounding box center [1002, 440] width 57 height 15
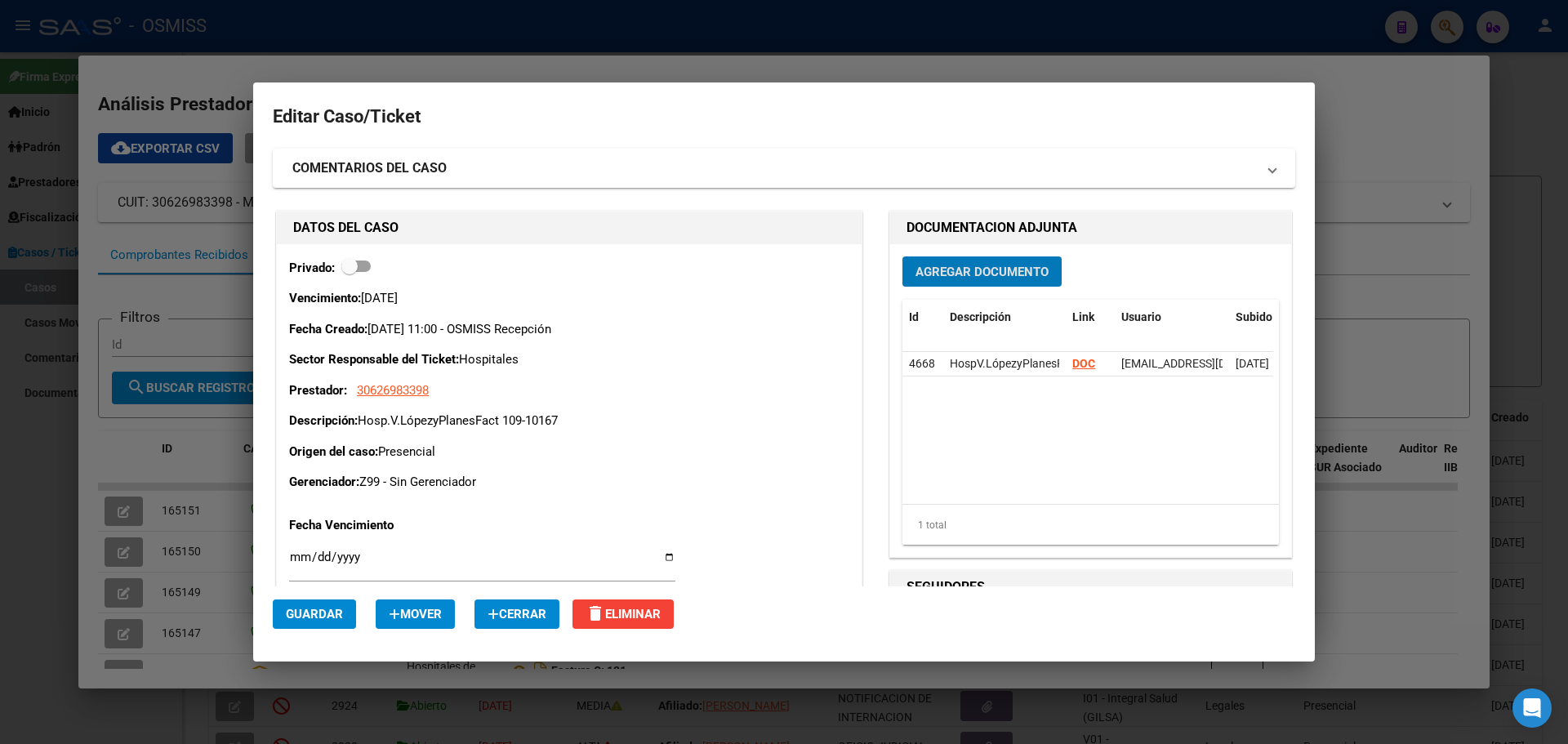
click at [521, 35] on div at bounding box center [784, 372] width 1568 height 744
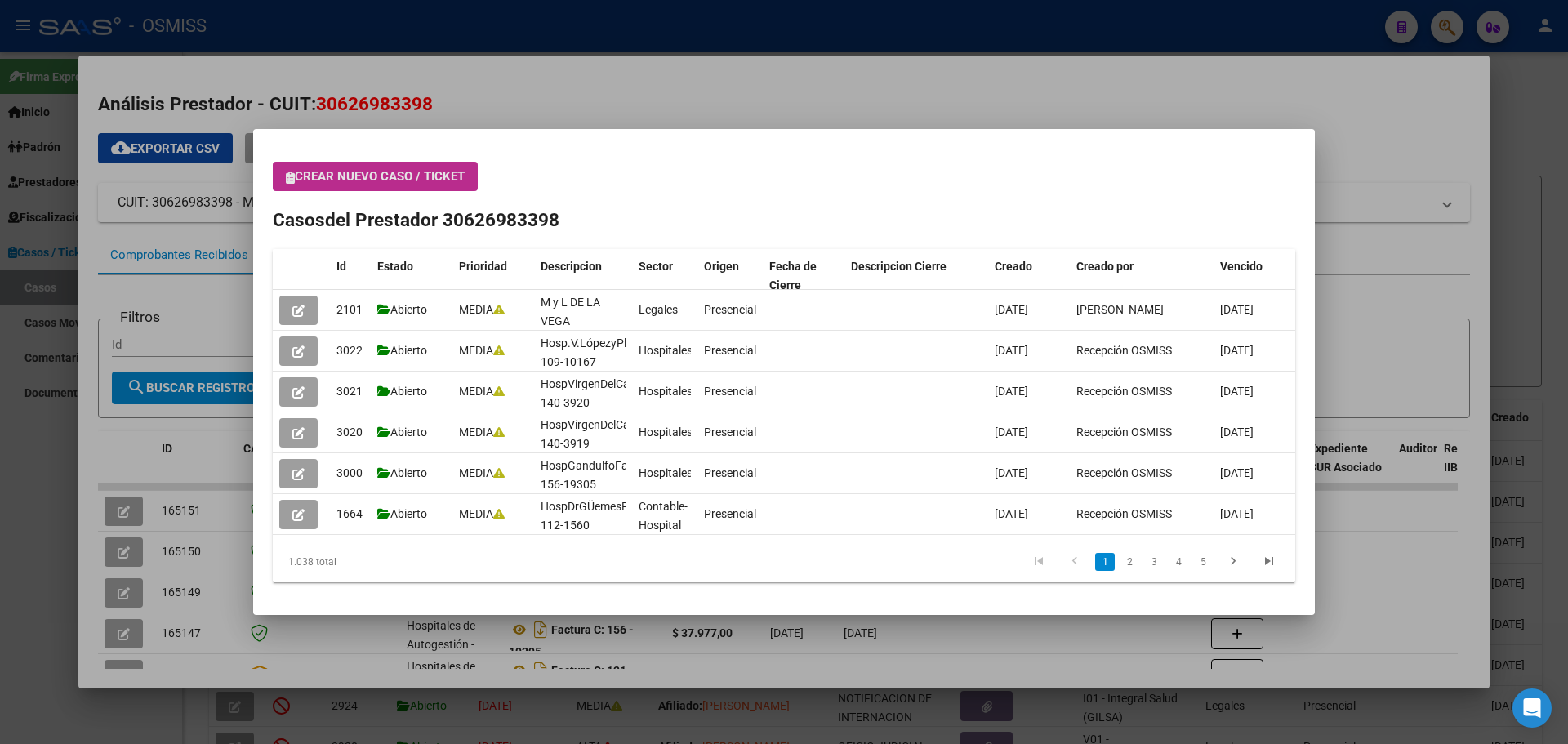
click at [294, 176] on icon "button" at bounding box center [290, 177] width 9 height 12
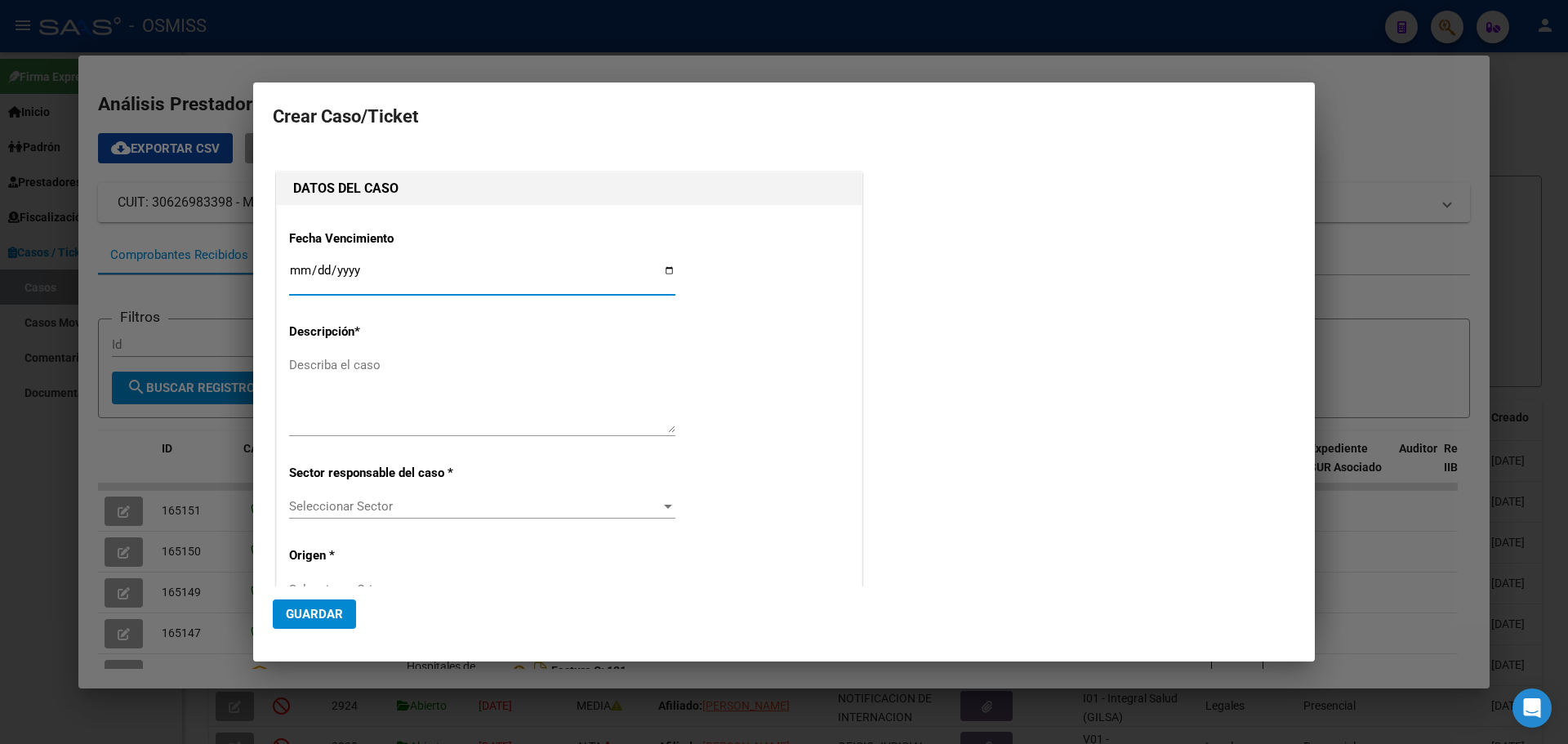
click at [666, 269] on input "Ingresar fecha" at bounding box center [482, 276] width 387 height 26
type input "[DATE]"
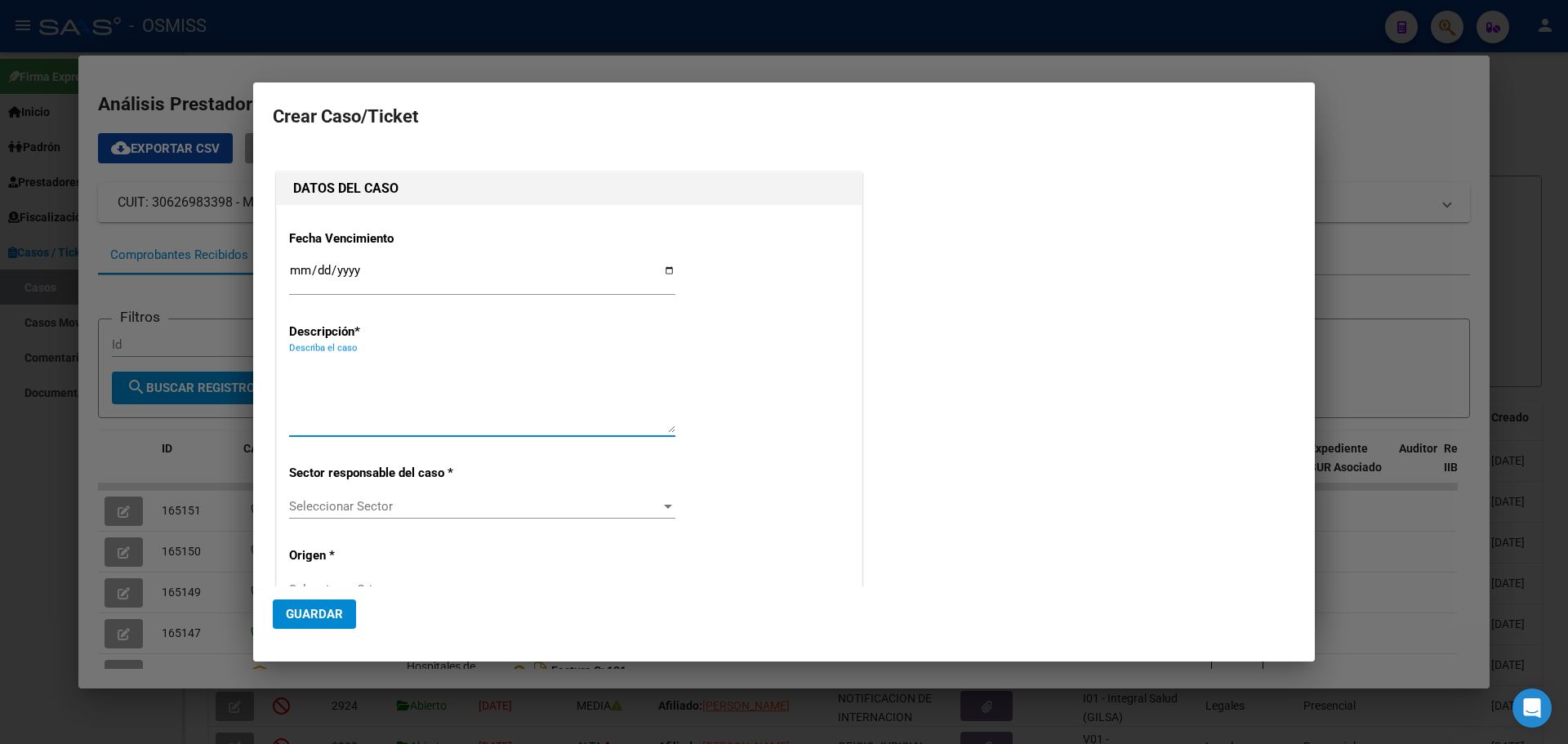
click at [336, 367] on textarea "Describa el caso" at bounding box center [482, 394] width 387 height 77
type textarea "Hosp.[PERSON_NAME] y lanesFact 109-10163"
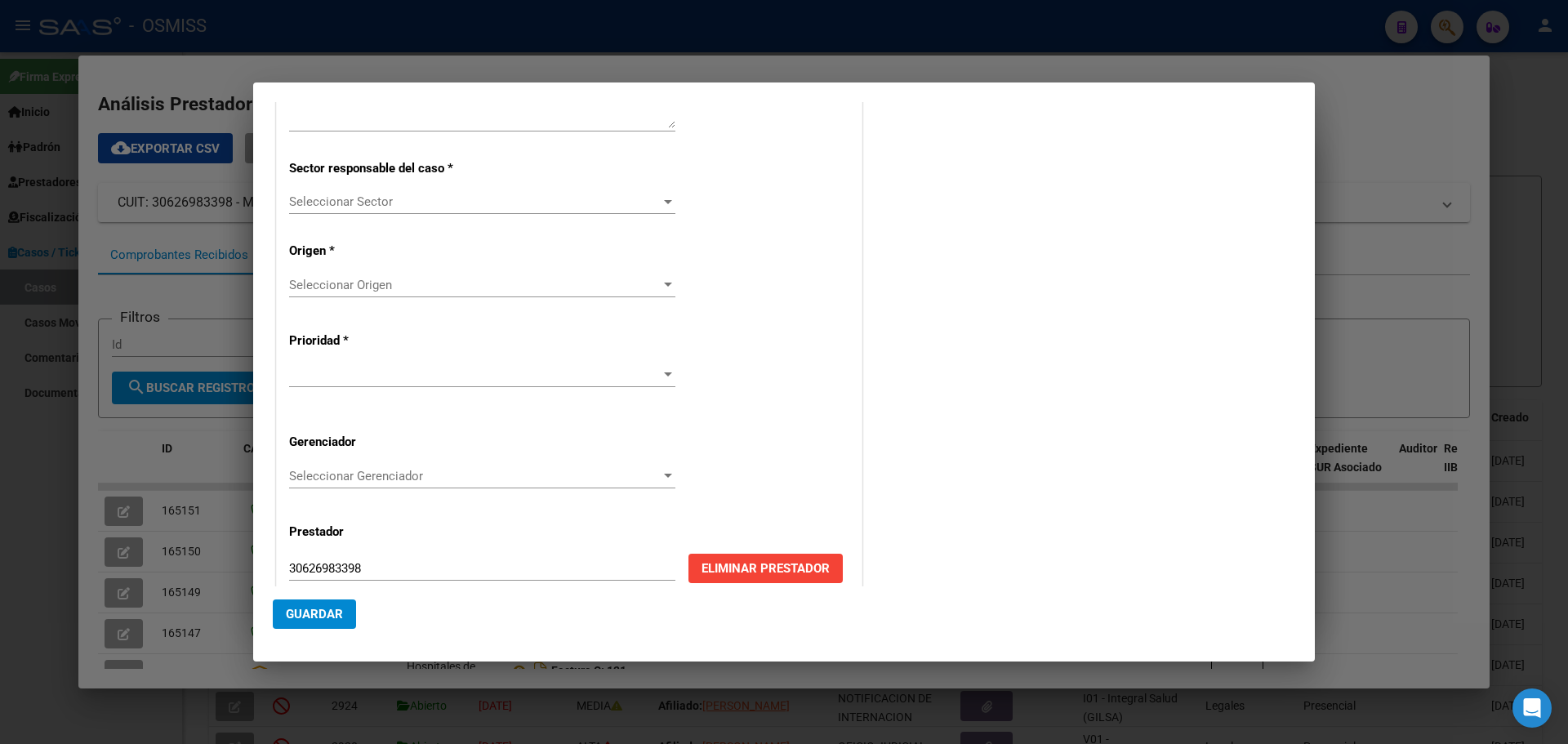
scroll to position [331, 0]
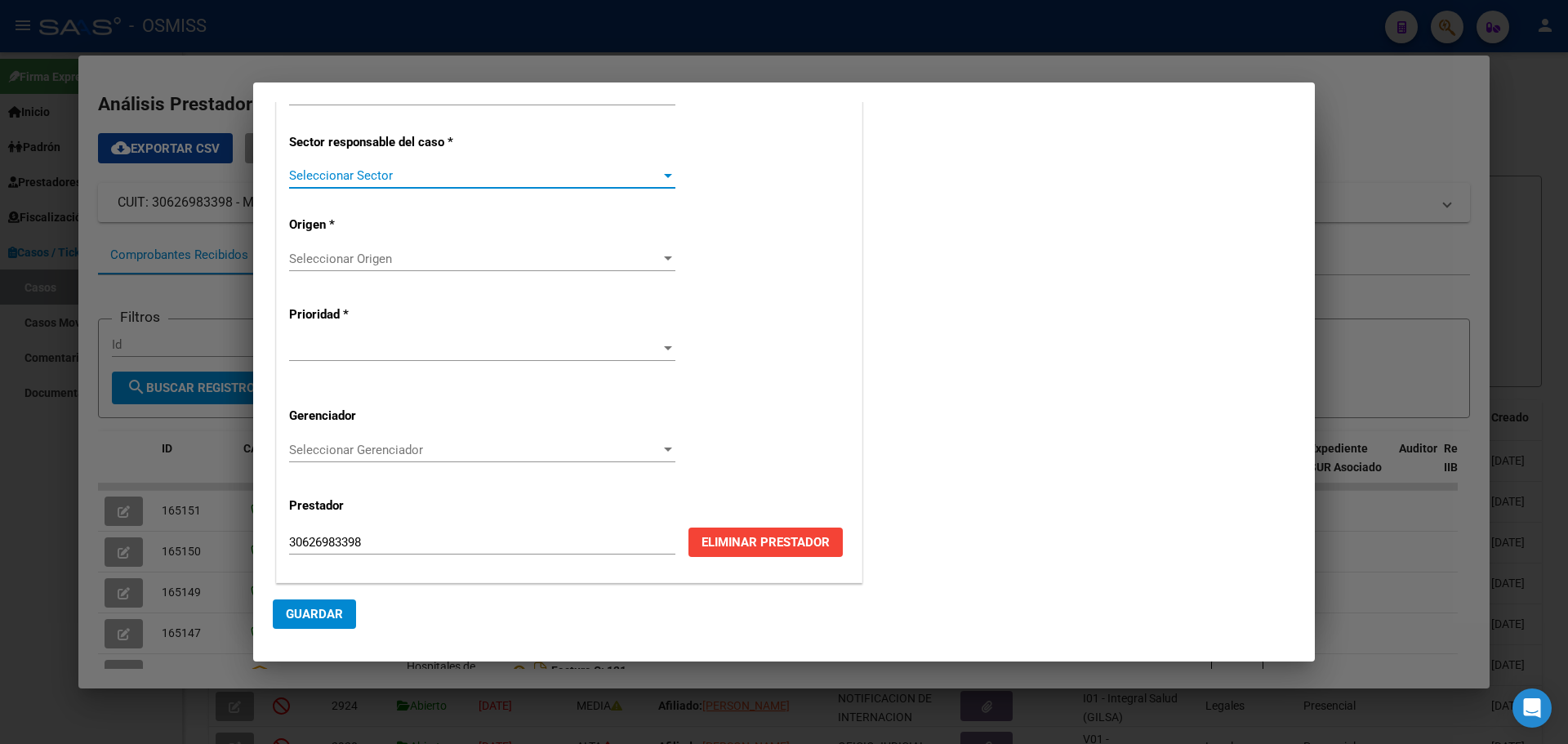
click at [664, 176] on div at bounding box center [668, 176] width 9 height 4
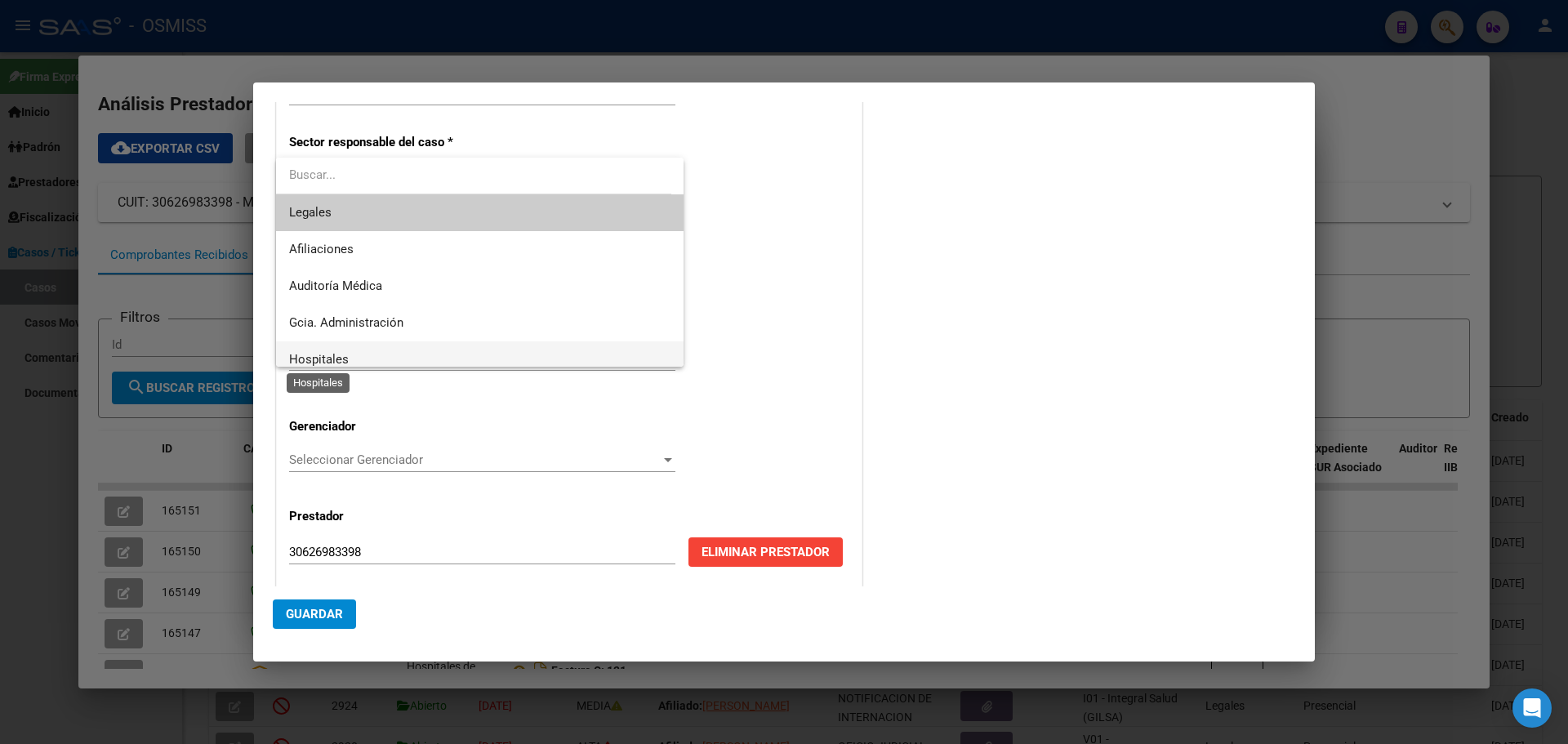
click at [337, 357] on span "Hospitales" at bounding box center [319, 358] width 60 height 15
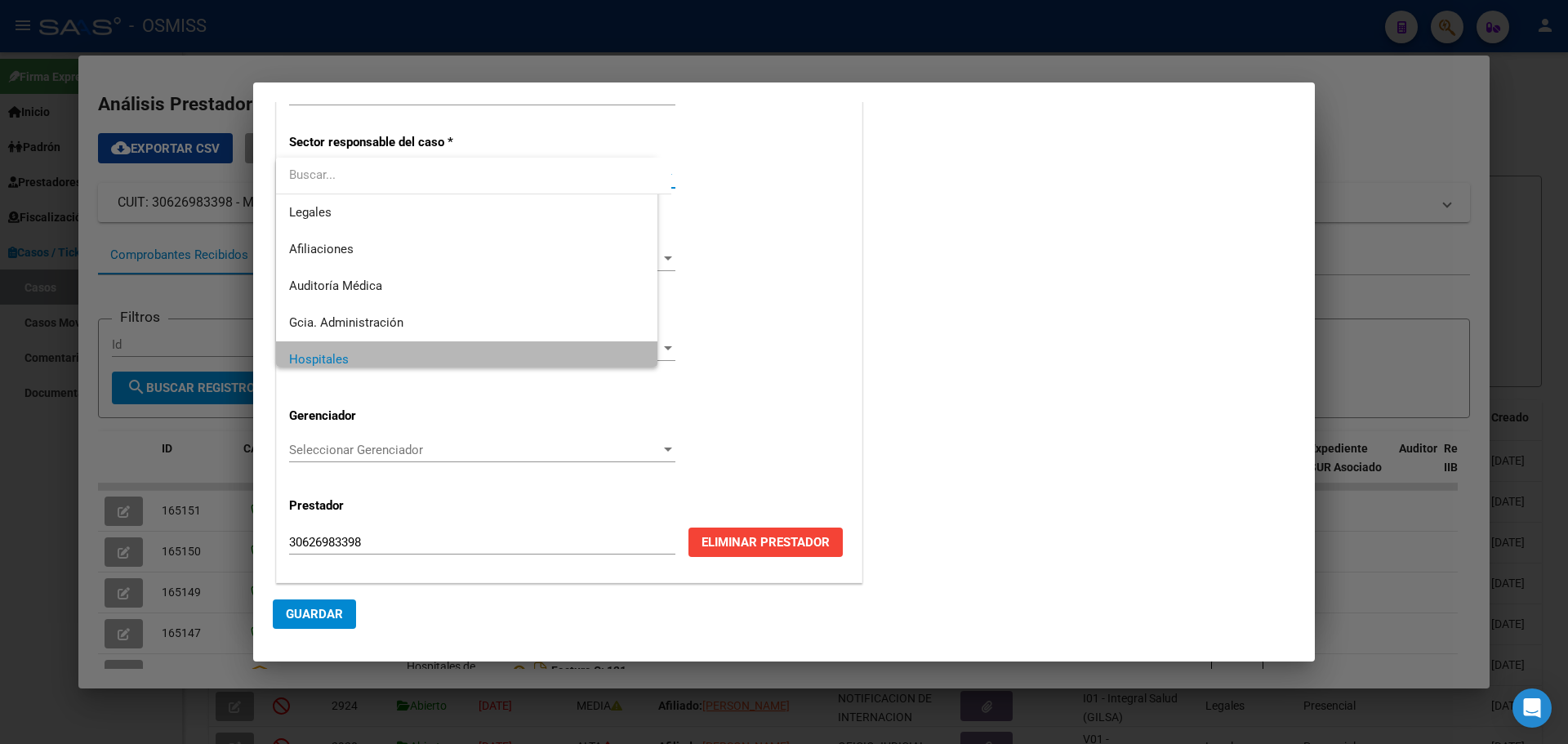
scroll to position [11, 0]
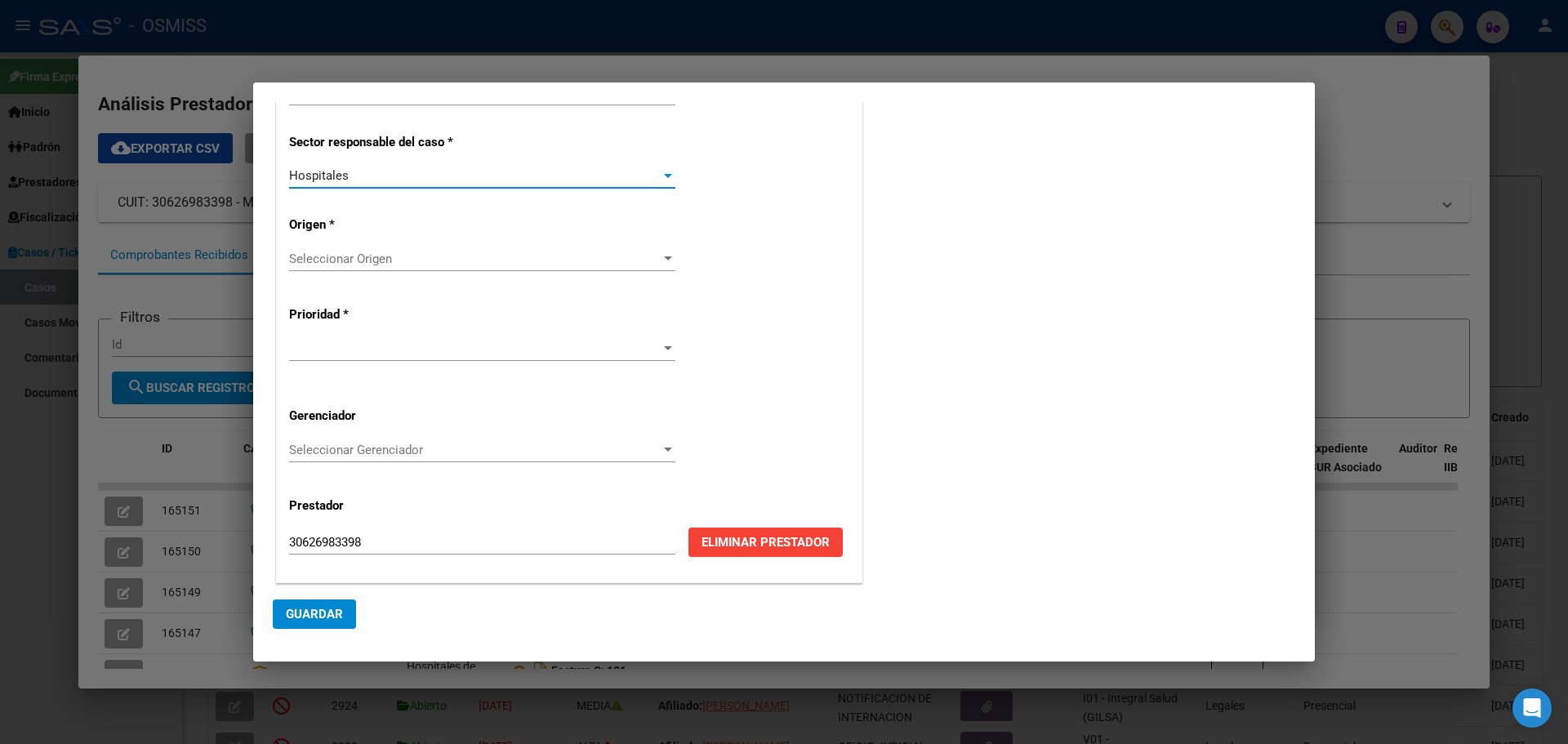
click at [663, 256] on div at bounding box center [667, 259] width 15 height 13
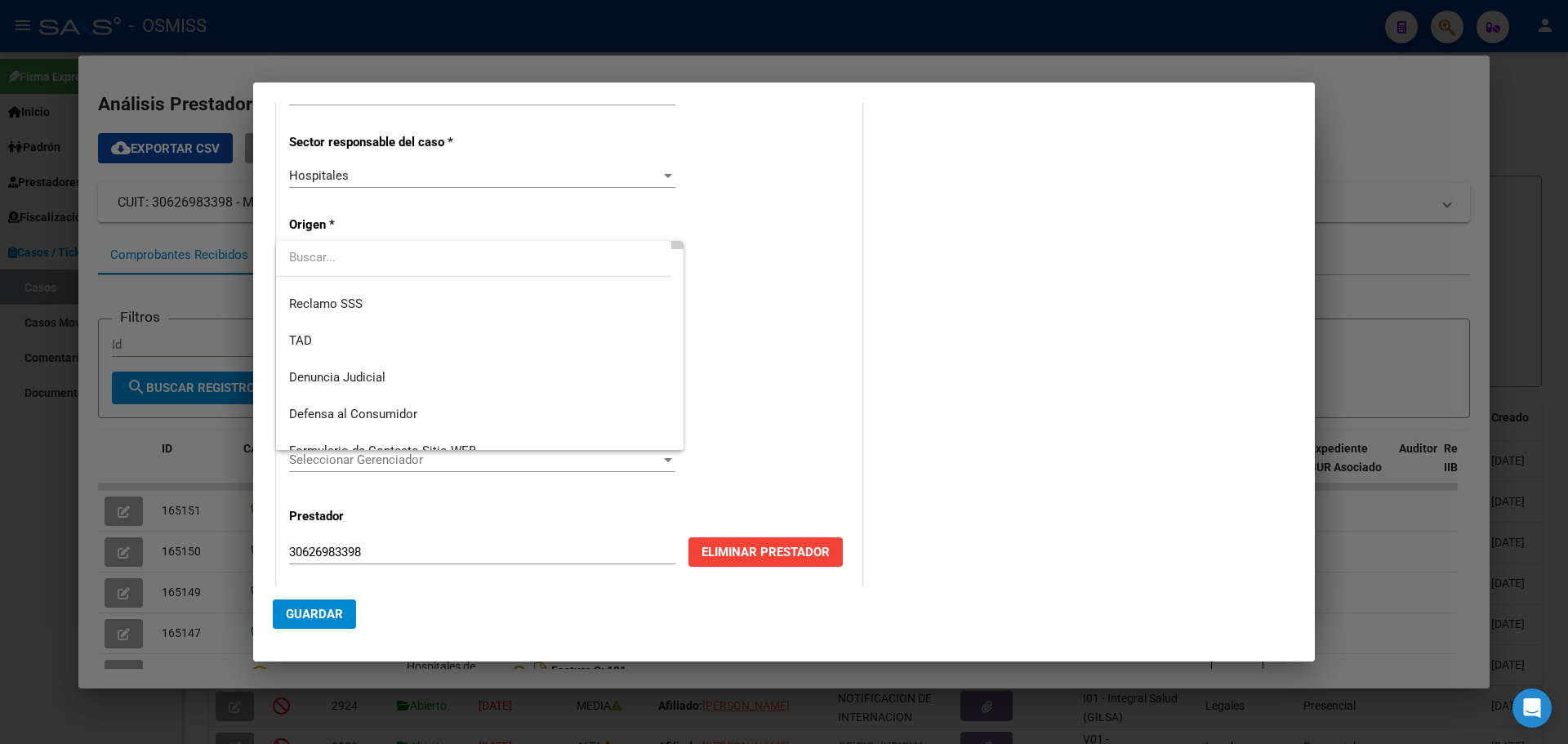
scroll to position [206, 0]
click at [370, 341] on span "Presencial" at bounding box center [480, 346] width 382 height 37
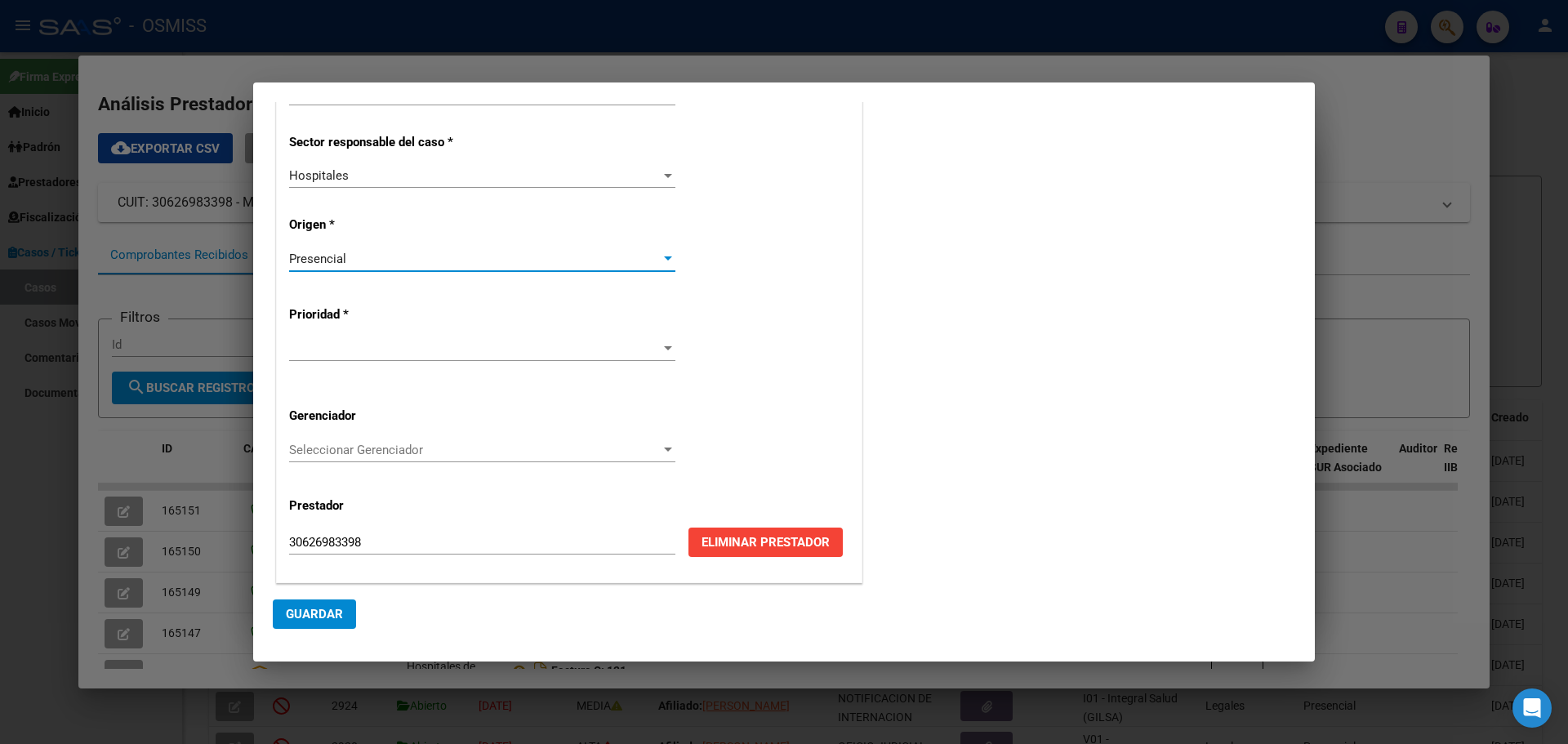
click at [664, 348] on div at bounding box center [668, 348] width 9 height 4
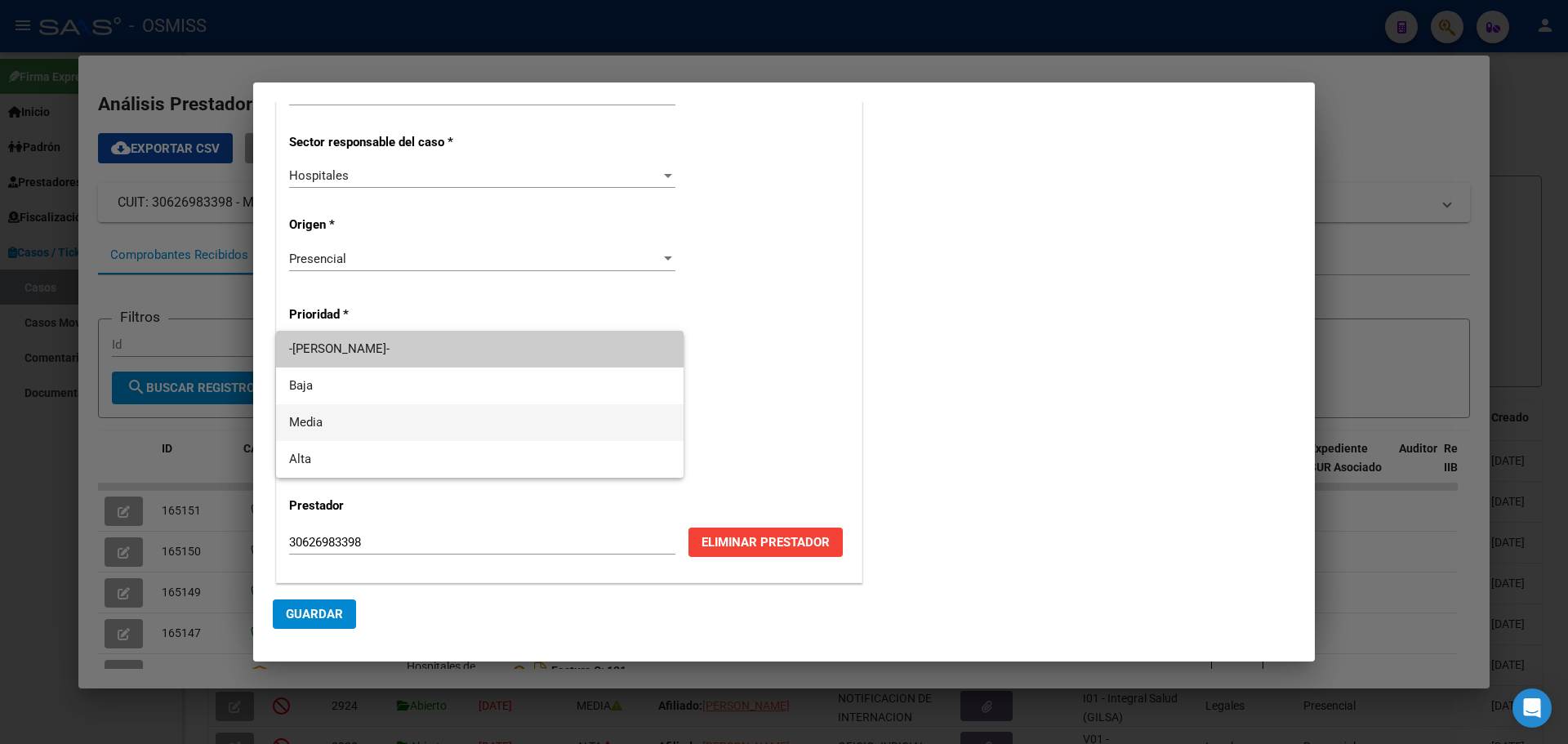
click at [300, 413] on span "Media" at bounding box center [480, 422] width 382 height 37
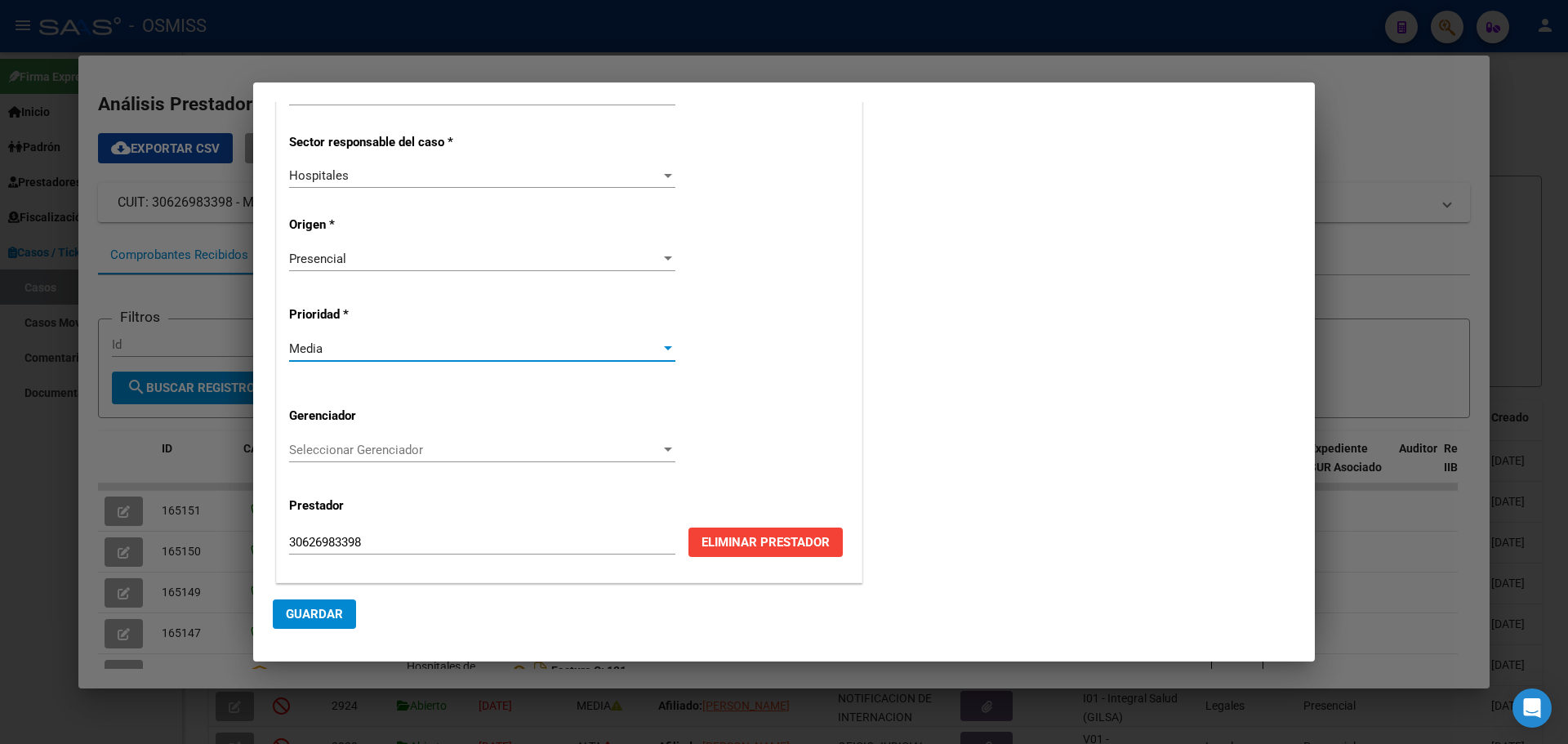
click at [664, 449] on div at bounding box center [668, 449] width 9 height 4
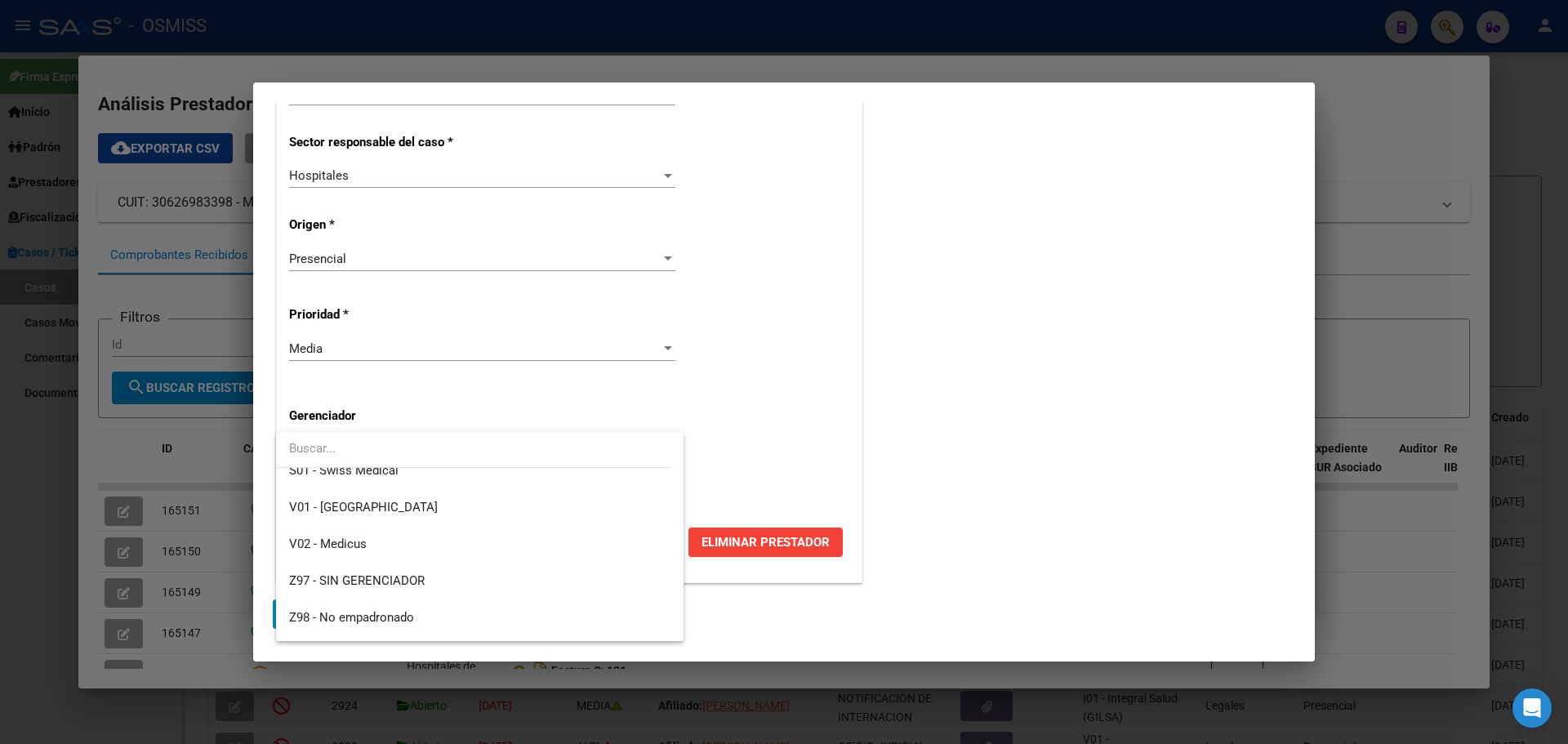
scroll to position [489, 0]
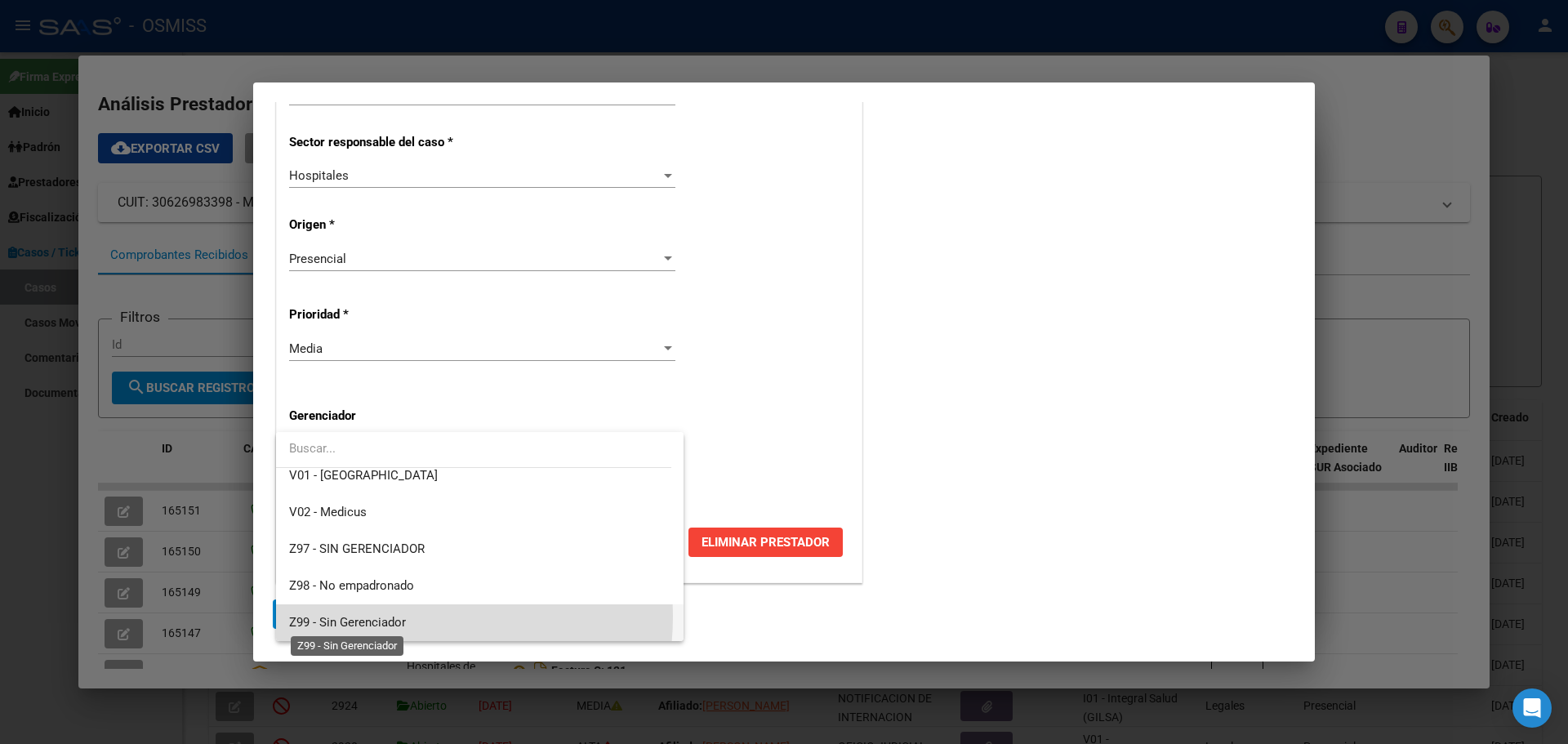
click at [379, 615] on span "Z99 - Sin Gerenciador" at bounding box center [347, 622] width 117 height 15
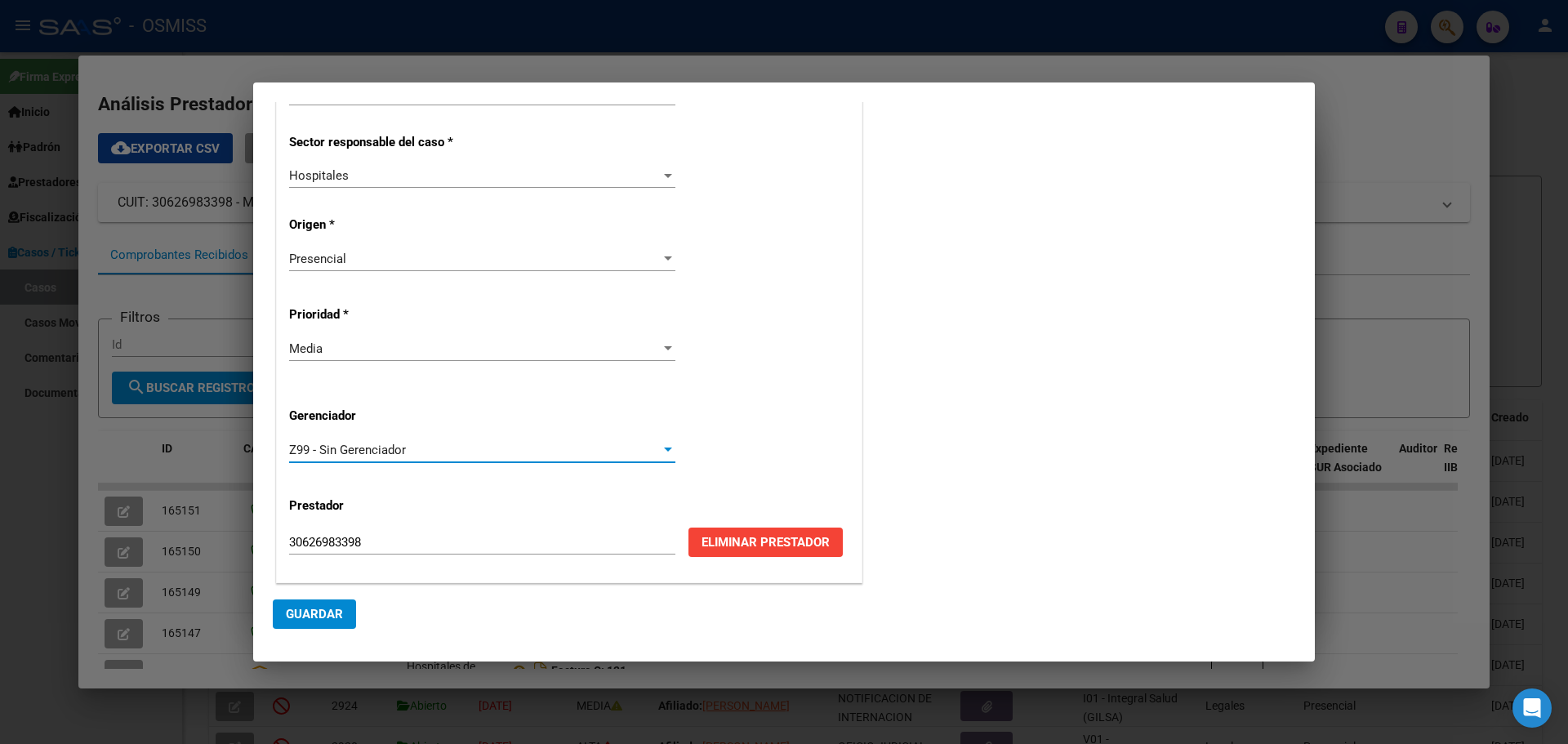
click at [326, 613] on span "Guardar" at bounding box center [314, 613] width 57 height 15
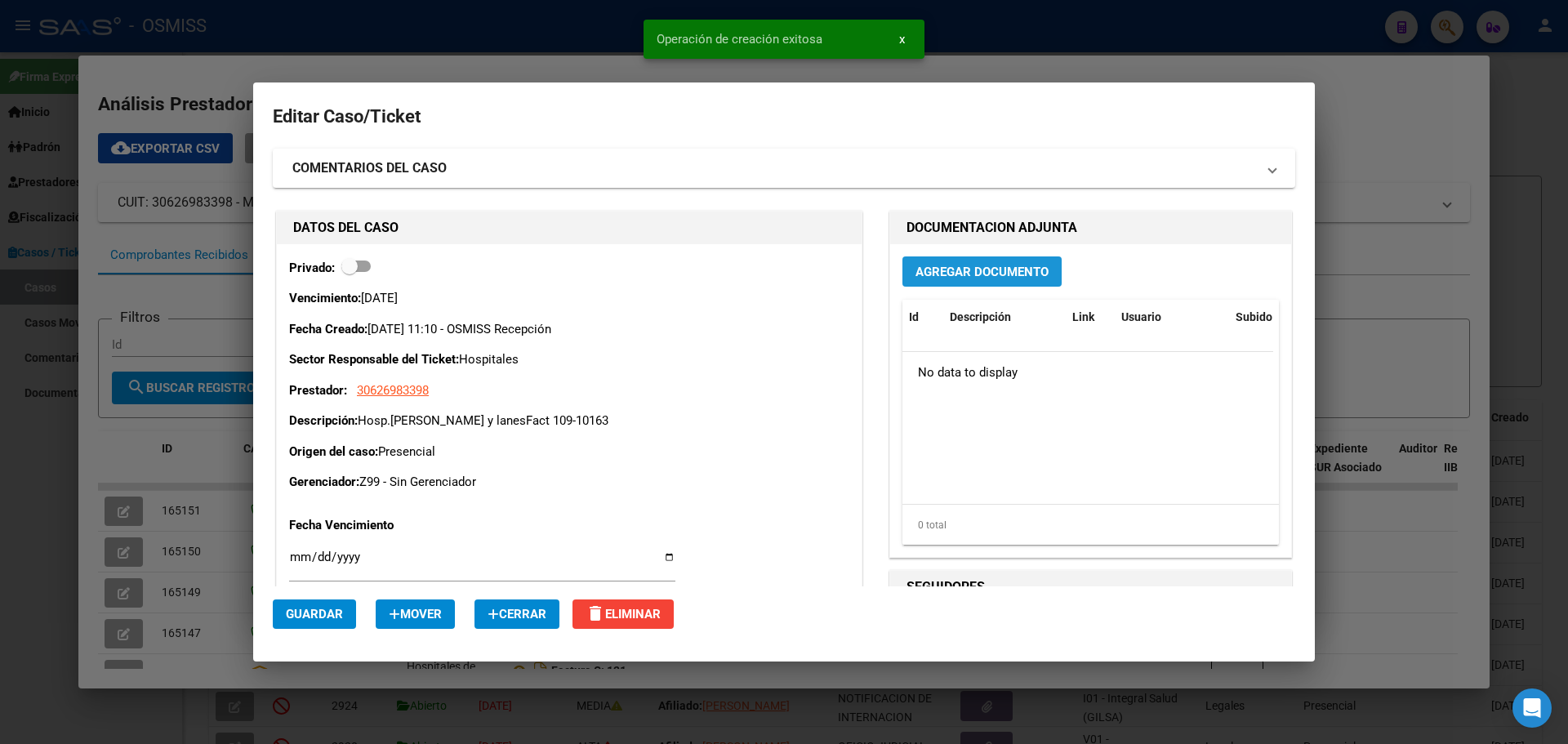
click at [996, 274] on span "Agregar Documento" at bounding box center [982, 271] width 133 height 15
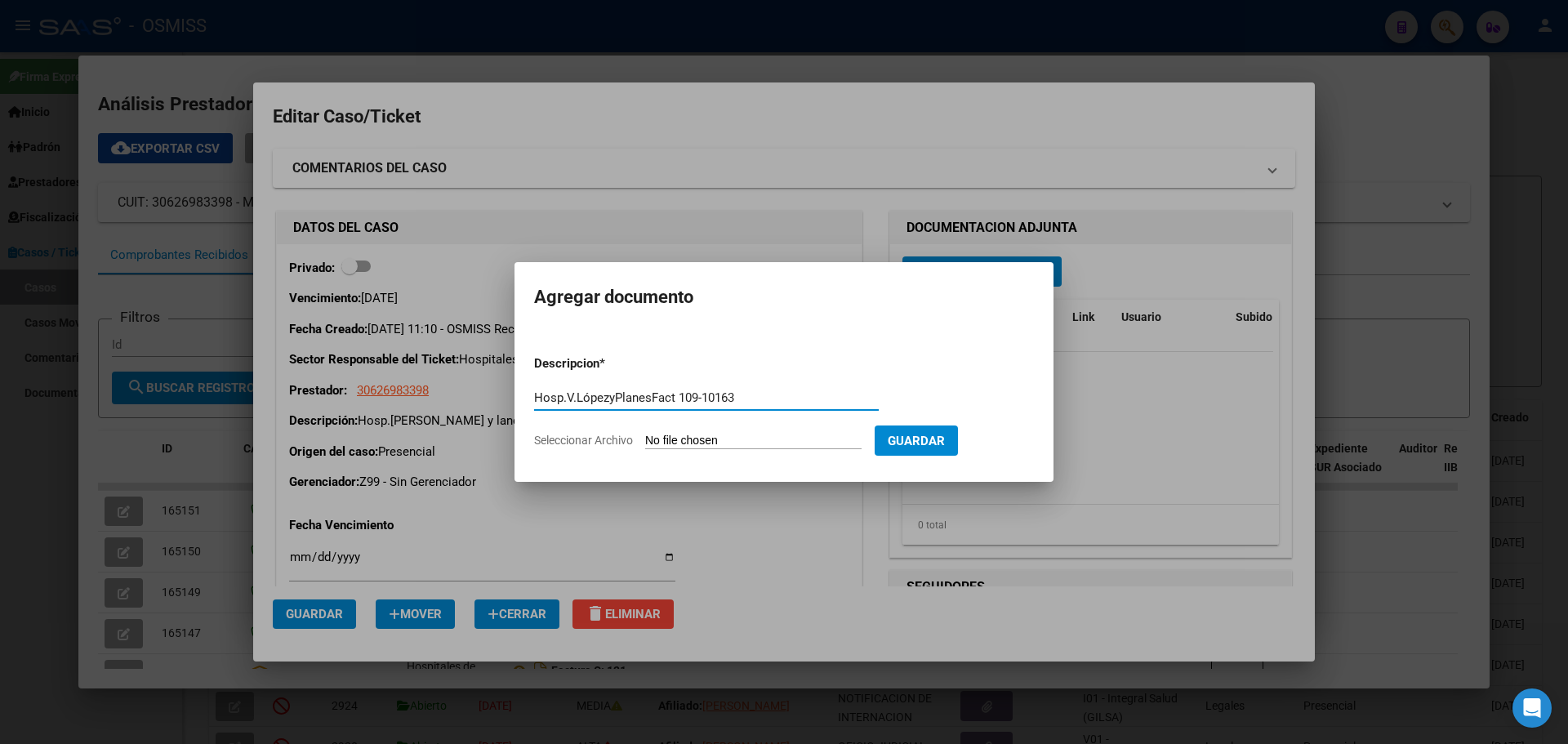
type input "Hosp.V.LópezyPlanesFact 109-10163"
click at [610, 440] on span "Seleccionar Archivo" at bounding box center [584, 439] width 99 height 13
click at [645, 440] on input "Seleccionar Archivo" at bounding box center [754, 441] width 217 height 15
type input "C:\fakepath\Fact 10163.pdf"
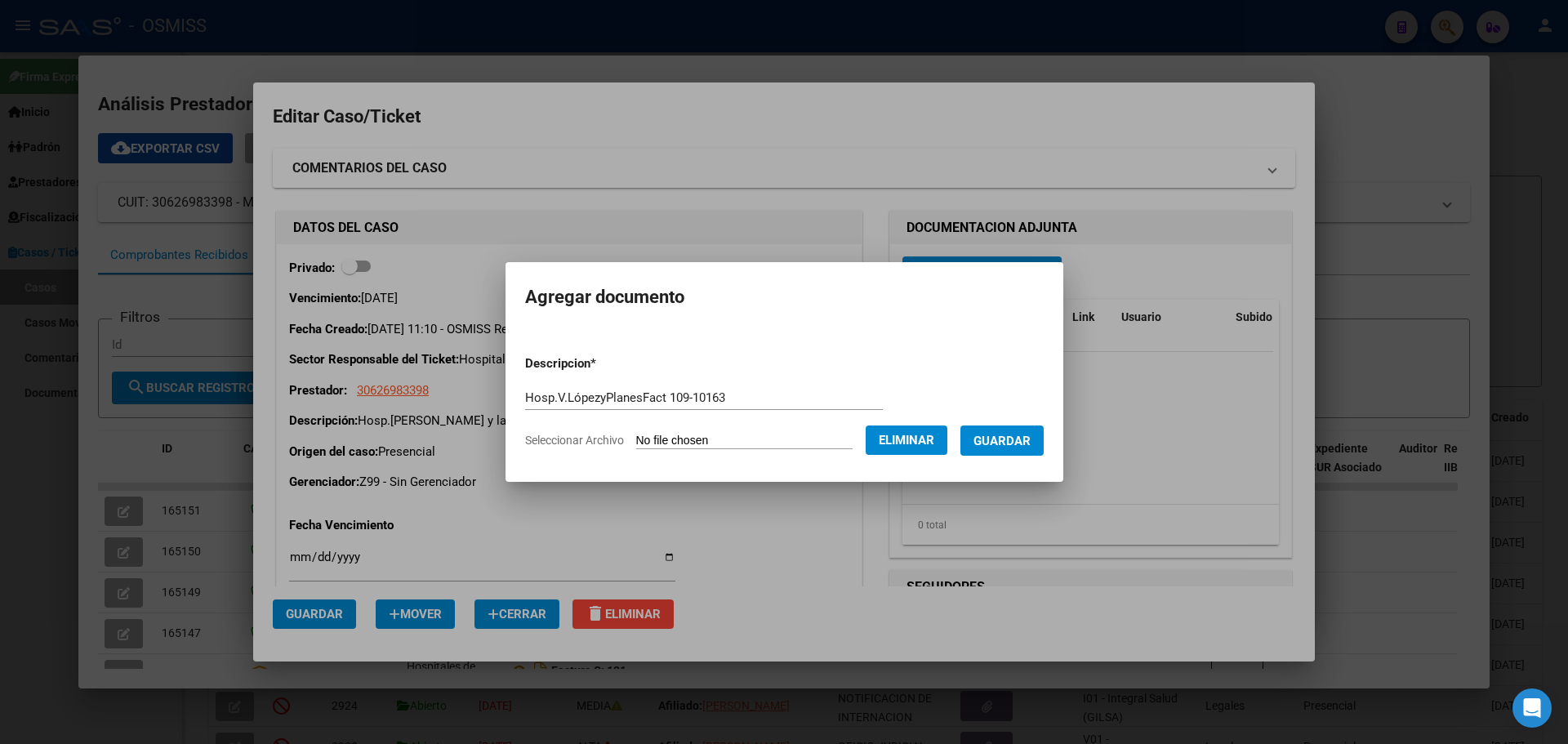
click at [1012, 440] on span "Guardar" at bounding box center [1002, 440] width 57 height 15
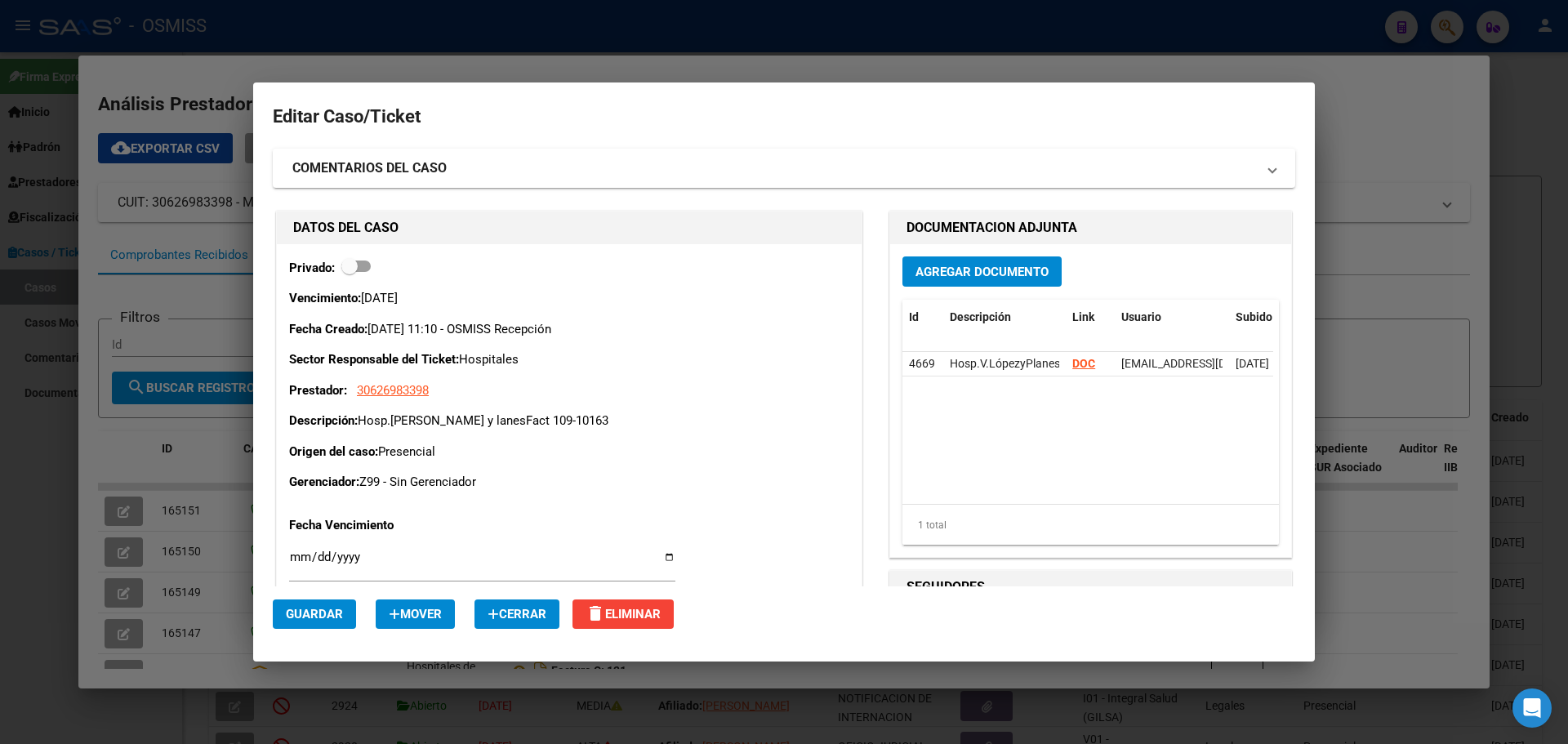
click at [1053, 28] on div at bounding box center [784, 372] width 1568 height 744
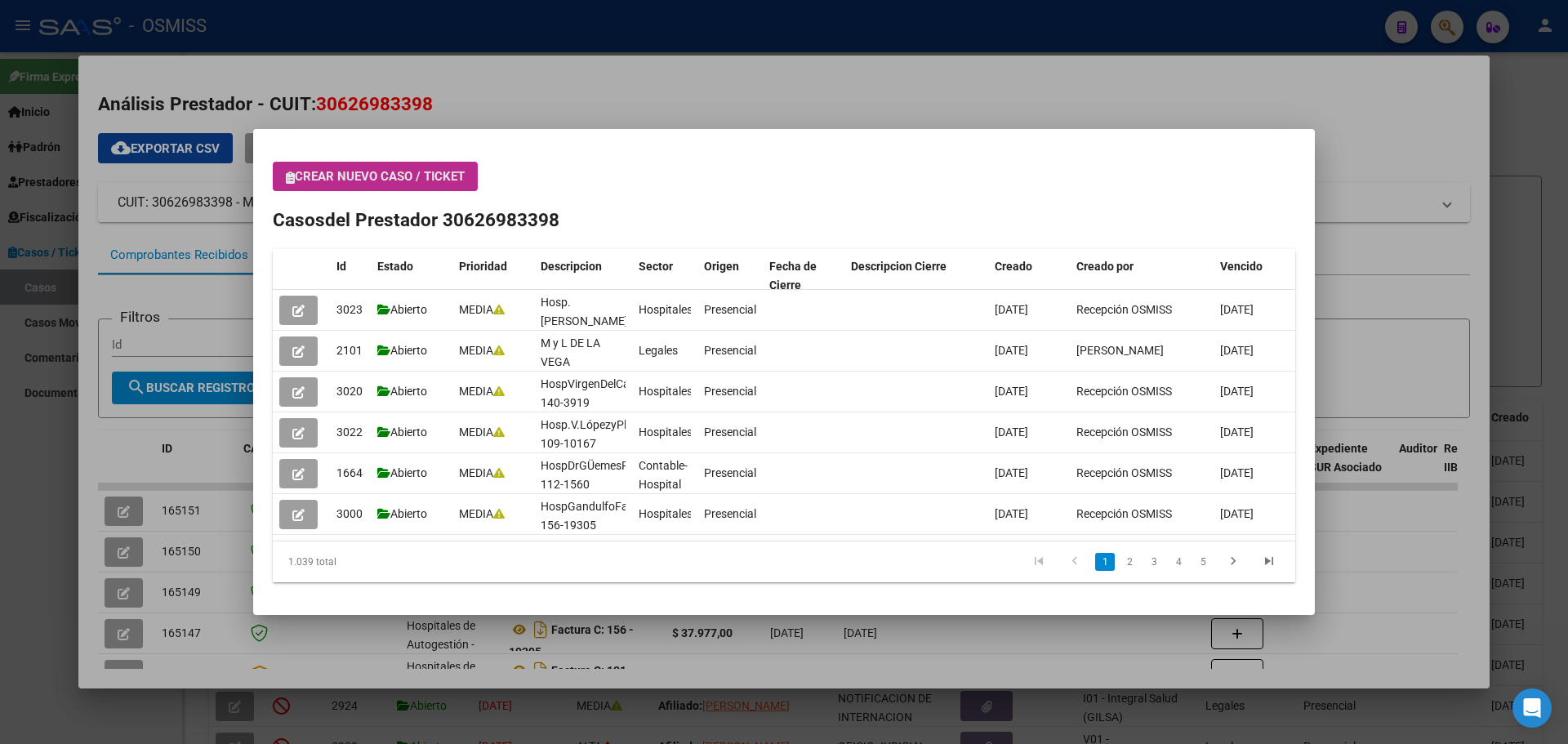
click at [290, 171] on icon "button" at bounding box center [290, 177] width 9 height 12
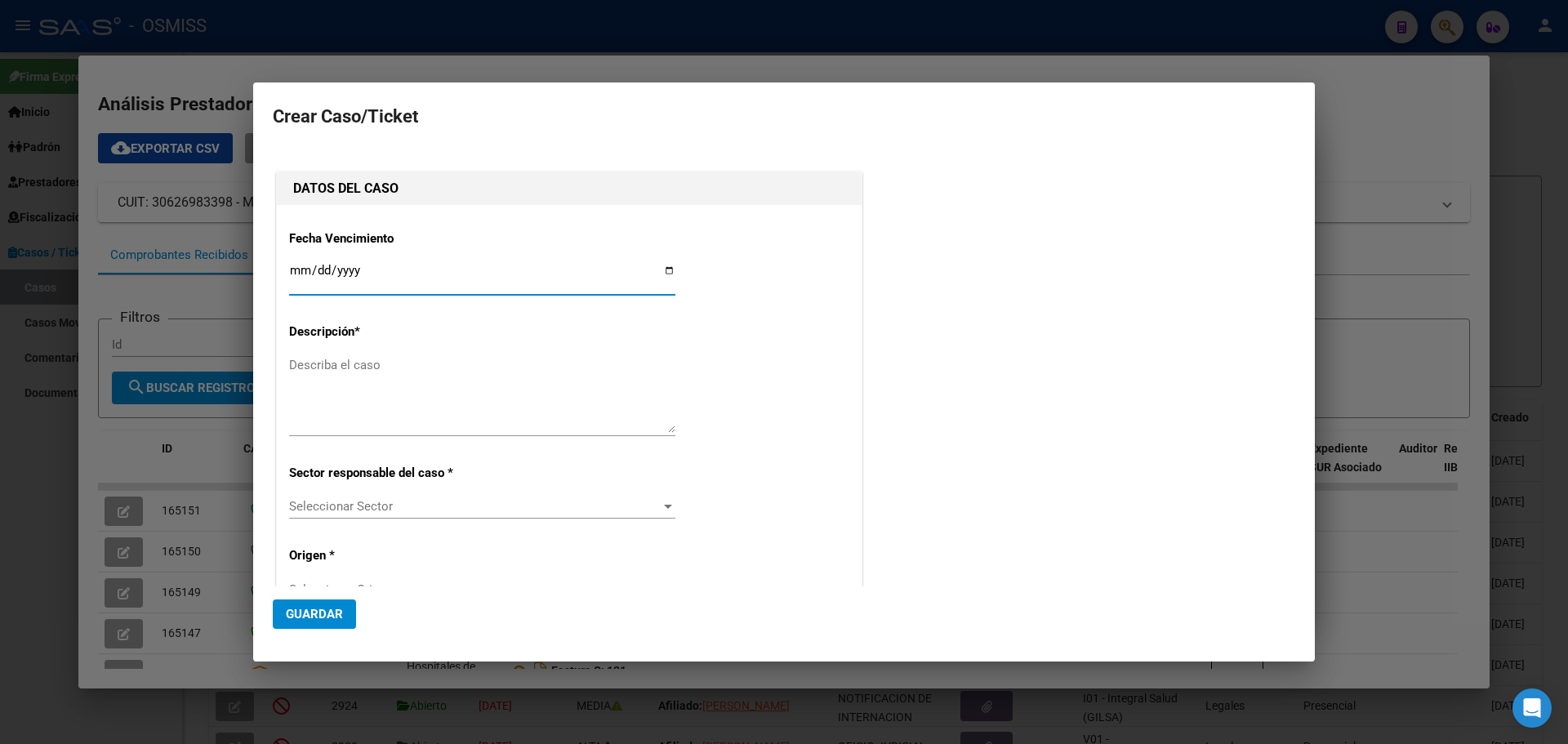
click at [667, 266] on input "Ingresar fecha" at bounding box center [482, 276] width 387 height 26
type input "[DATE]"
click at [361, 367] on textarea "Describa el caso" at bounding box center [482, 394] width 387 height 77
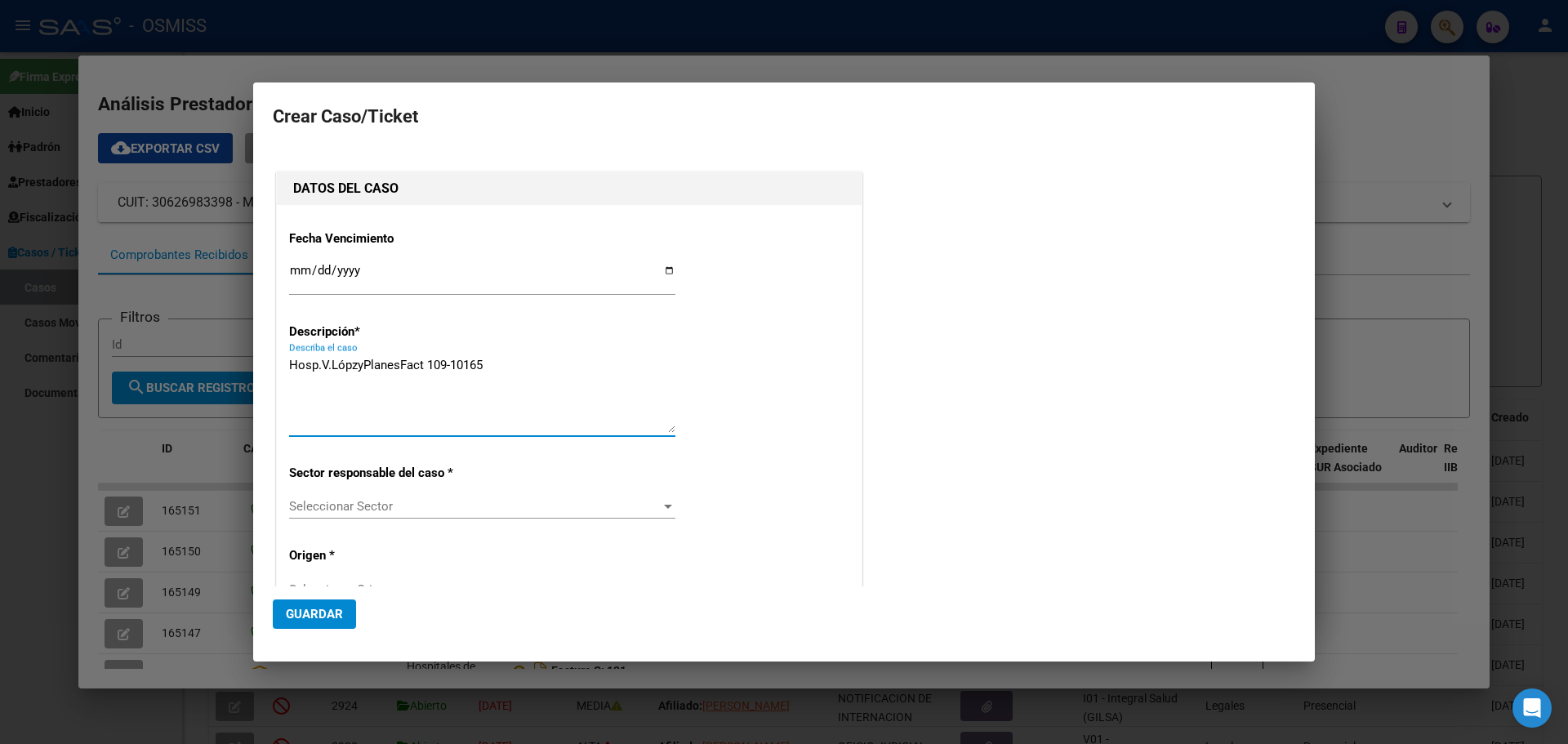
type textarea "Hosp.V.LópzyPlanesFact 109-10165"
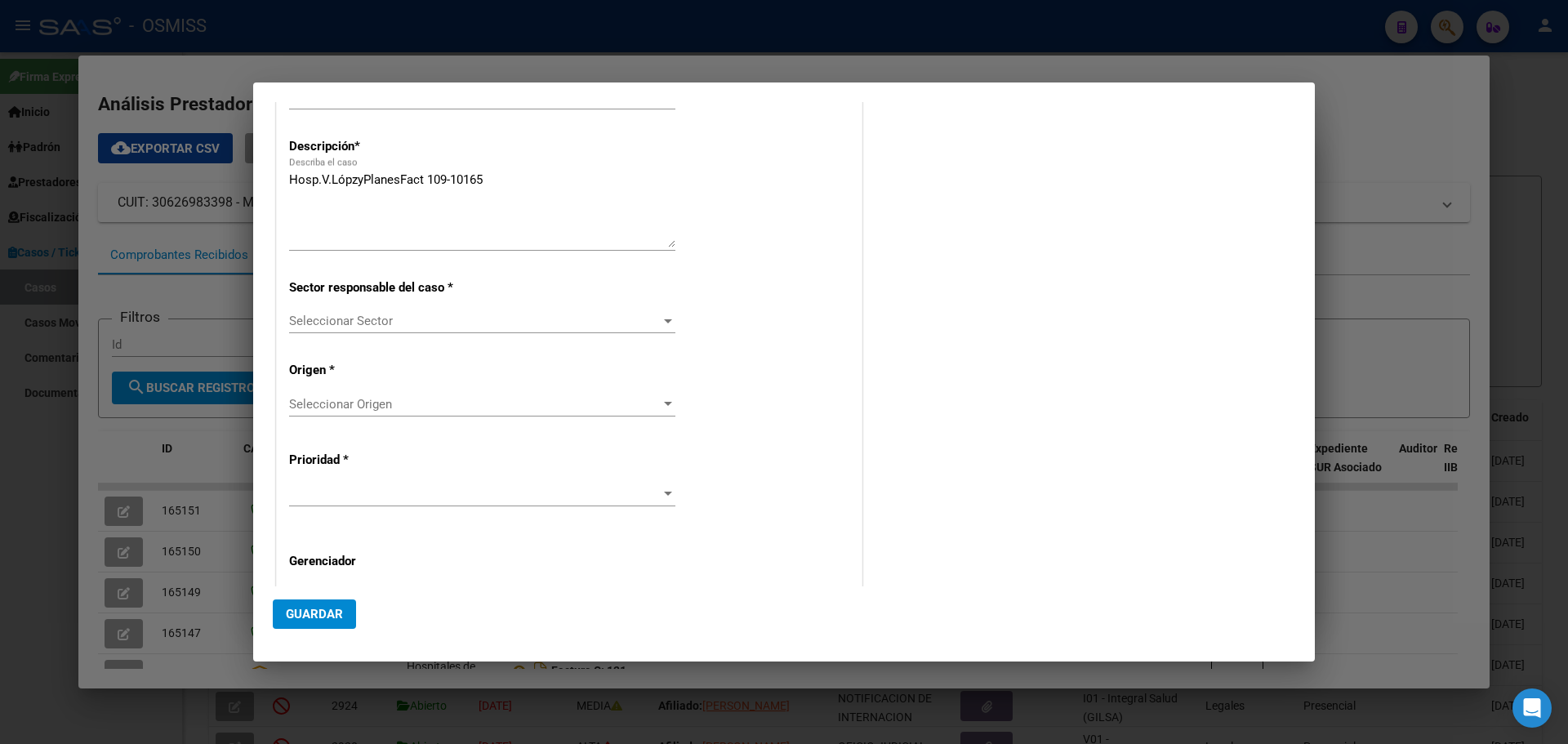
scroll to position [261, 0]
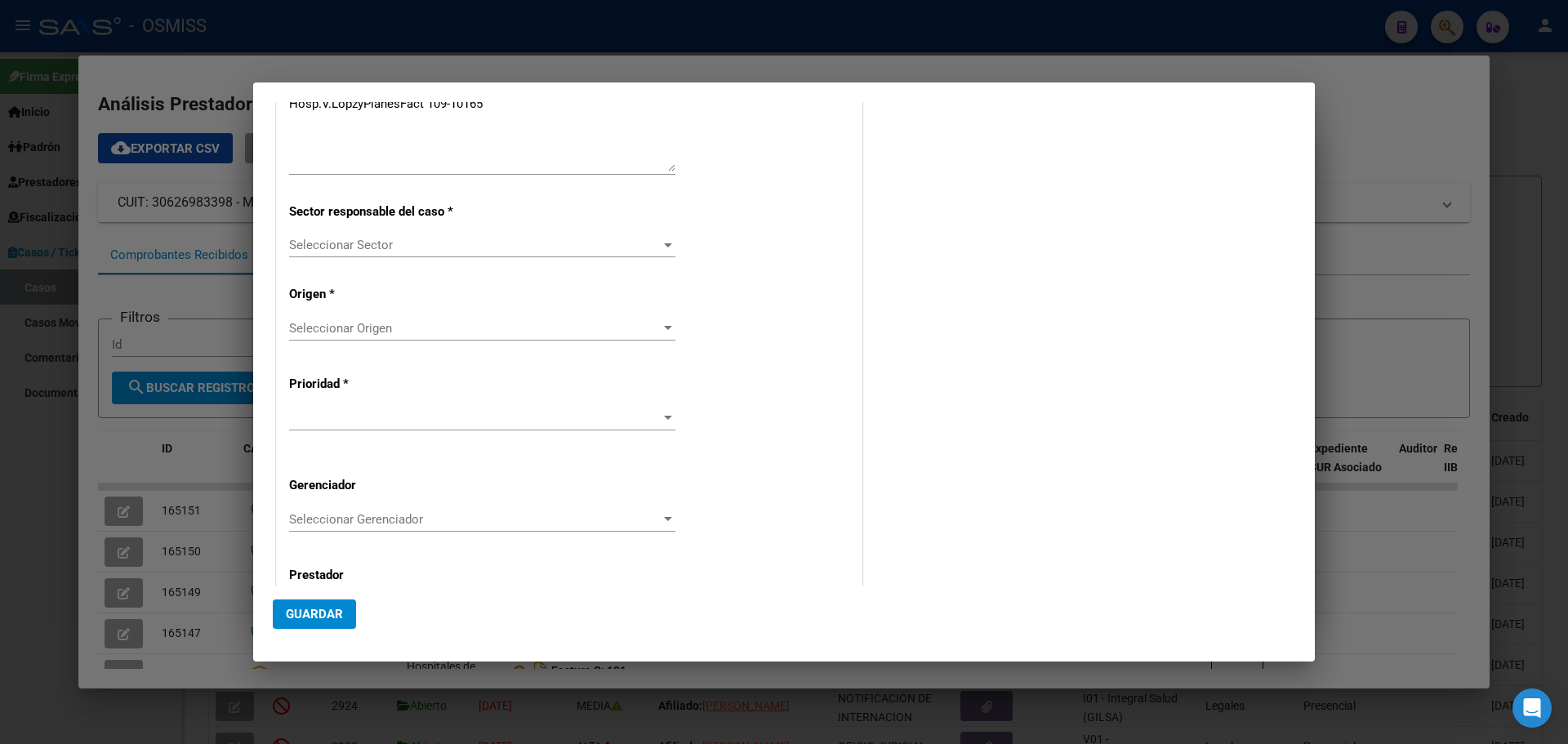
click at [664, 243] on div at bounding box center [668, 245] width 9 height 4
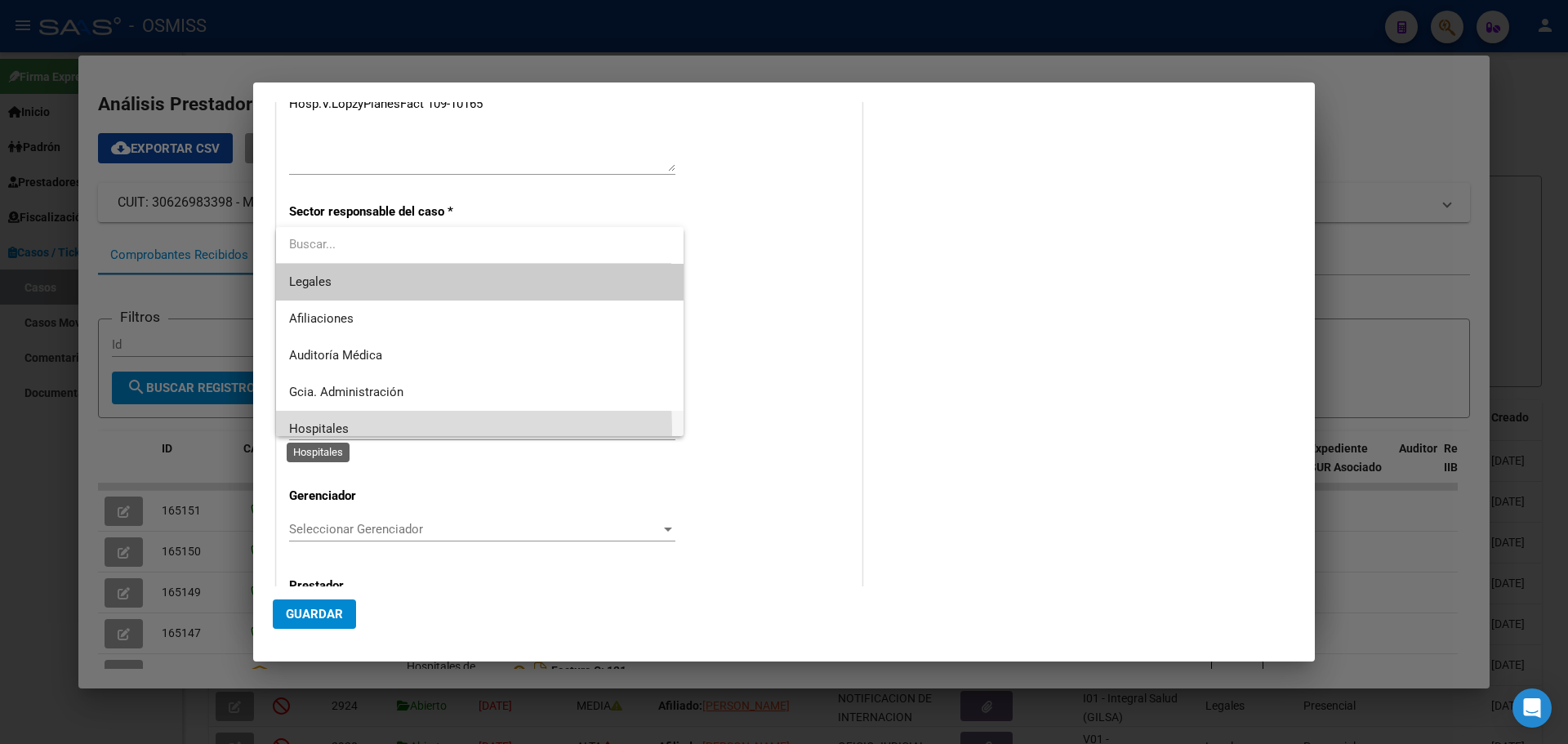
click at [326, 430] on span "Hospitales" at bounding box center [319, 428] width 60 height 15
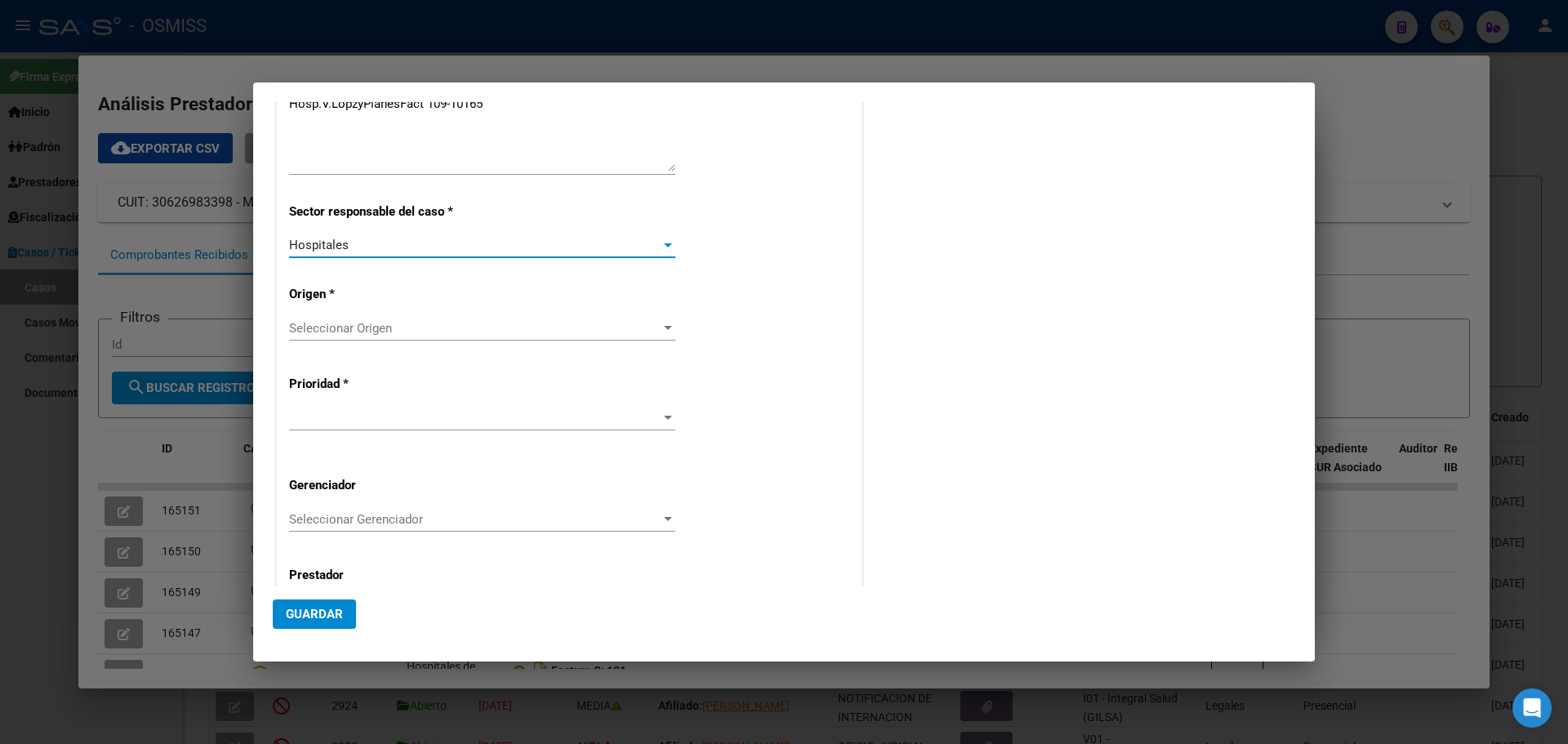
click at [664, 329] on div at bounding box center [668, 328] width 9 height 4
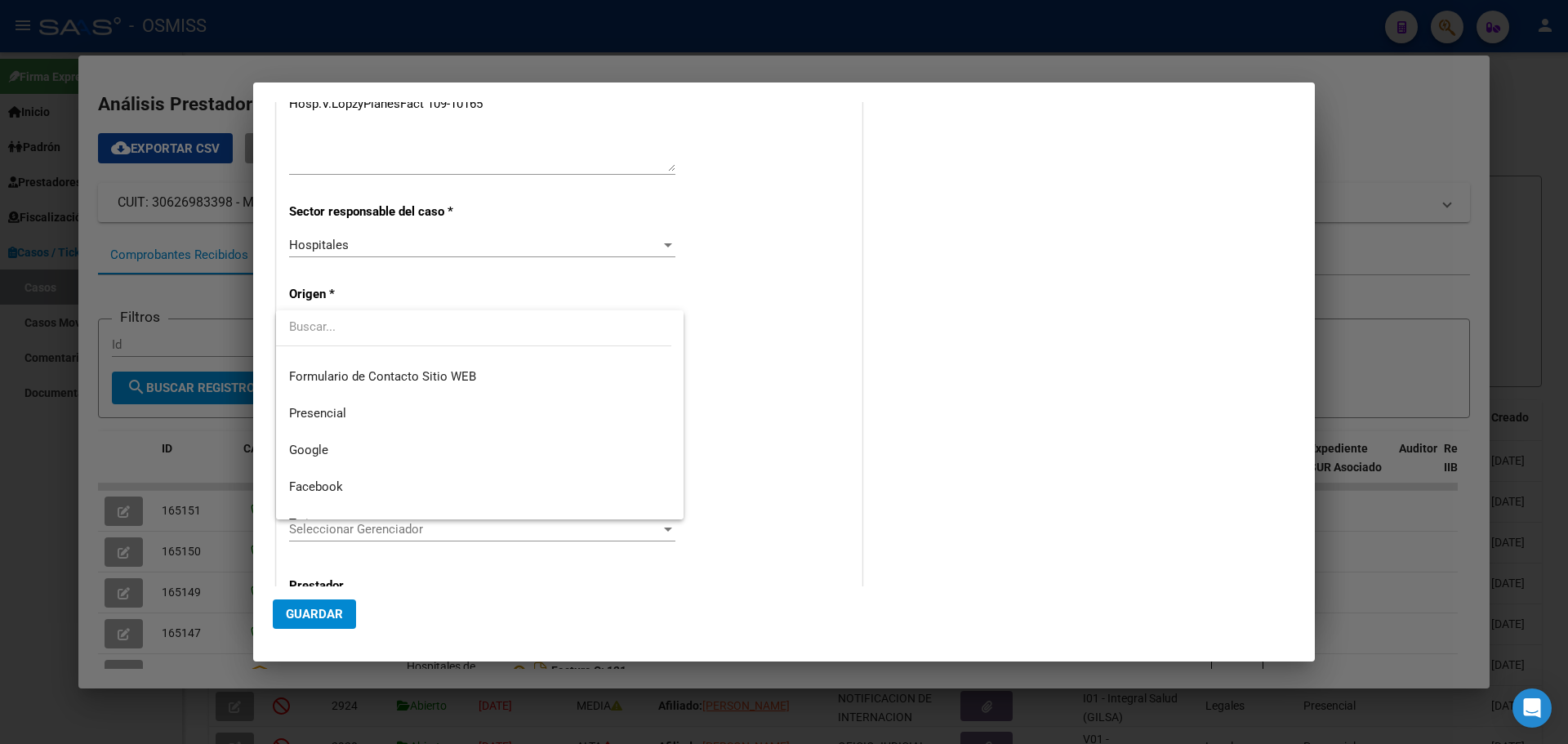
scroll to position [190, 0]
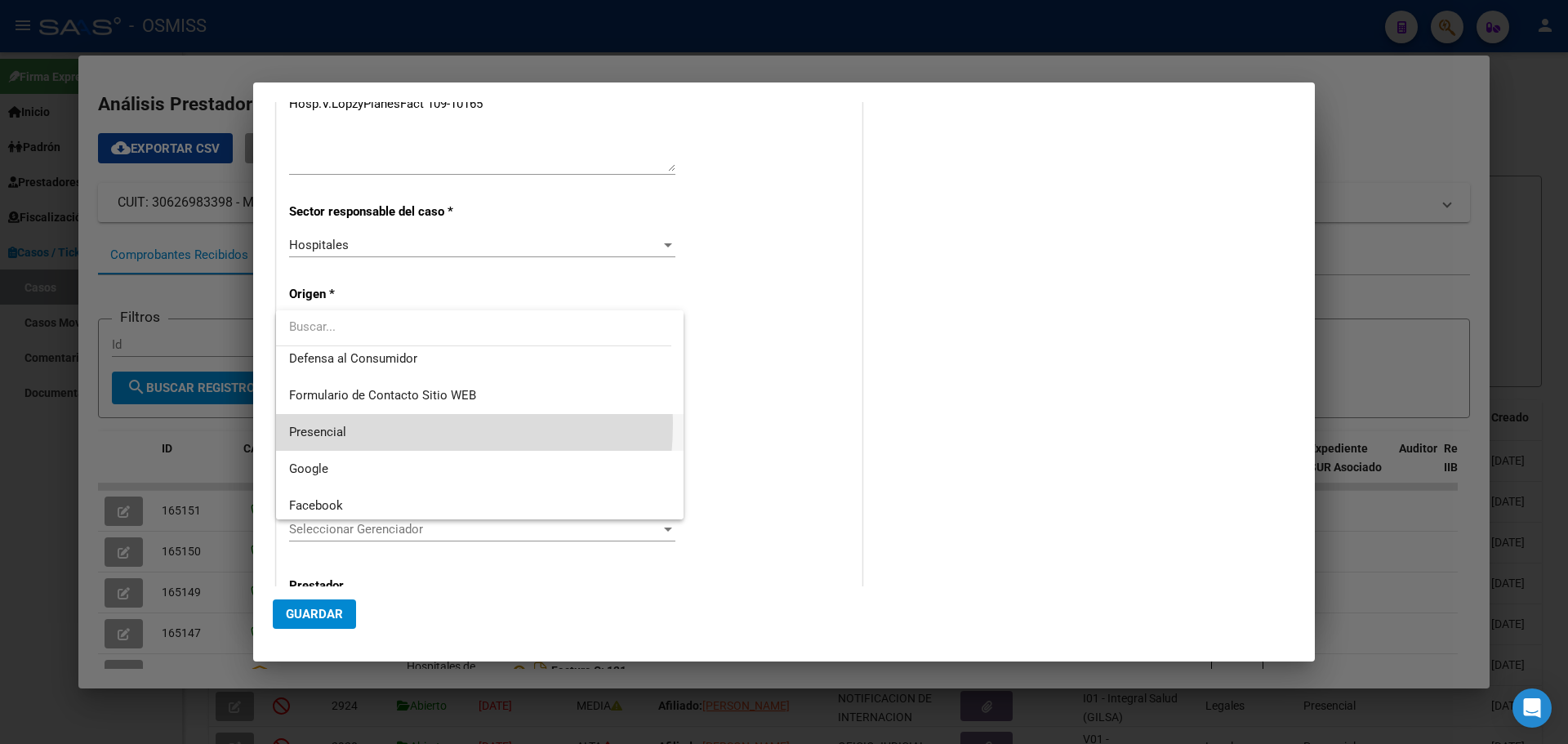
click at [341, 423] on span "Presencial" at bounding box center [480, 432] width 382 height 37
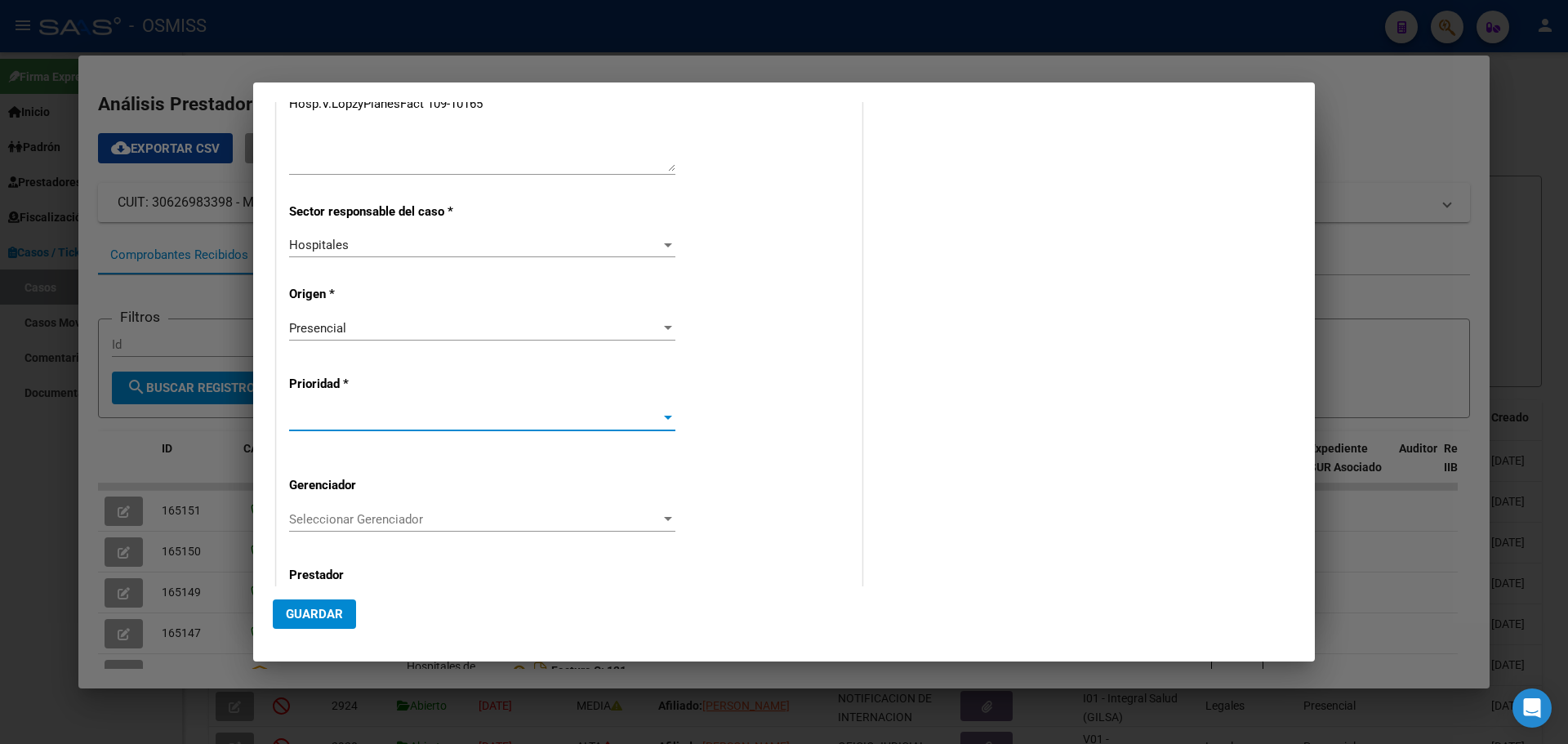
click at [664, 420] on div at bounding box center [668, 417] width 9 height 4
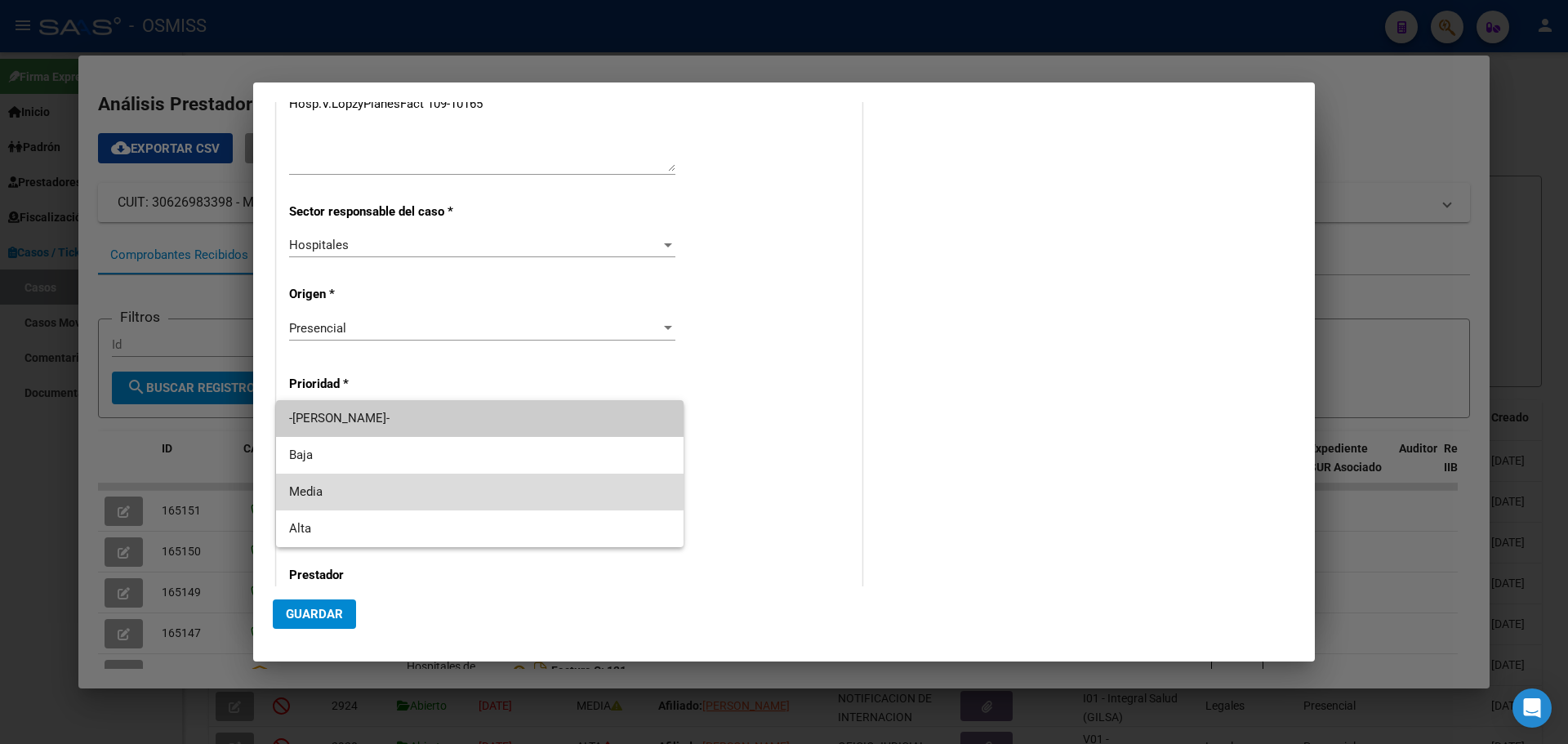
click at [334, 485] on span "Media" at bounding box center [480, 491] width 382 height 37
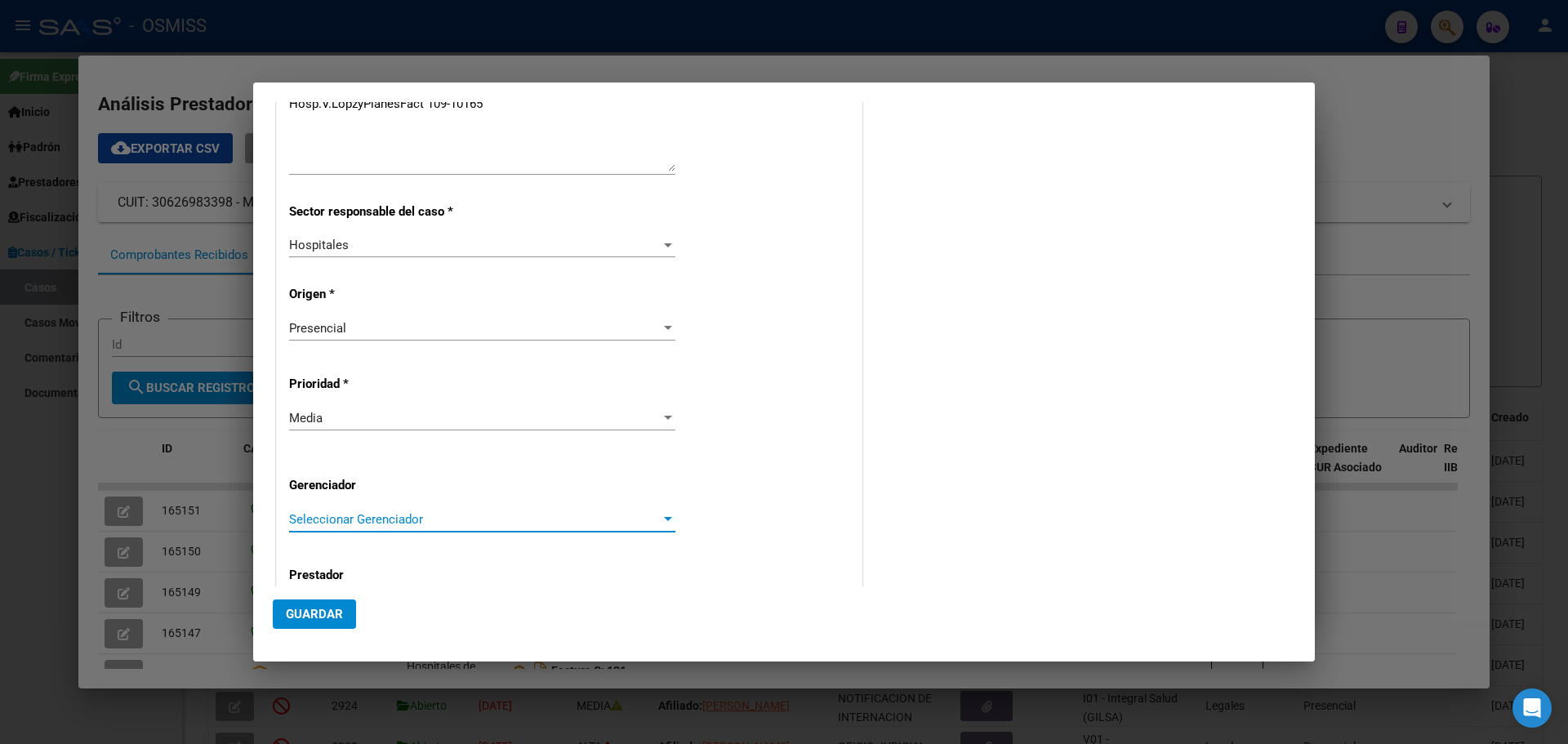
click at [664, 519] on div at bounding box center [668, 519] width 9 height 4
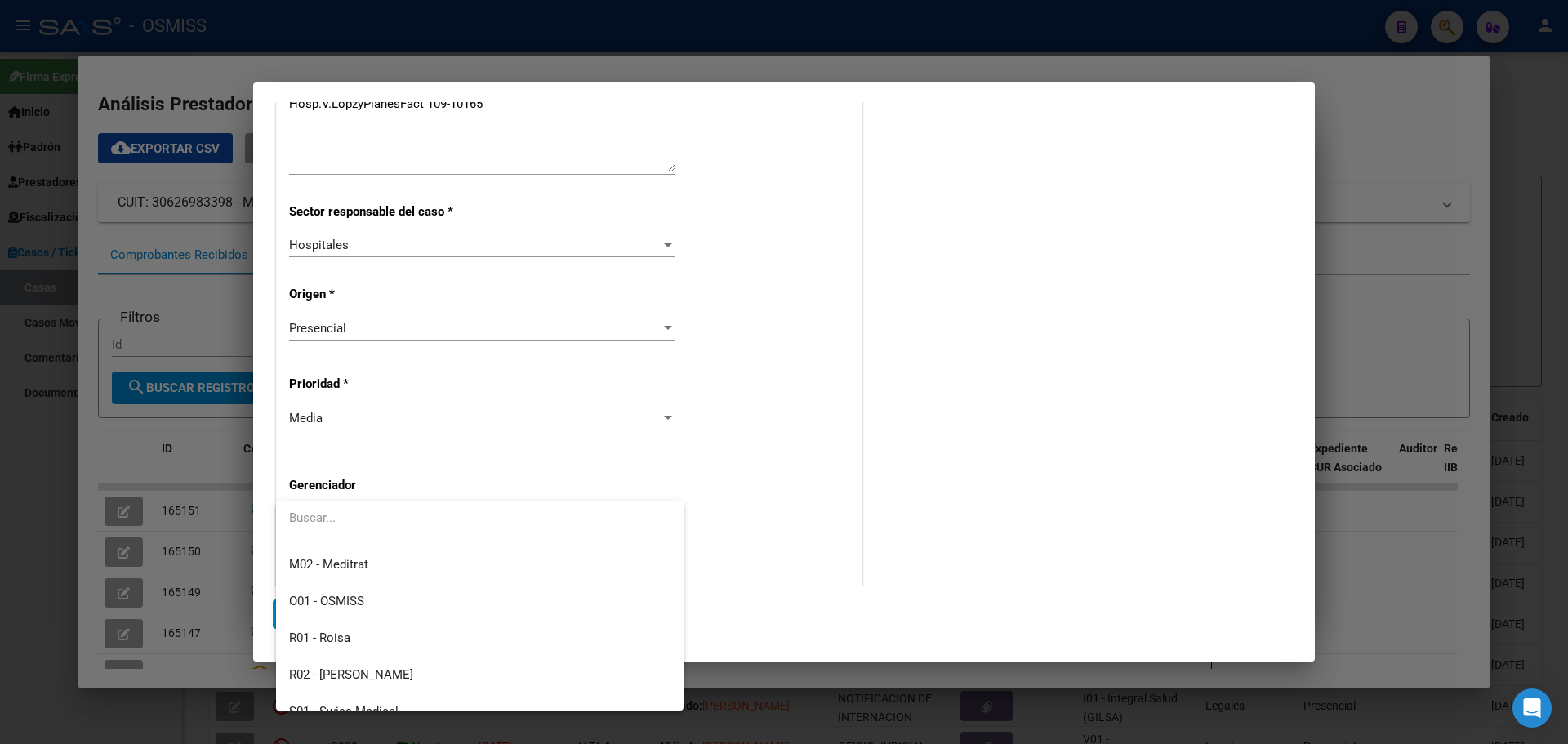
scroll to position [489, 0]
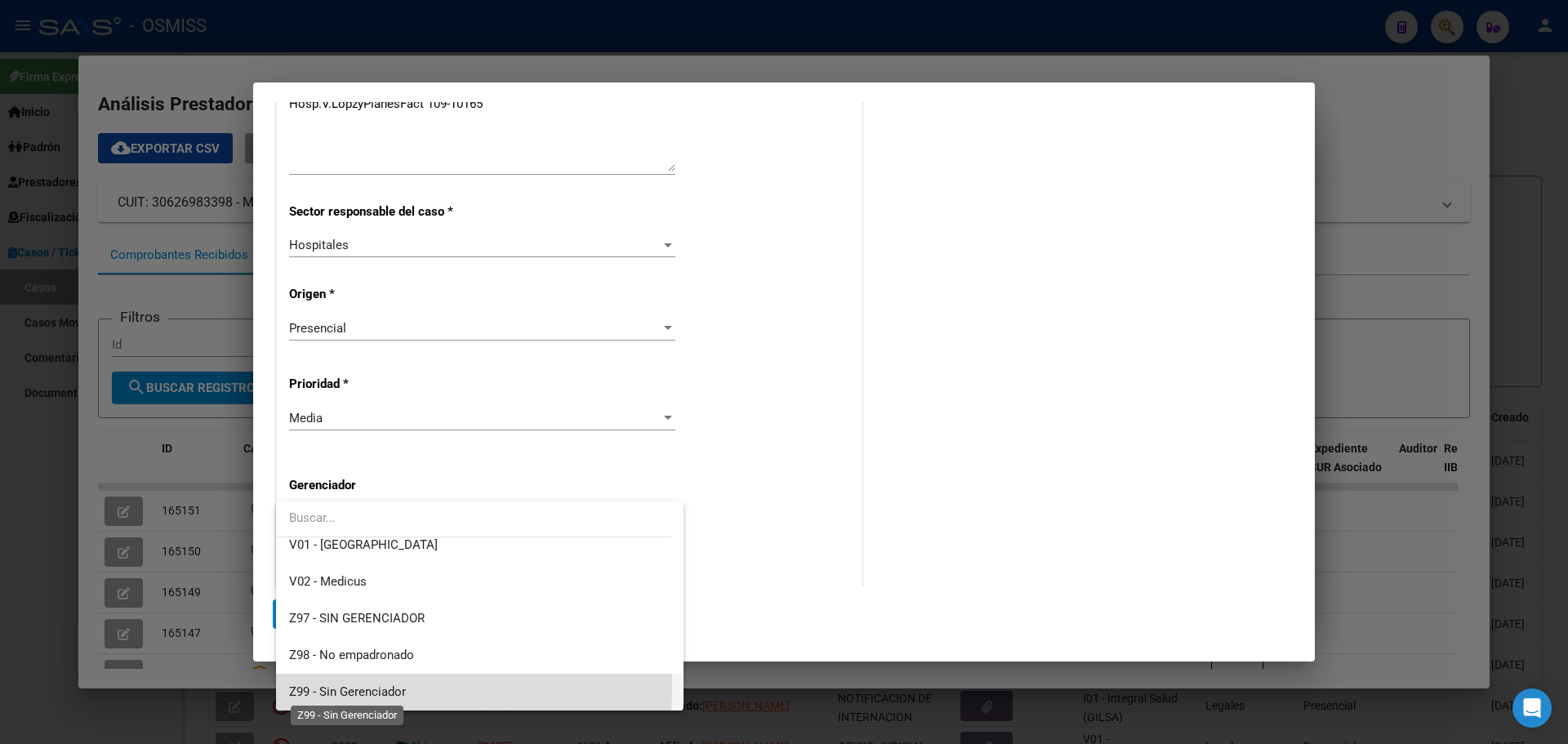
click at [293, 688] on span "Z99 - Sin Gerenciador" at bounding box center [347, 691] width 117 height 15
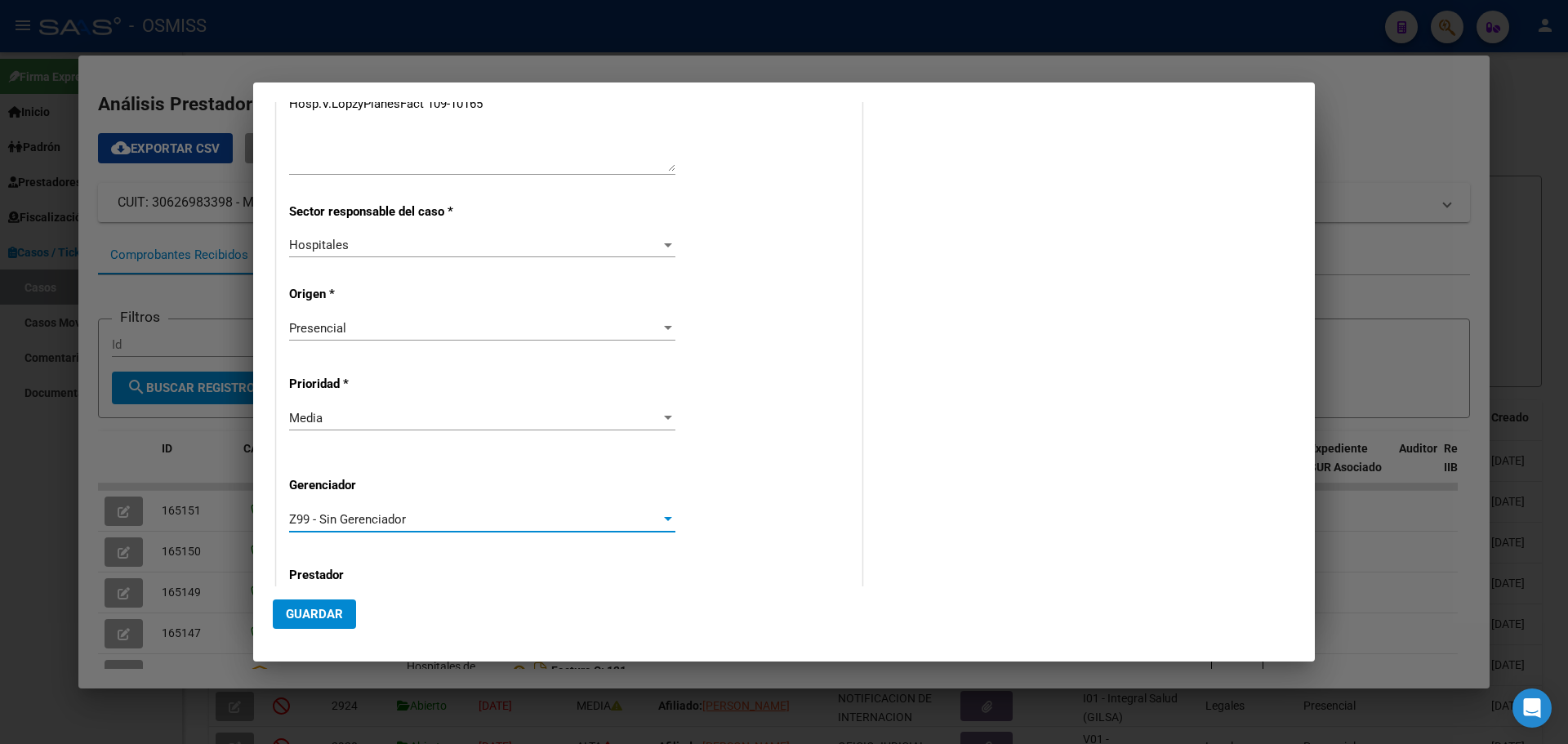
click at [299, 609] on span "Guardar" at bounding box center [314, 613] width 57 height 15
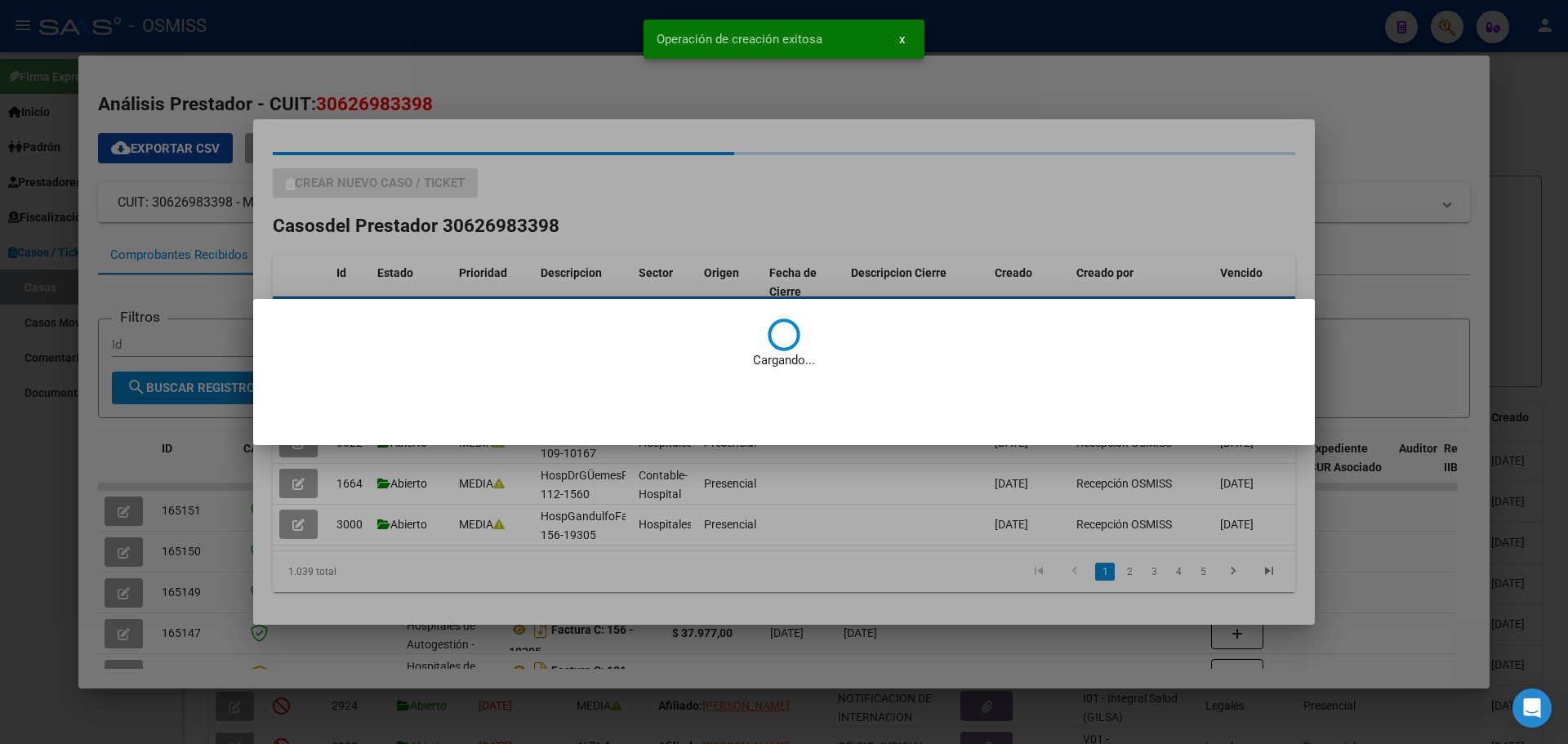
scroll to position [0, 0]
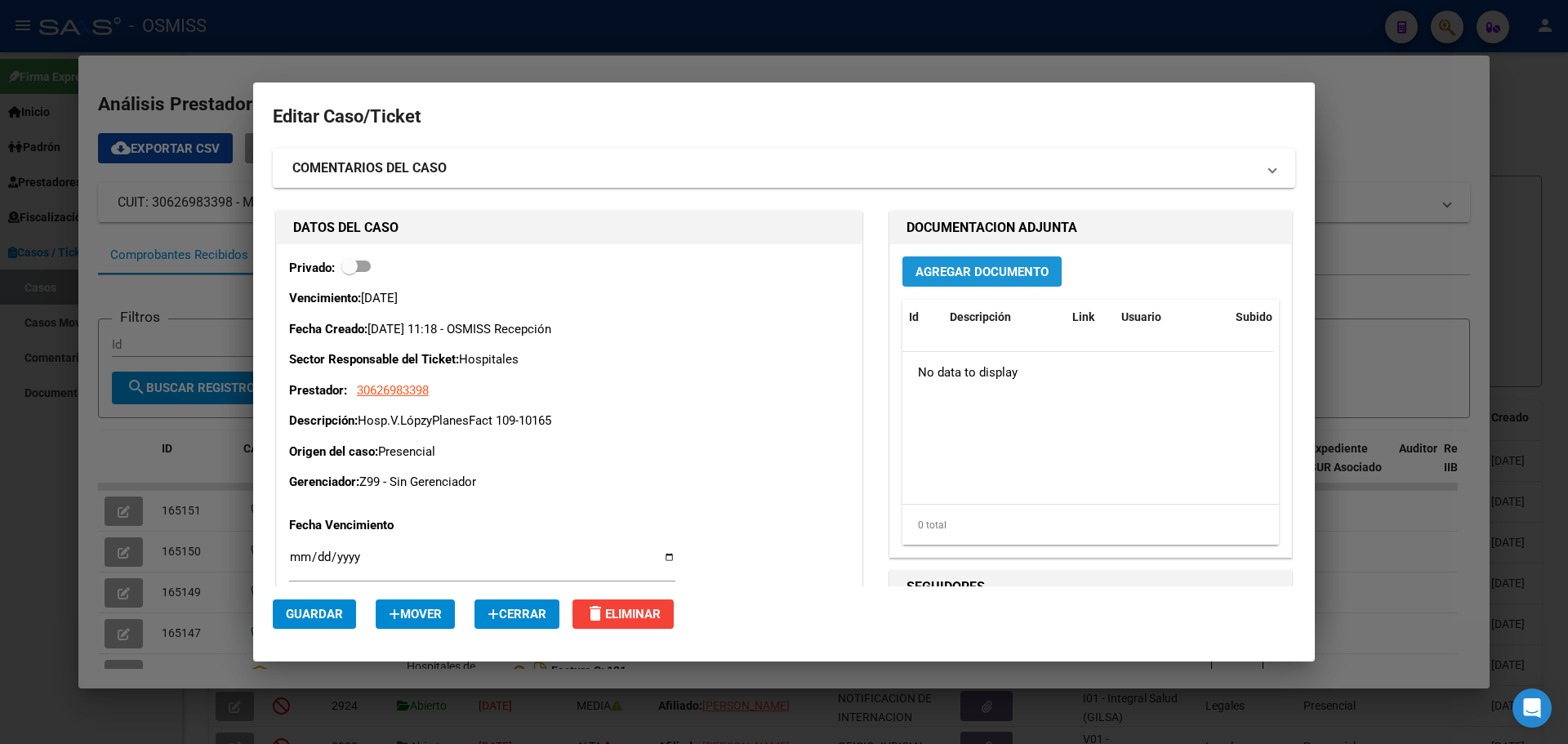
click at [964, 275] on span "Agregar Documento" at bounding box center [982, 271] width 133 height 15
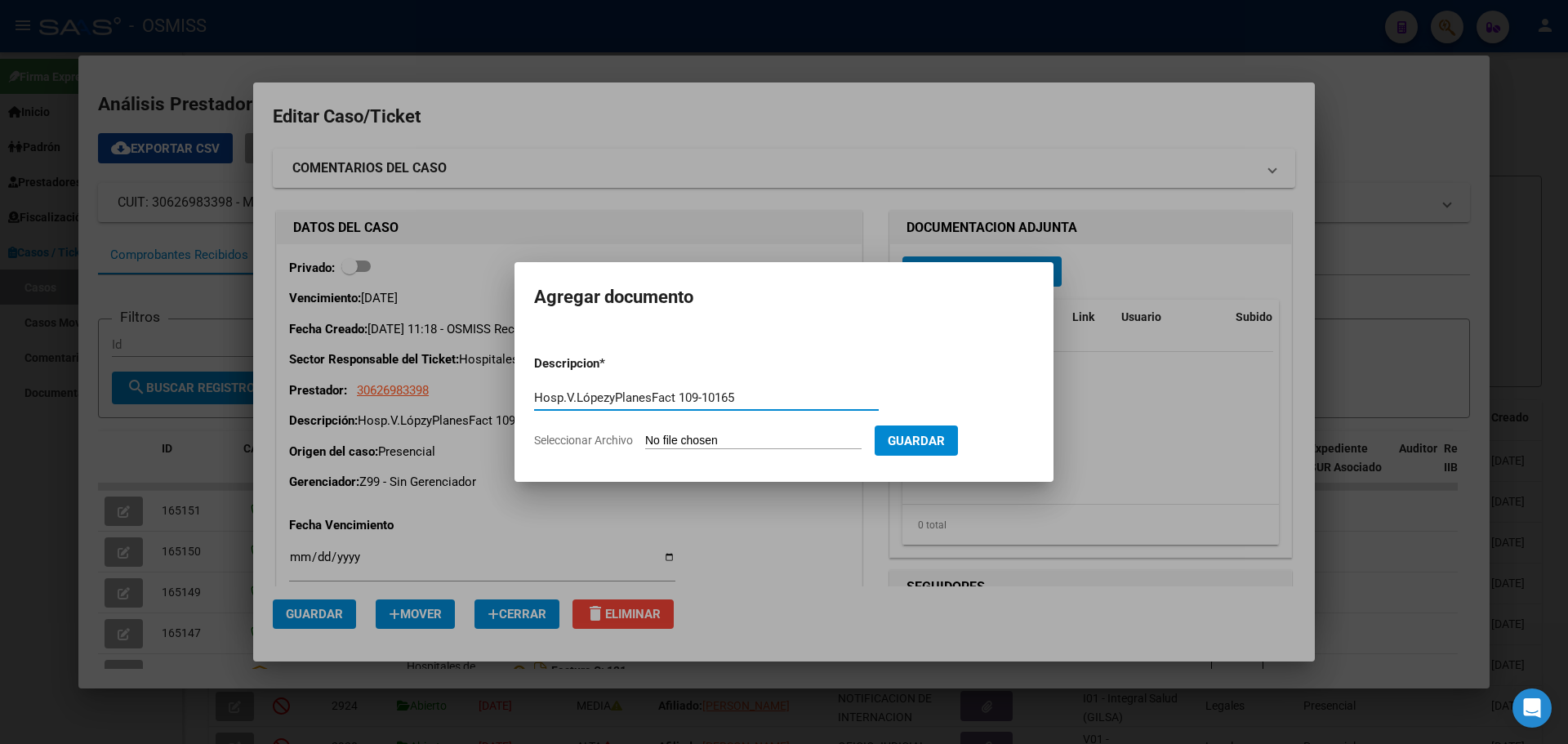
type input "Hosp.V.LópezyPlanesFact 109-10165"
click at [612, 437] on span "Seleccionar Archivo" at bounding box center [584, 439] width 99 height 13
click at [645, 437] on input "Seleccionar Archivo" at bounding box center [754, 441] width 217 height 15
type input "C:\fakepath\Fact 10165.pdf"
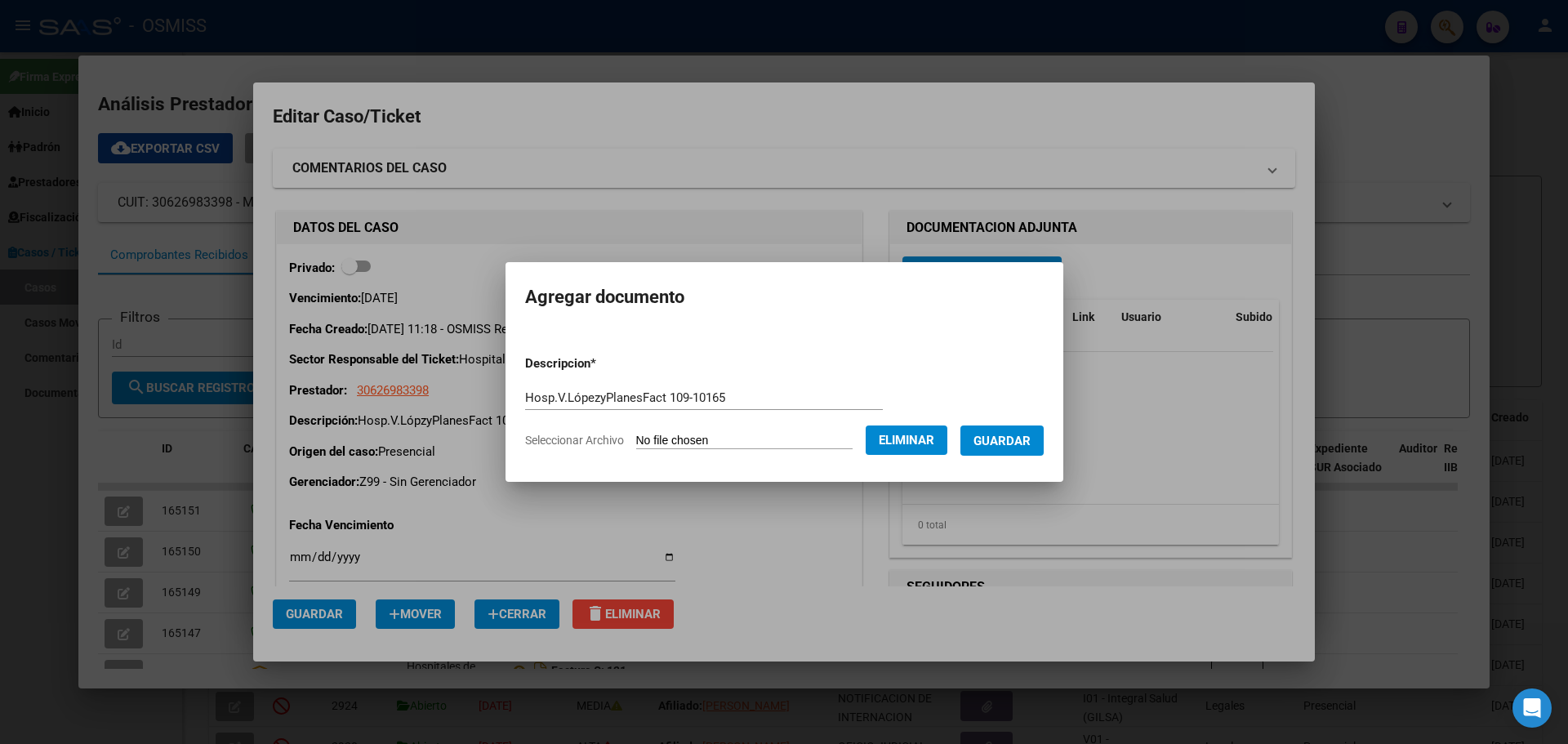
click at [1028, 440] on span "Guardar" at bounding box center [1002, 440] width 57 height 15
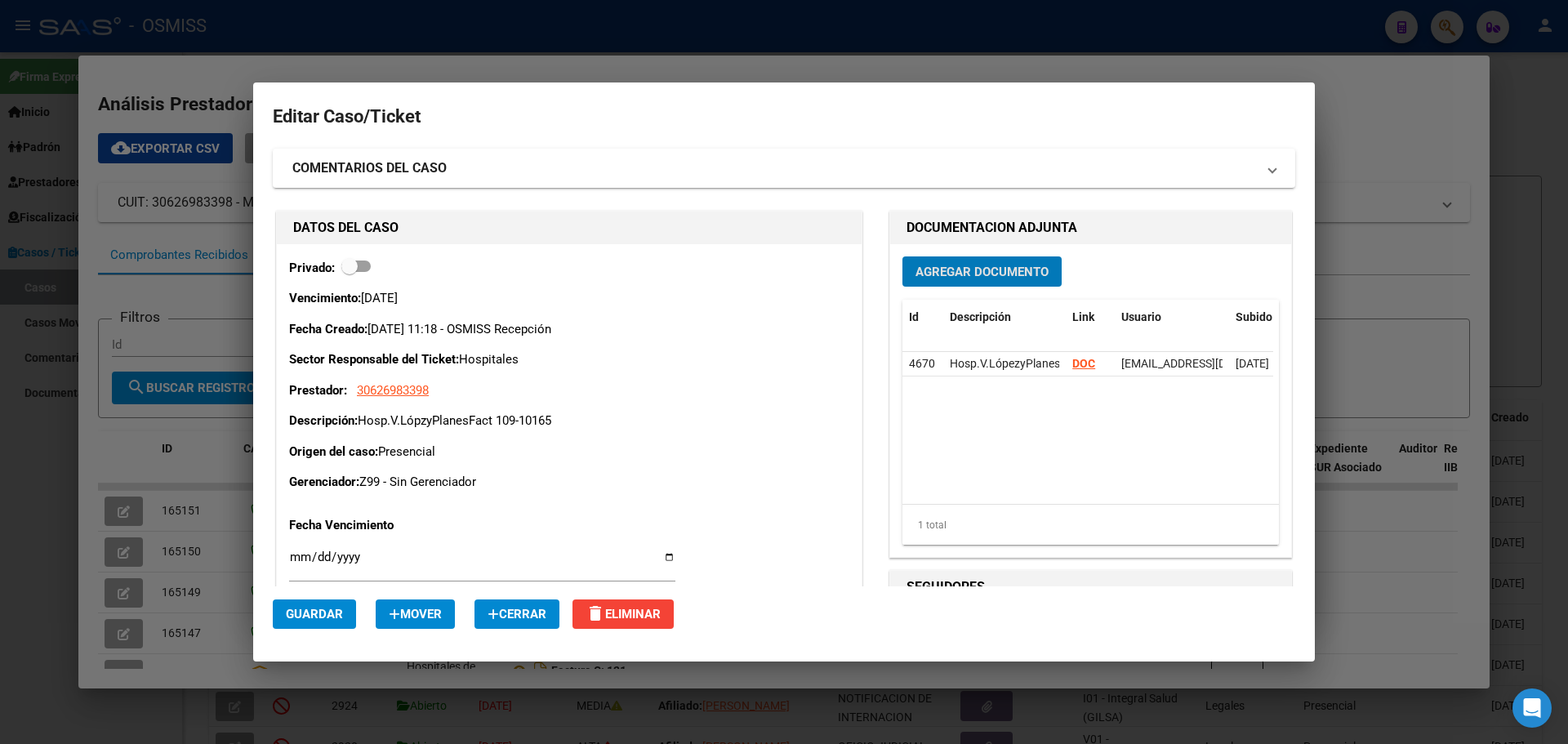
click at [1414, 150] on div at bounding box center [784, 372] width 1568 height 744
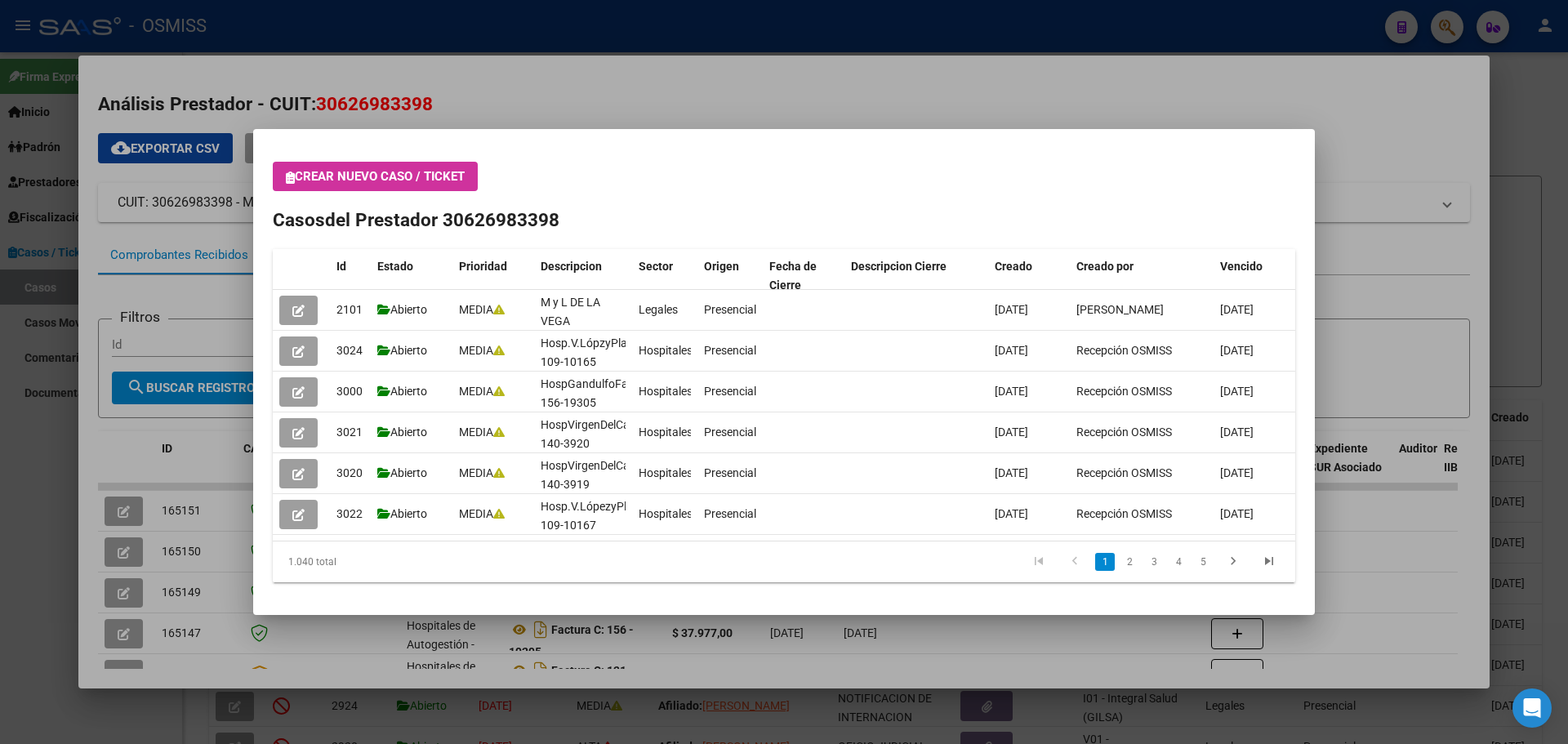
click at [1519, 94] on div at bounding box center [784, 372] width 1568 height 744
